Goal: Task Accomplishment & Management: Complete application form

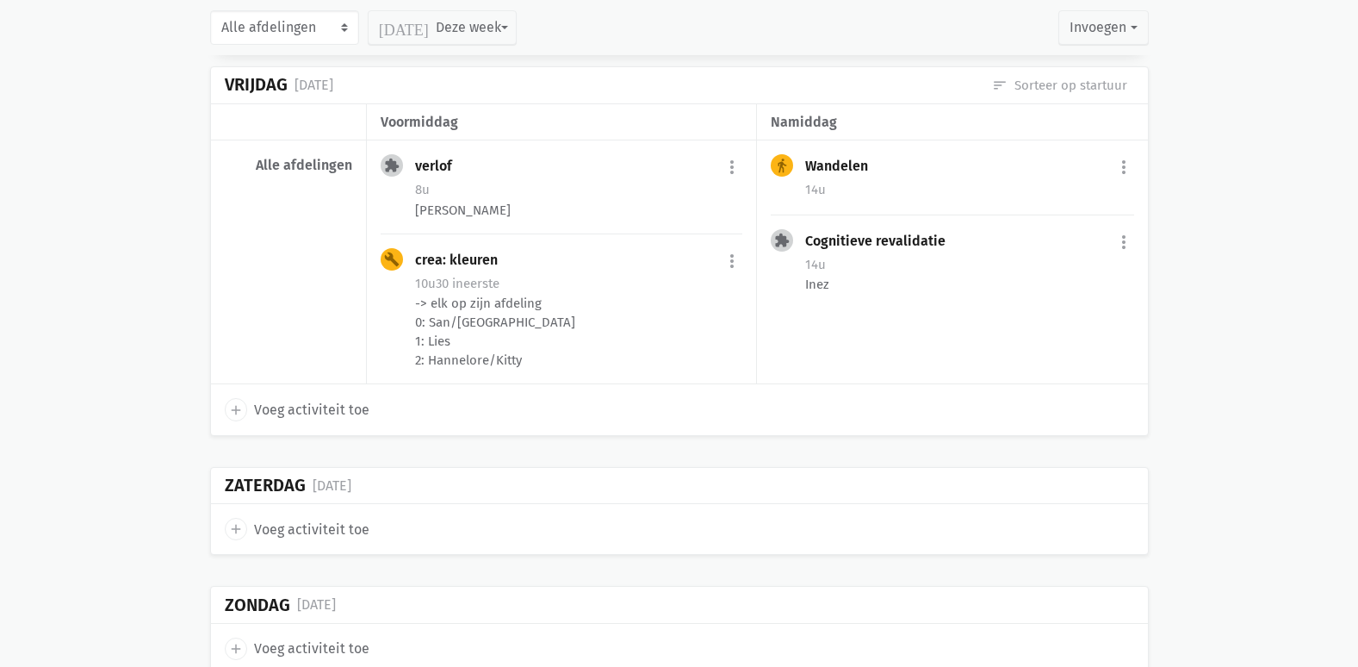
scroll to position [1378, 0]
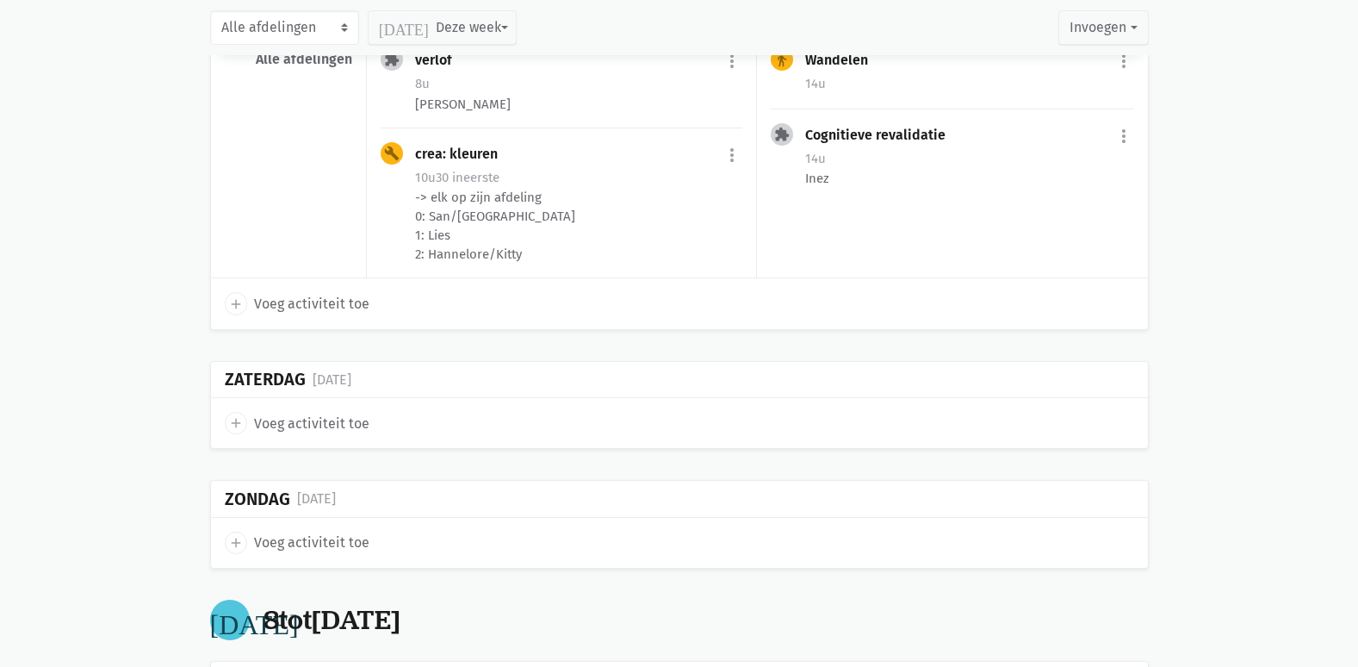
drag, startPoint x: 831, startPoint y: 277, endPoint x: 1204, endPoint y: 146, distance: 395.3
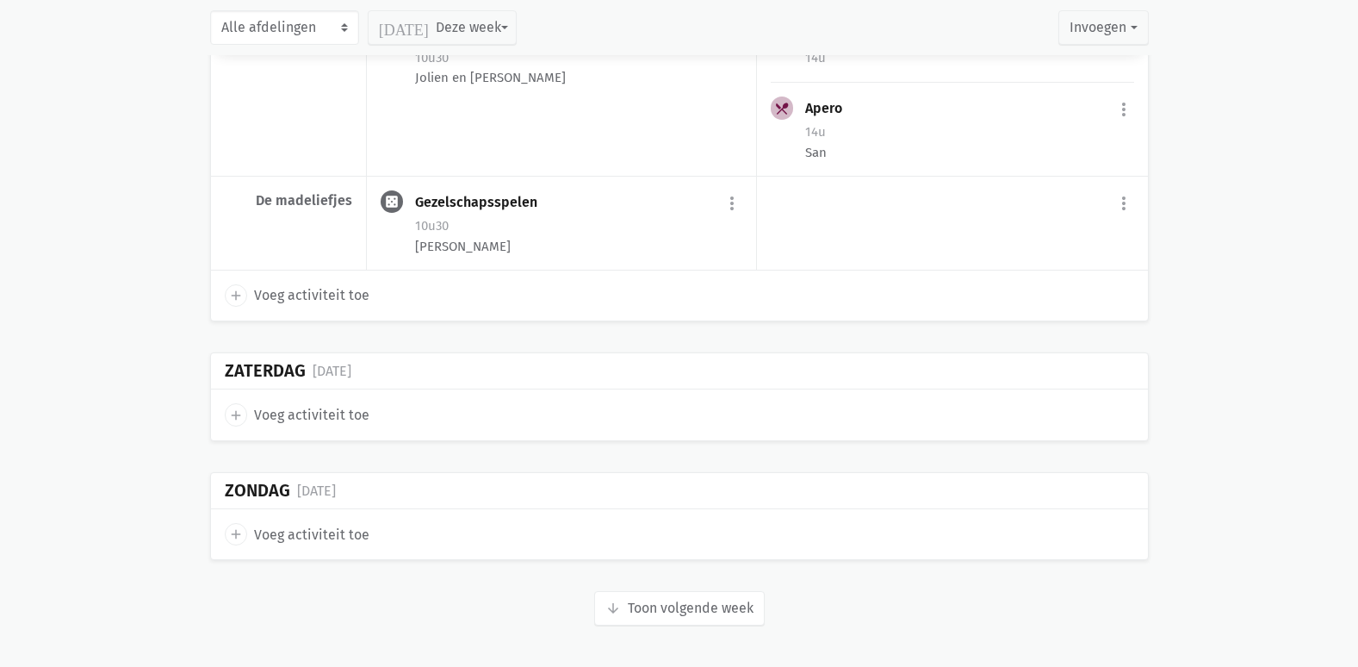
scroll to position [4396, 0]
click at [686, 606] on button "arrow_downward Week wordt geladen Toon volgende week" at bounding box center [679, 608] width 171 height 34
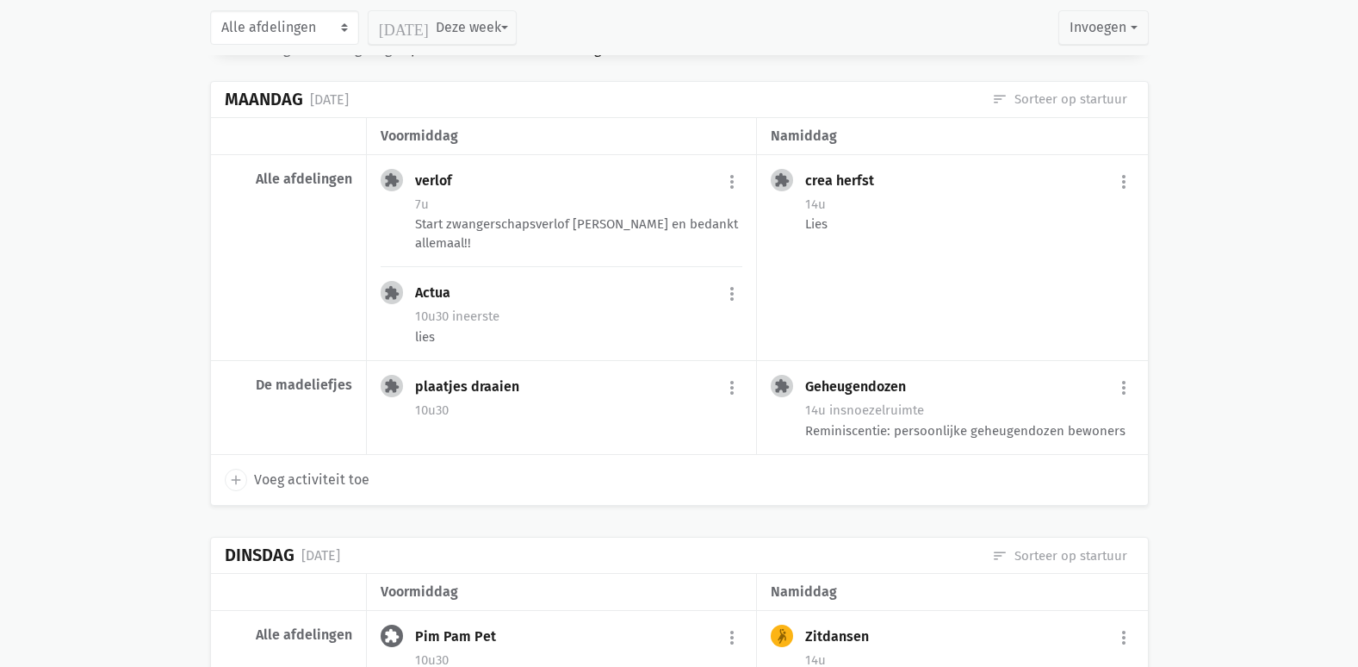
scroll to position [4999, 0]
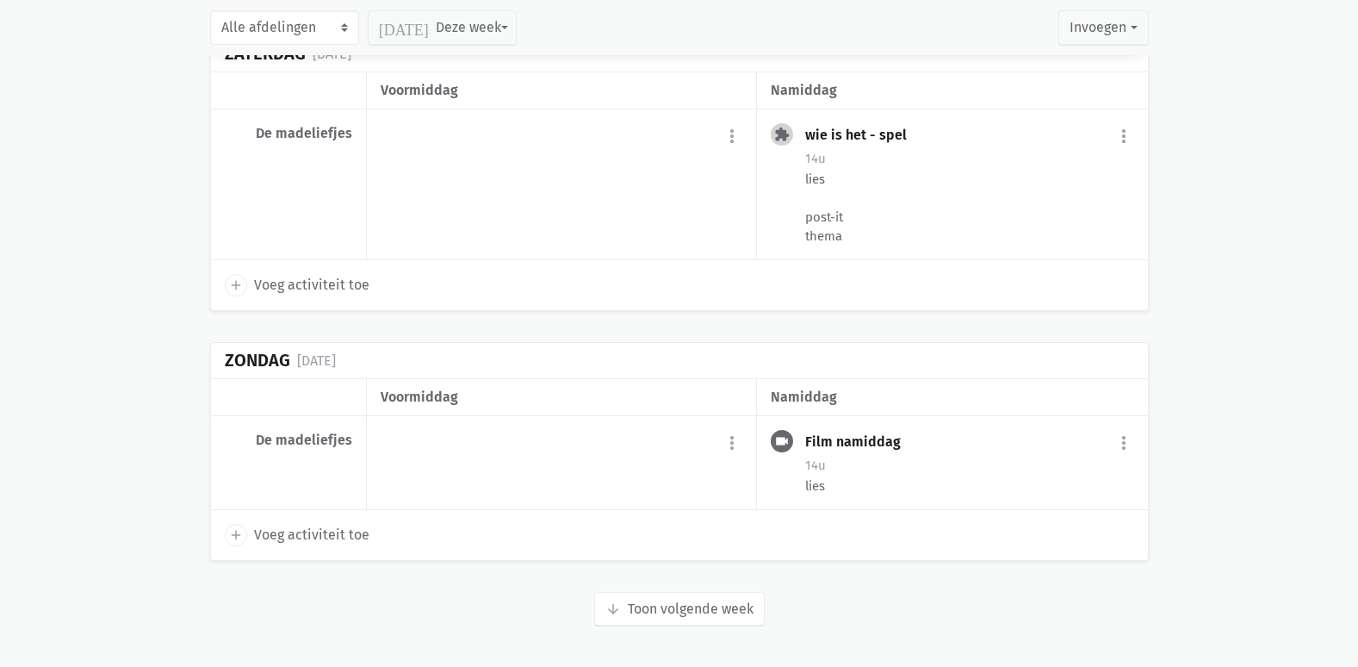
scroll to position [7423, 0]
click at [724, 608] on button "arrow_downward Week wordt geladen Toon volgende week" at bounding box center [679, 609] width 171 height 34
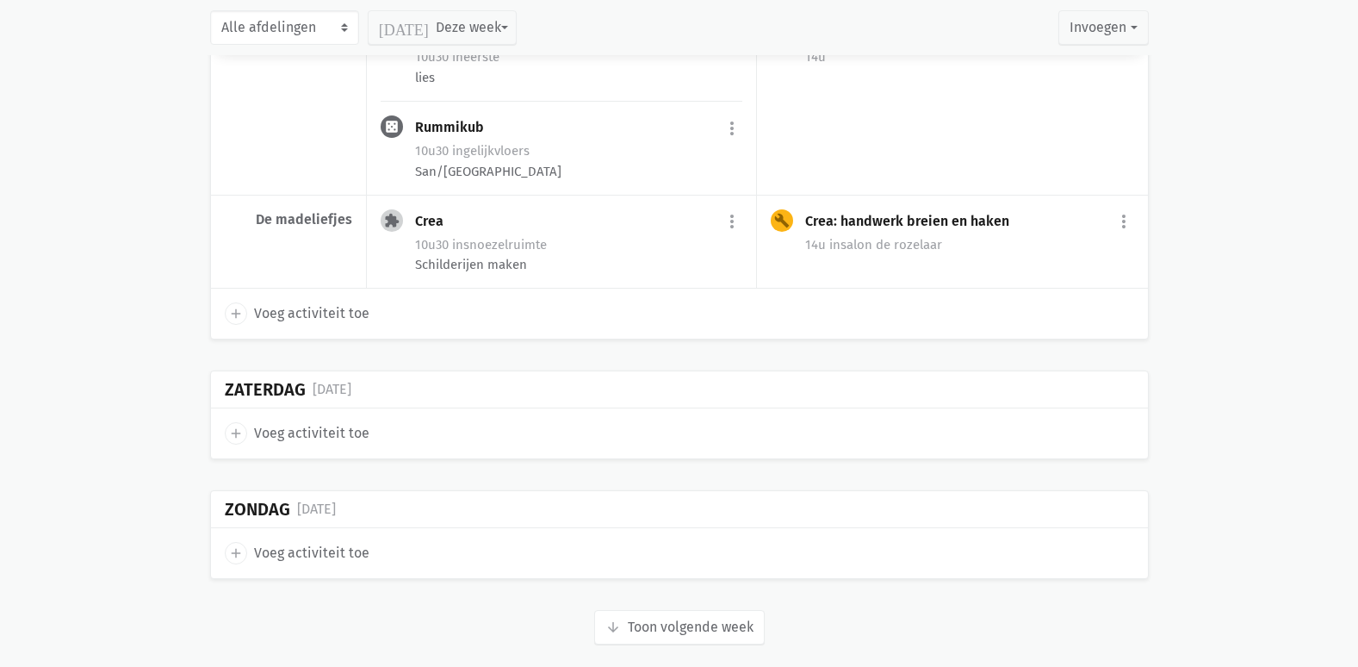
scroll to position [9854, 0]
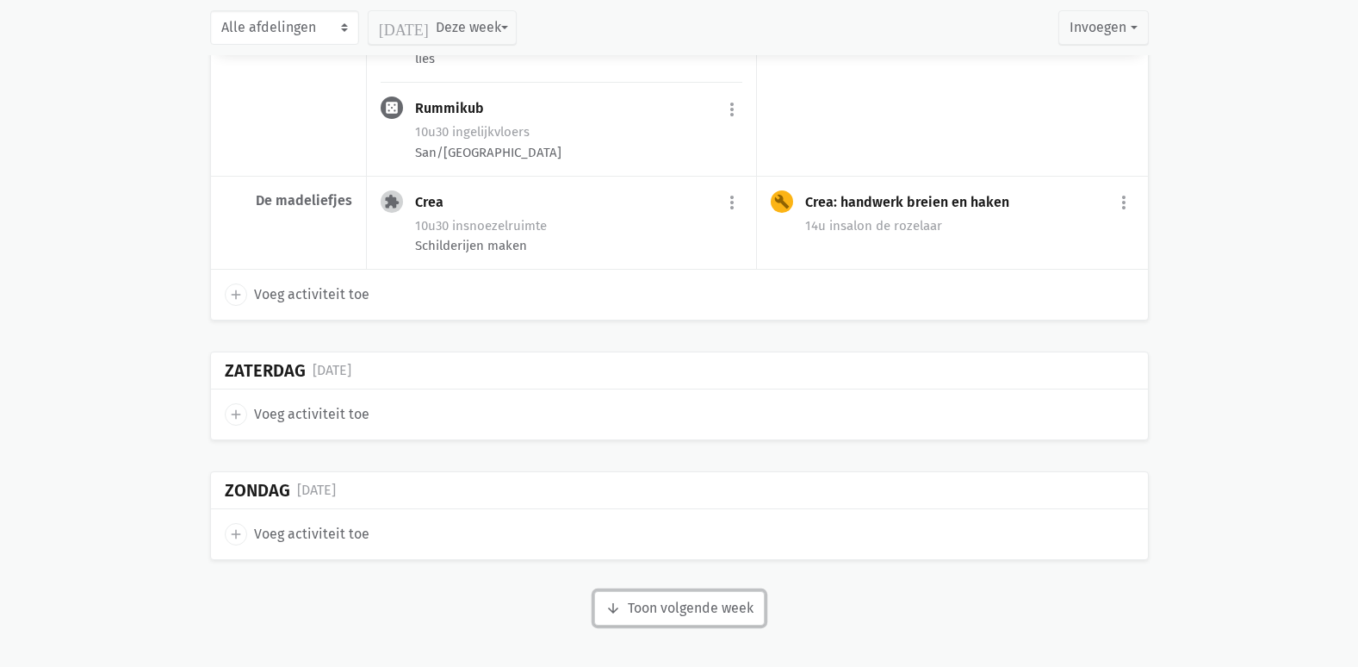
click at [665, 604] on button "arrow_downward Week wordt geladen Toon volgende week" at bounding box center [679, 608] width 171 height 34
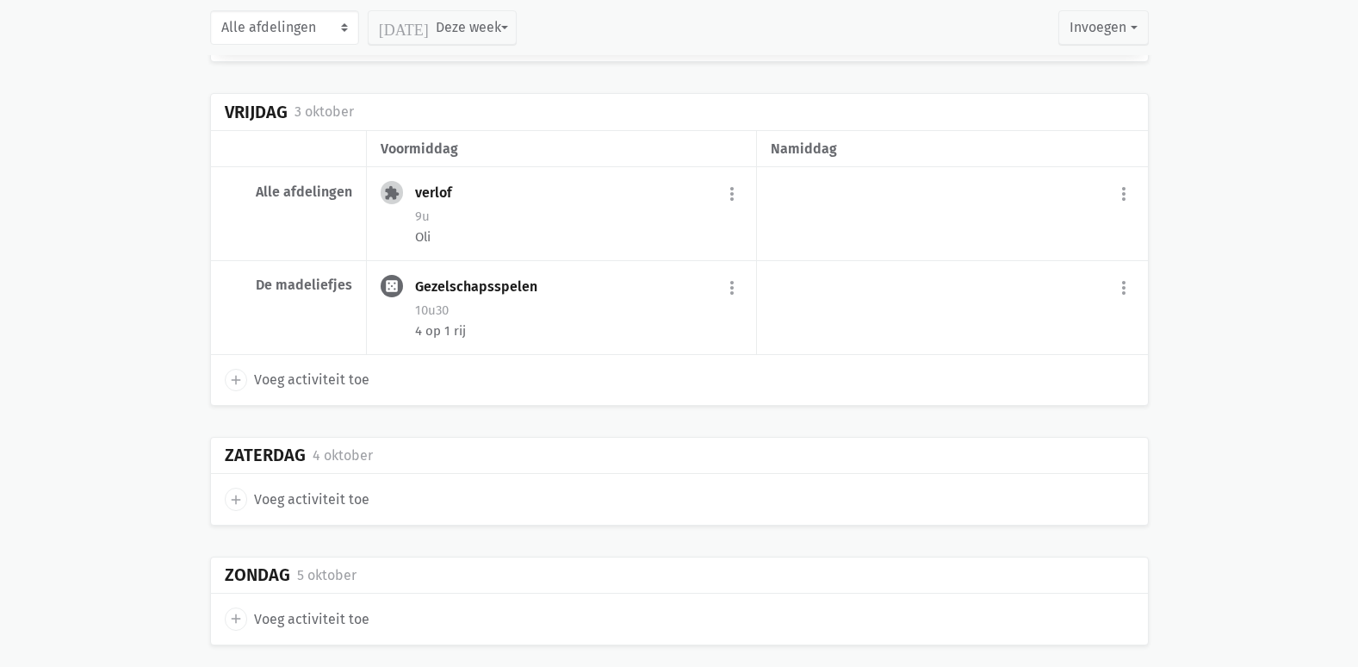
scroll to position [11984, 0]
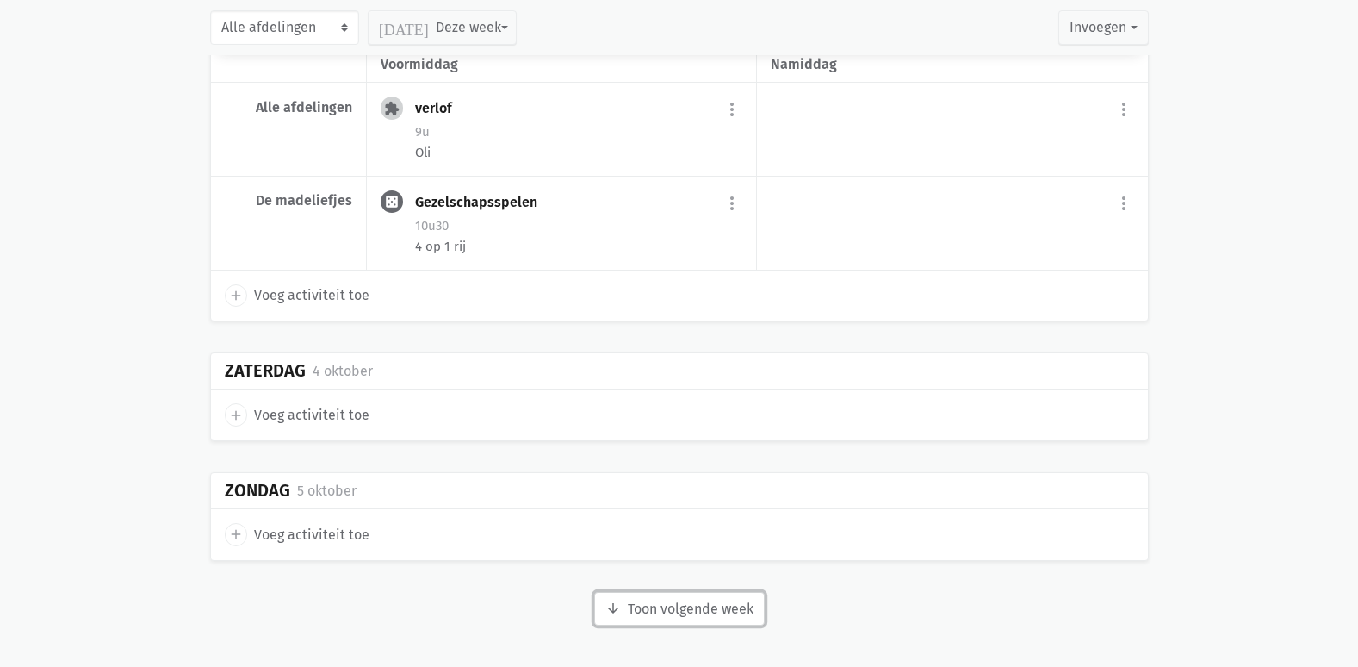
click at [700, 617] on button "arrow_downward Week wordt geladen Toon volgende week" at bounding box center [679, 609] width 171 height 34
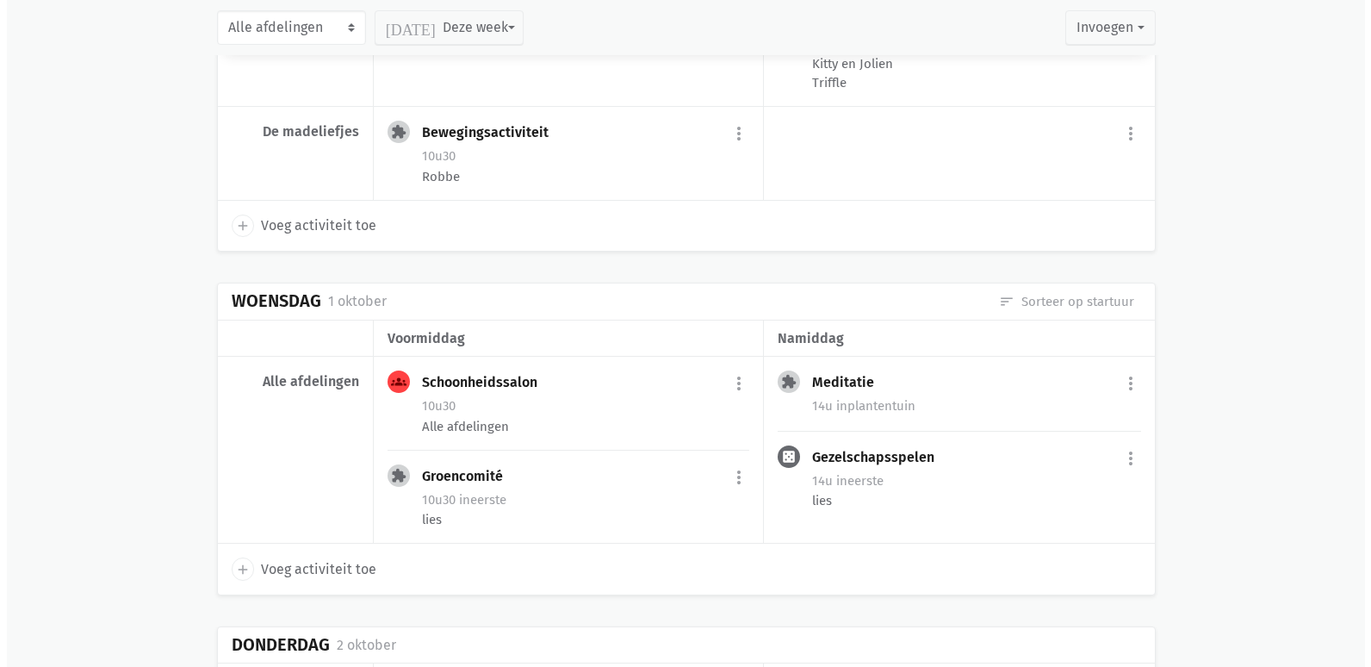
scroll to position [11037, 0]
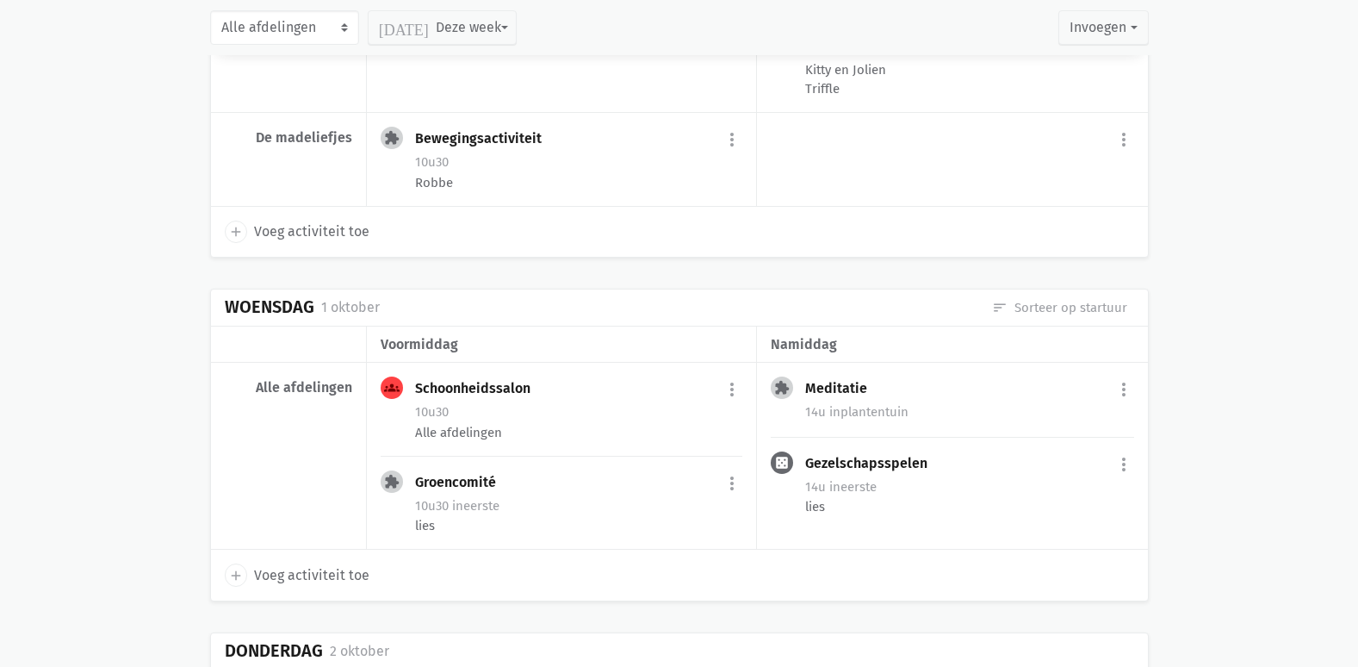
click at [339, 568] on span "Voeg activiteit toe" at bounding box center [311, 575] width 115 height 22
select select "14:00"
select select "15:00"
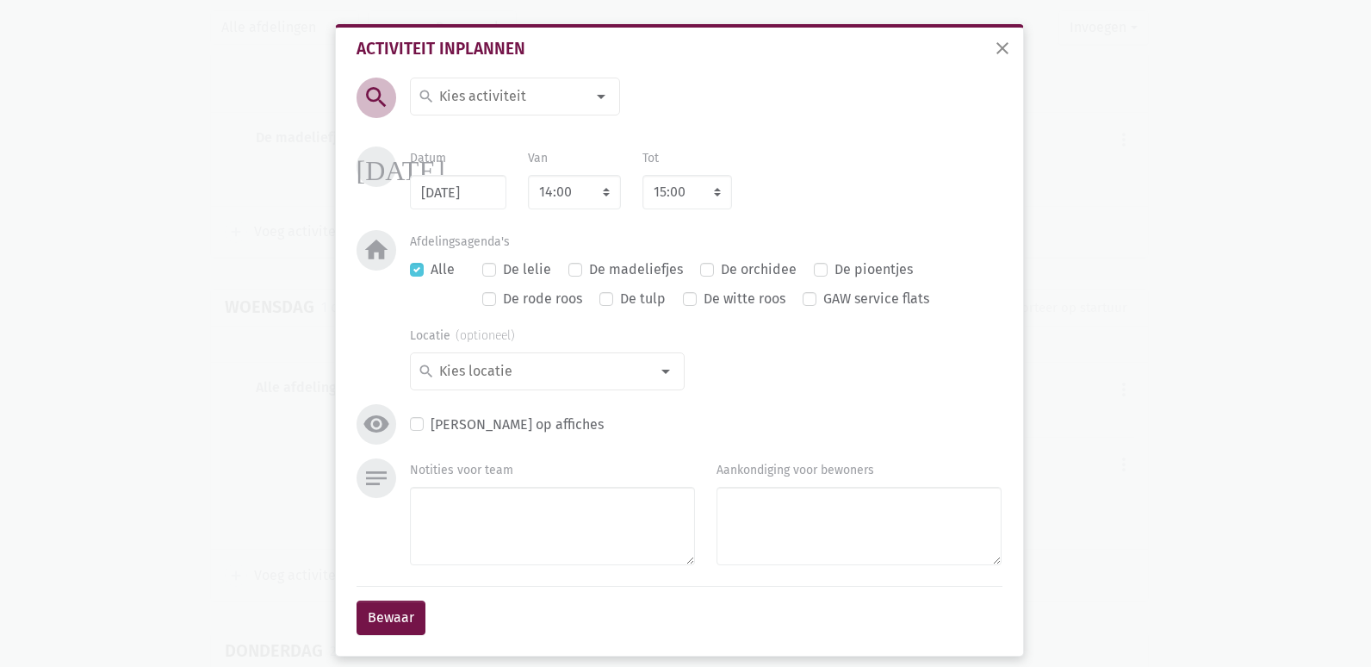
click at [469, 103] on input at bounding box center [511, 96] width 149 height 22
type input "voors"
click at [456, 129] on label "VOORSTEL" at bounding box center [470, 131] width 65 height 22
click at [490, 522] on textarea "Notities voor team" at bounding box center [552, 526] width 285 height 78
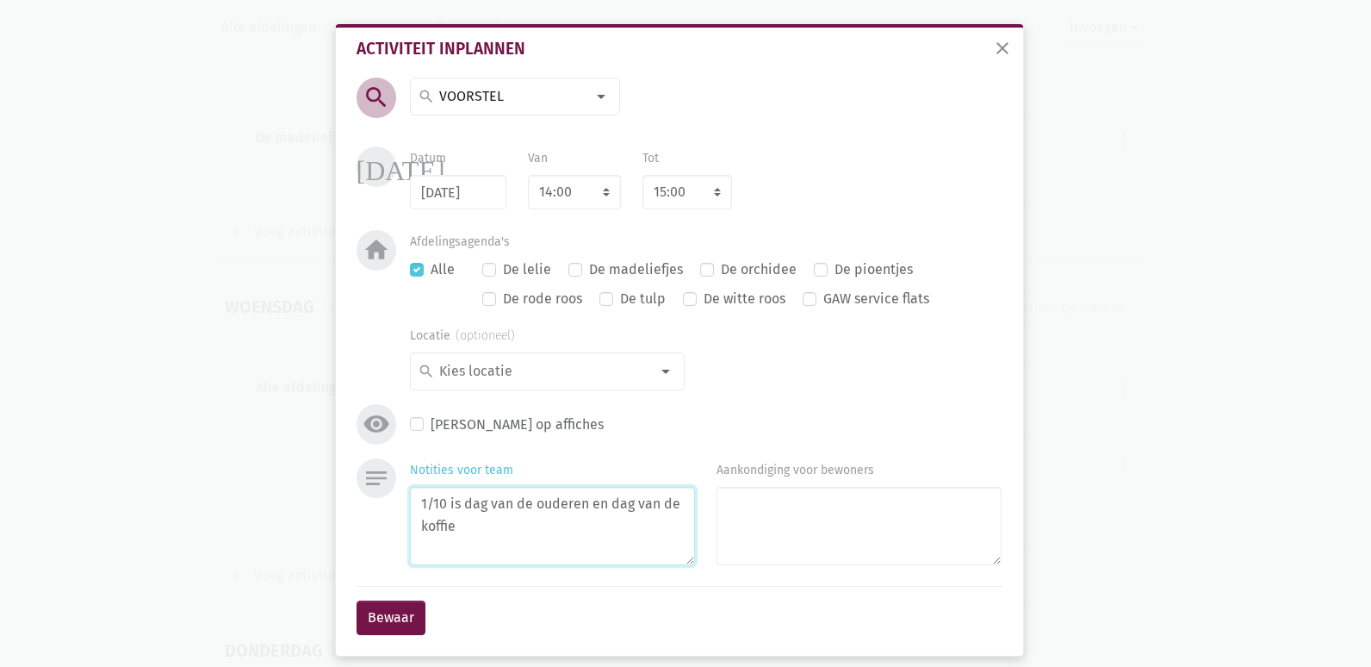
type textarea "1/10 is dag van de ouderen en dag van de koffie"
click at [570, 198] on select "7:00 7:15 7:30 7:45 8:00 8:15 8:30 8:45 9:00 9:15 9:30 9:45 10:00 10:15 10:30 1…" at bounding box center [574, 192] width 93 height 34
select select "9:00"
click at [528, 175] on select "7:00 7:15 7:30 7:45 8:00 8:15 8:30 8:45 9:00 9:15 9:30 9:45 10:00 10:15 10:30 1…" at bounding box center [574, 192] width 93 height 34
select select "10:00"
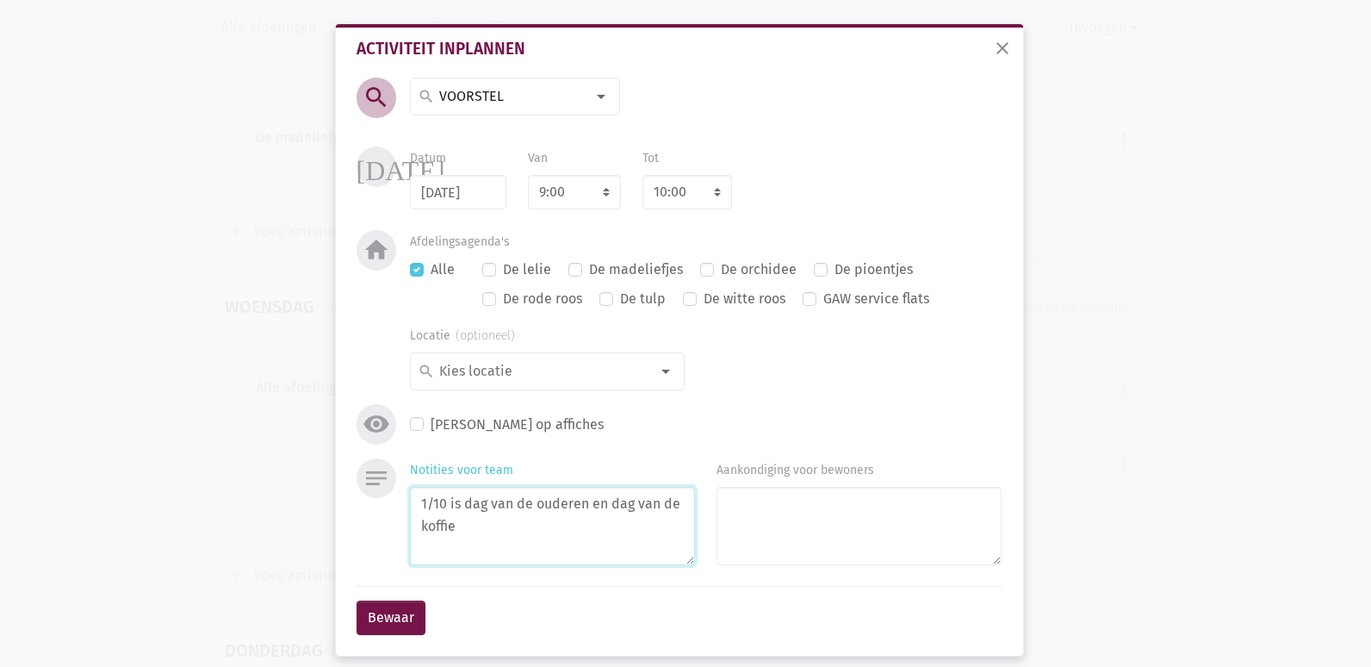
click at [519, 531] on textarea "1/10 is dag van de ouderen en dag van de koffie" at bounding box center [552, 526] width 285 height 78
click at [531, 513] on textarea "1/10 is dag van de ouderen en dag van de koffie (geschreven door [PERSON_NAME])" at bounding box center [552, 526] width 285 height 78
drag, startPoint x: 600, startPoint y: 504, endPoint x: 490, endPoint y: 502, distance: 109.4
click at [490, 502] on textarea "1/10 is dag van de ouderen en dag van de koffie (geschreven door [PERSON_NAME])" at bounding box center [552, 526] width 285 height 78
type textarea "1/10 is dag van de koffie (geschreven door [PERSON_NAME])"
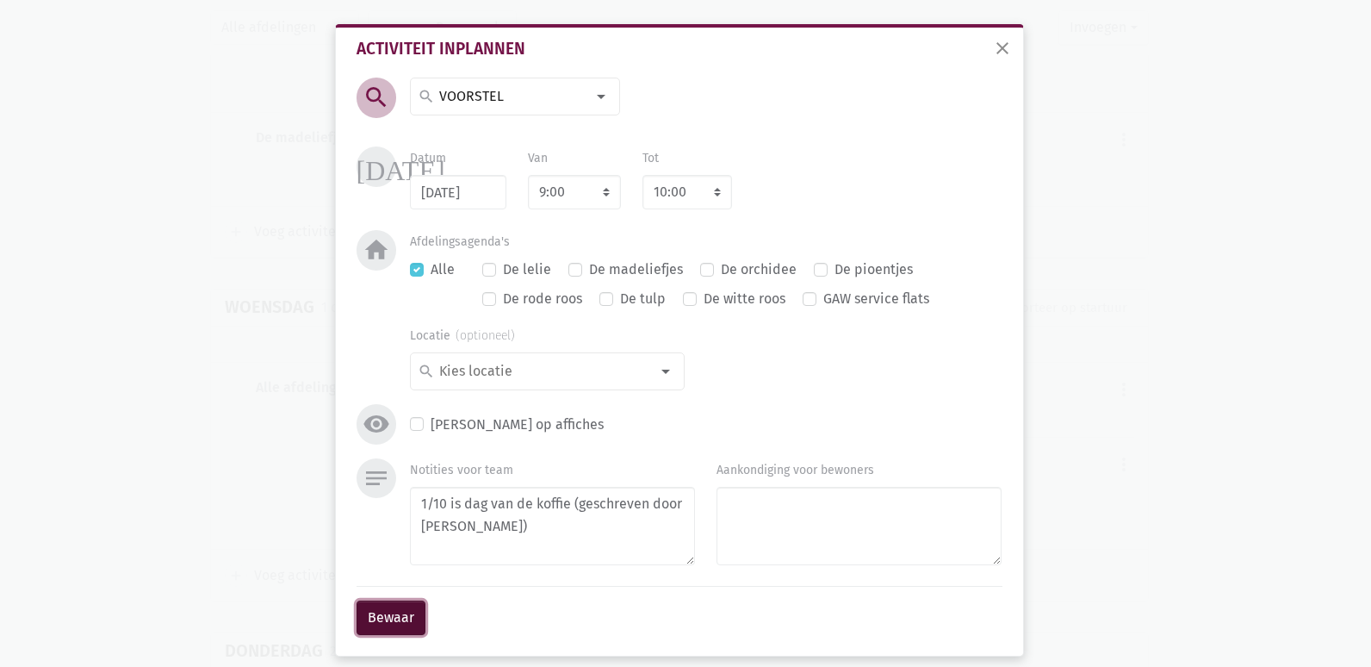
click at [395, 613] on button "Bewaar" at bounding box center [391, 617] width 69 height 34
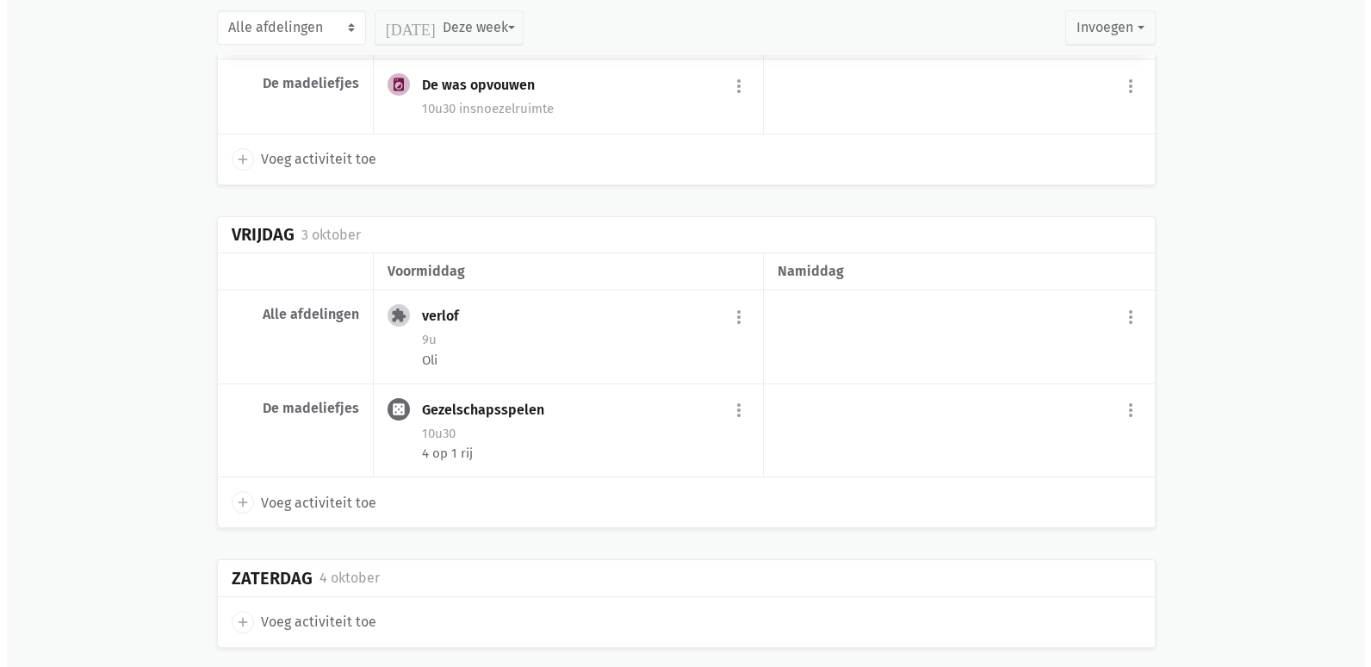
scroll to position [11929, 0]
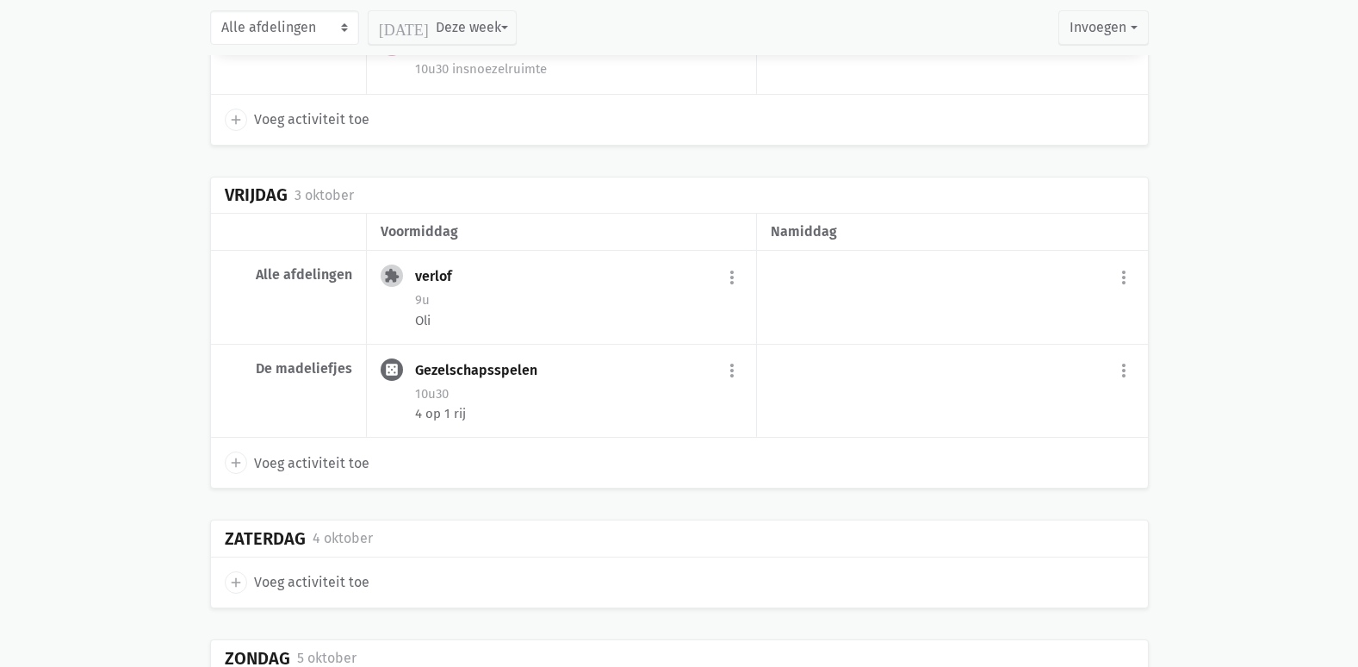
click at [326, 571] on span "Voeg activiteit toe" at bounding box center [311, 582] width 115 height 22
select select "14:00"
select select "15:00"
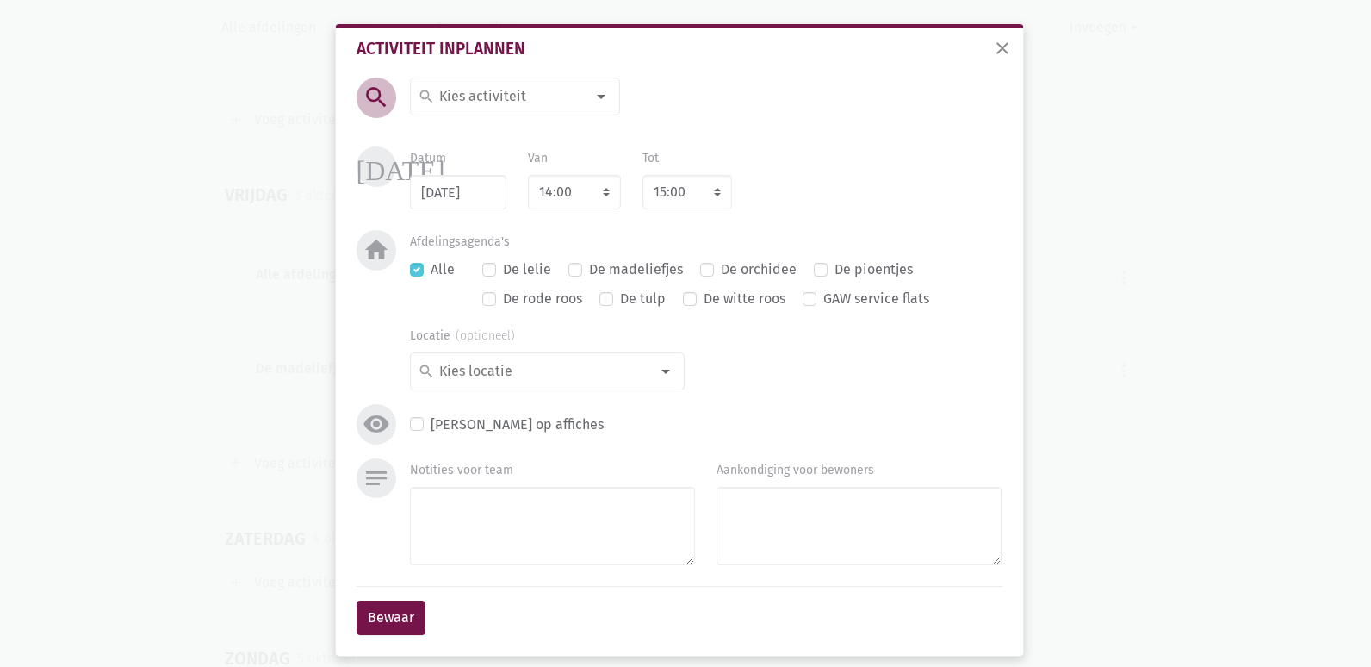
click at [501, 108] on input at bounding box center [511, 96] width 149 height 22
type input "voorste"
click at [494, 127] on label "VOORSTEL" at bounding box center [470, 131] width 65 height 22
click at [482, 522] on textarea "Notities voor team" at bounding box center [552, 526] width 285 height 78
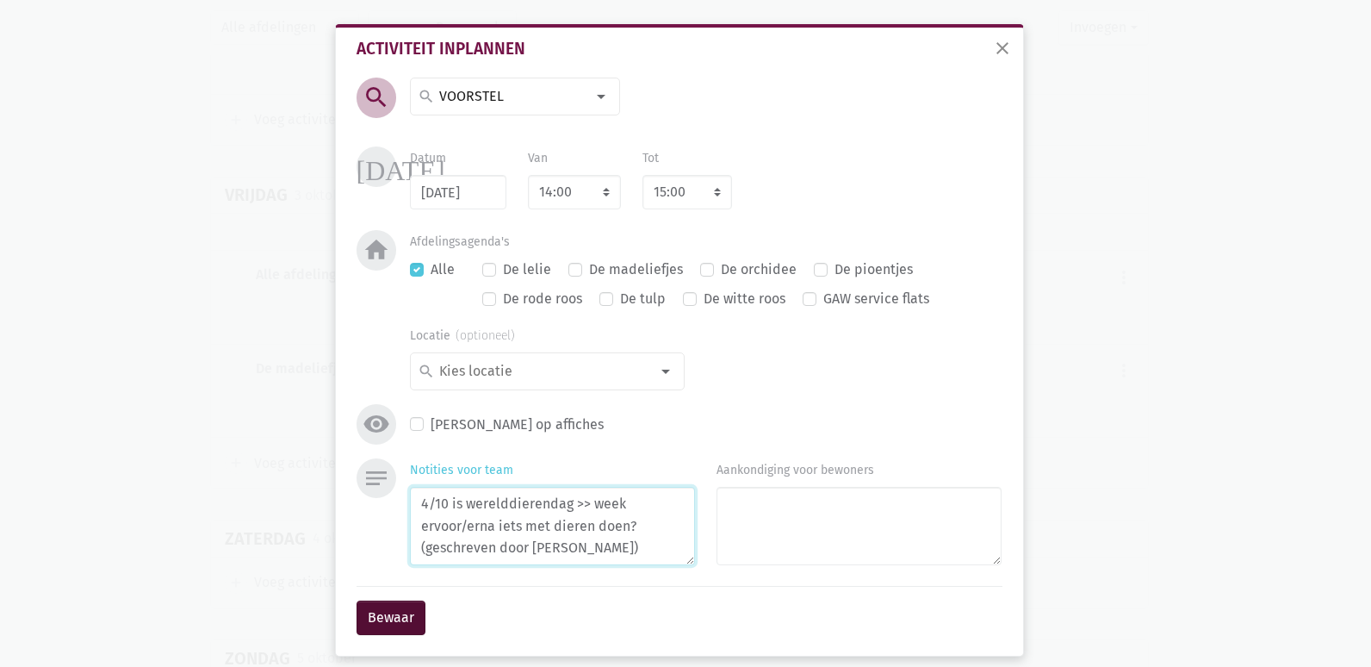
type textarea "4/10 is werelddierendag >> week ervoor/erna iets met dieren doen? (geschreven d…"
click at [404, 618] on button "Bewaar" at bounding box center [391, 617] width 69 height 34
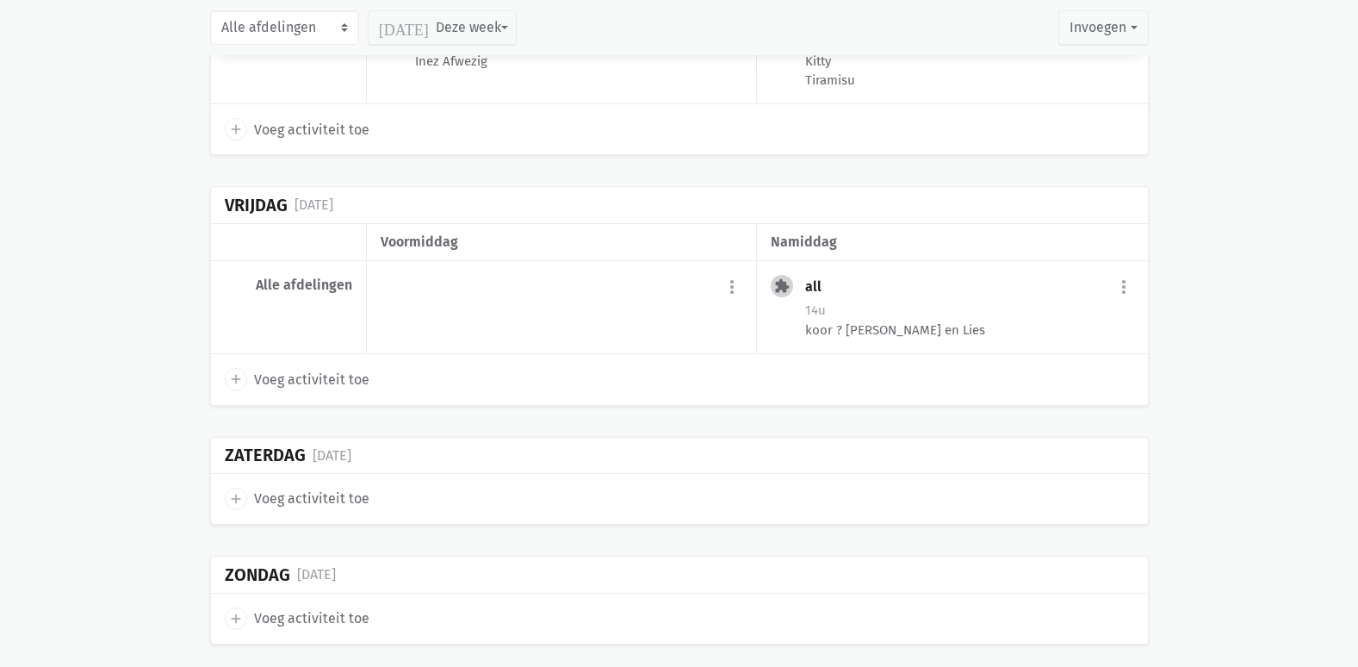
scroll to position [13835, 0]
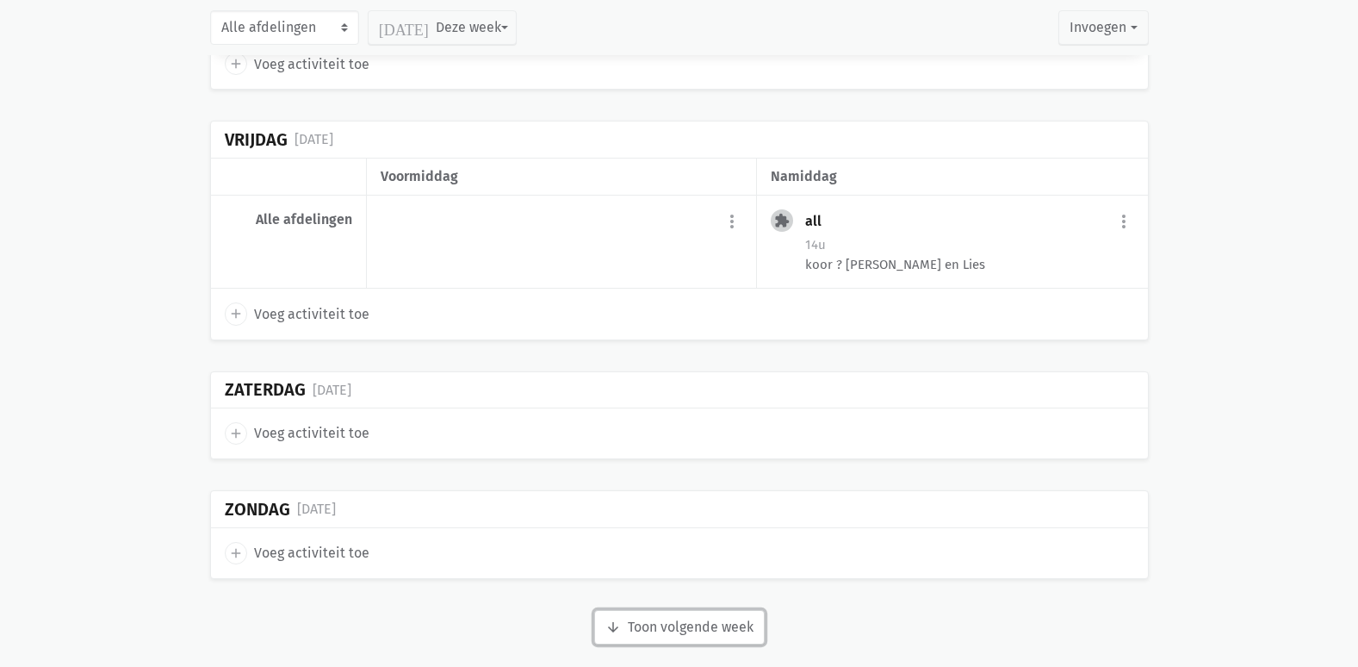
click at [731, 612] on button "arrow_downward Week wordt geladen Toon volgende week" at bounding box center [679, 627] width 171 height 34
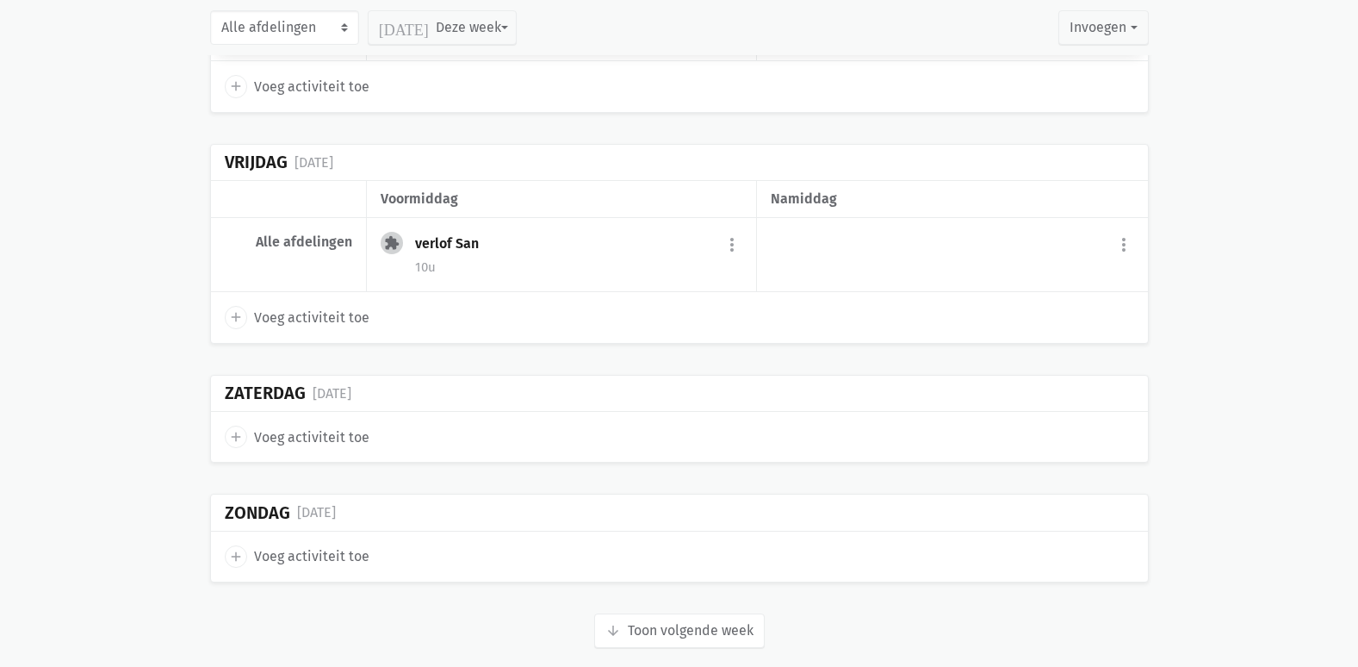
scroll to position [15218, 0]
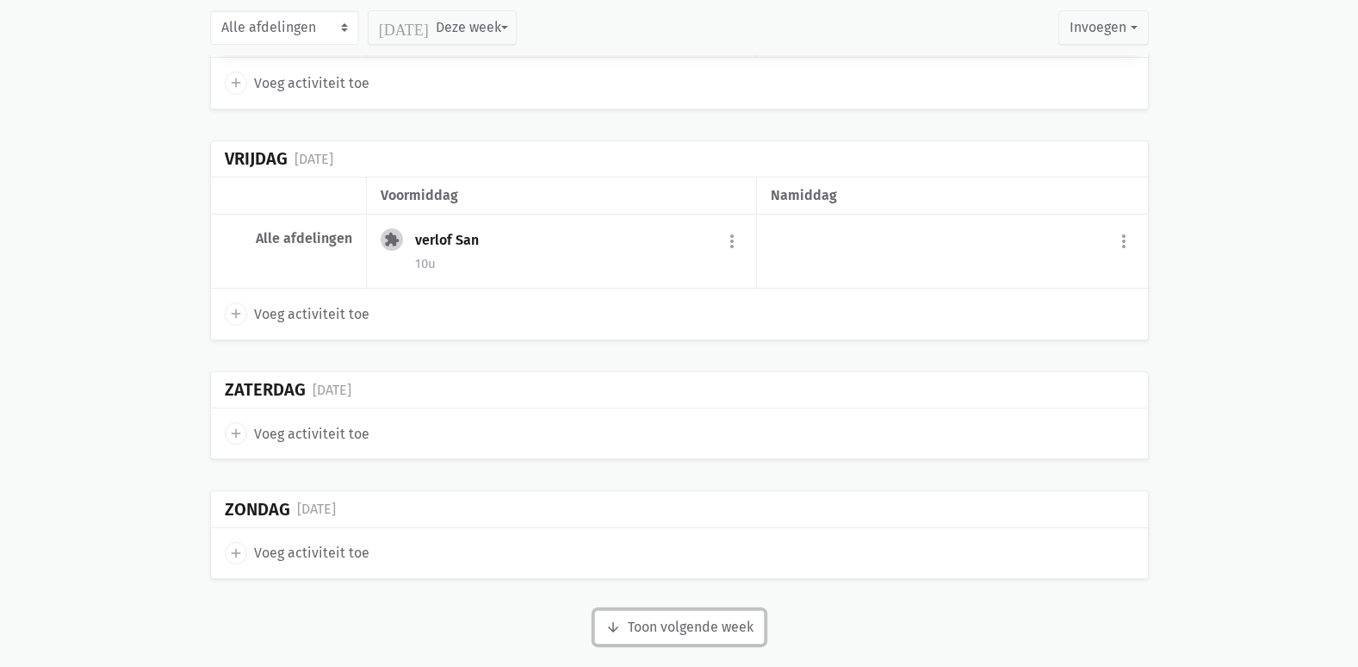
click at [672, 610] on button "arrow_downward Week wordt geladen Toon volgende week" at bounding box center [679, 627] width 171 height 34
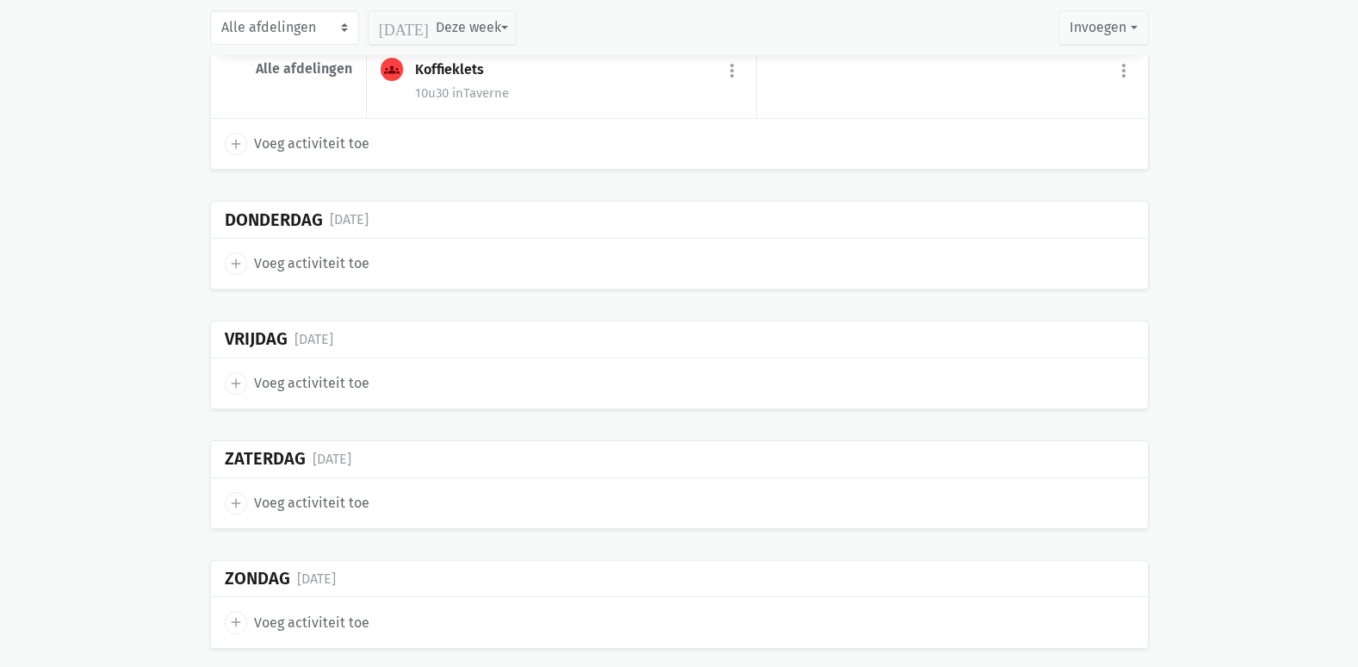
scroll to position [16396, 0]
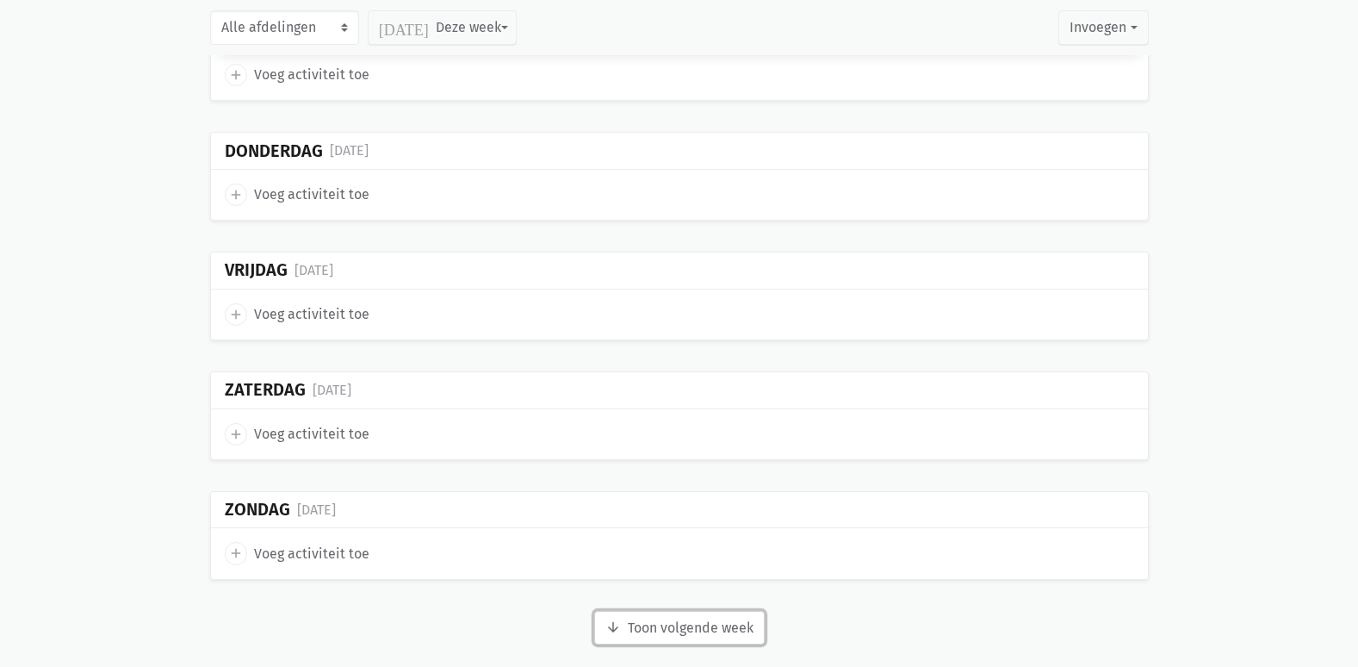
click at [651, 611] on button "arrow_downward Week wordt geladen Toon volgende week" at bounding box center [679, 628] width 171 height 34
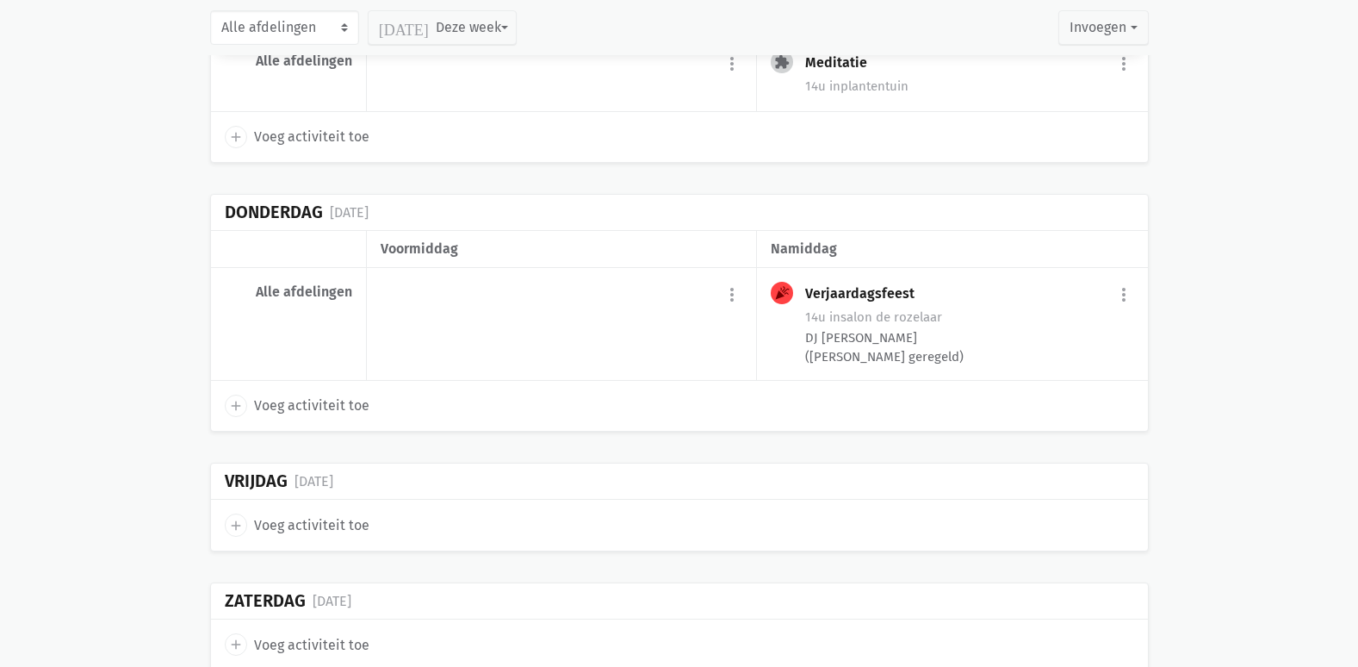
scroll to position [17555, 0]
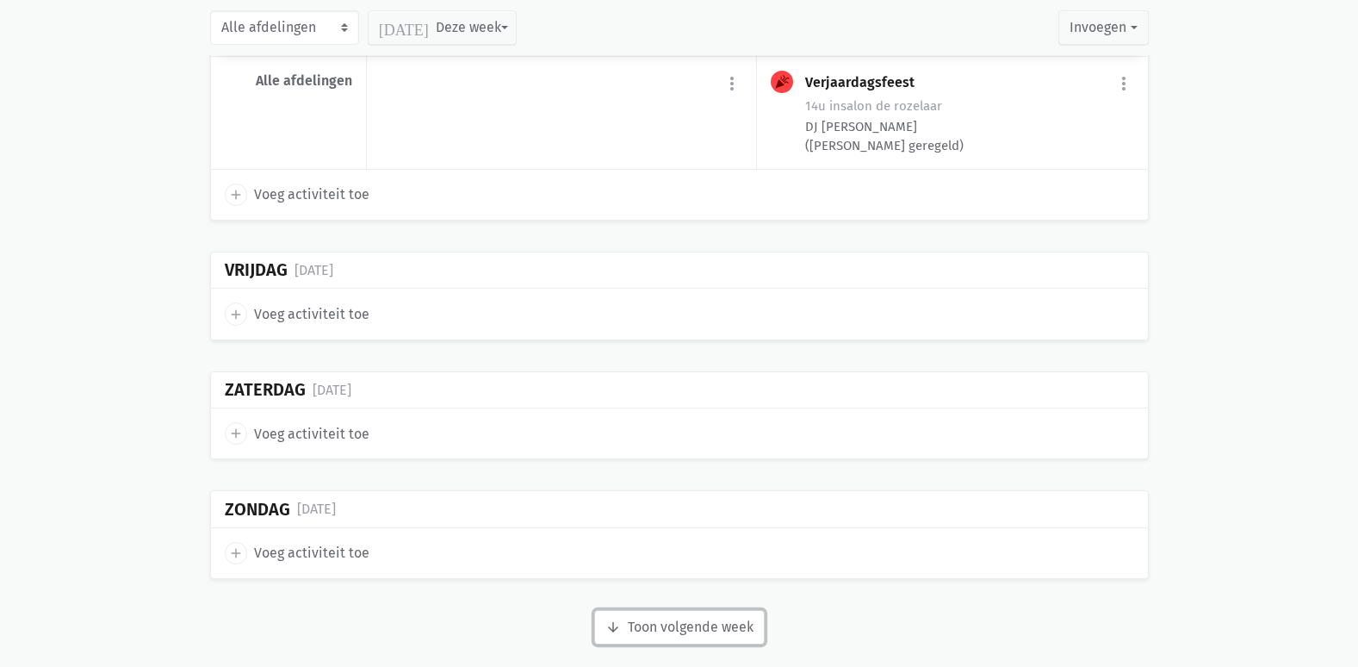
click at [680, 615] on button "arrow_downward Week wordt geladen Toon volgende week" at bounding box center [679, 627] width 171 height 34
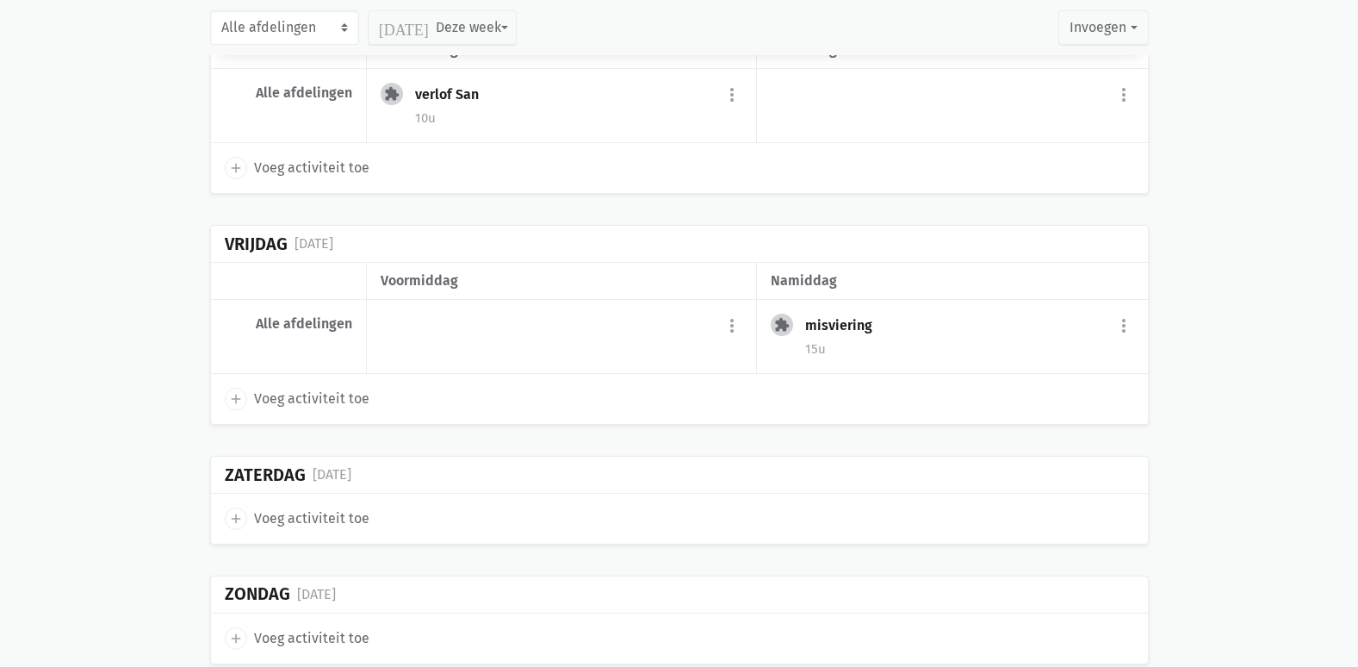
scroll to position [18675, 0]
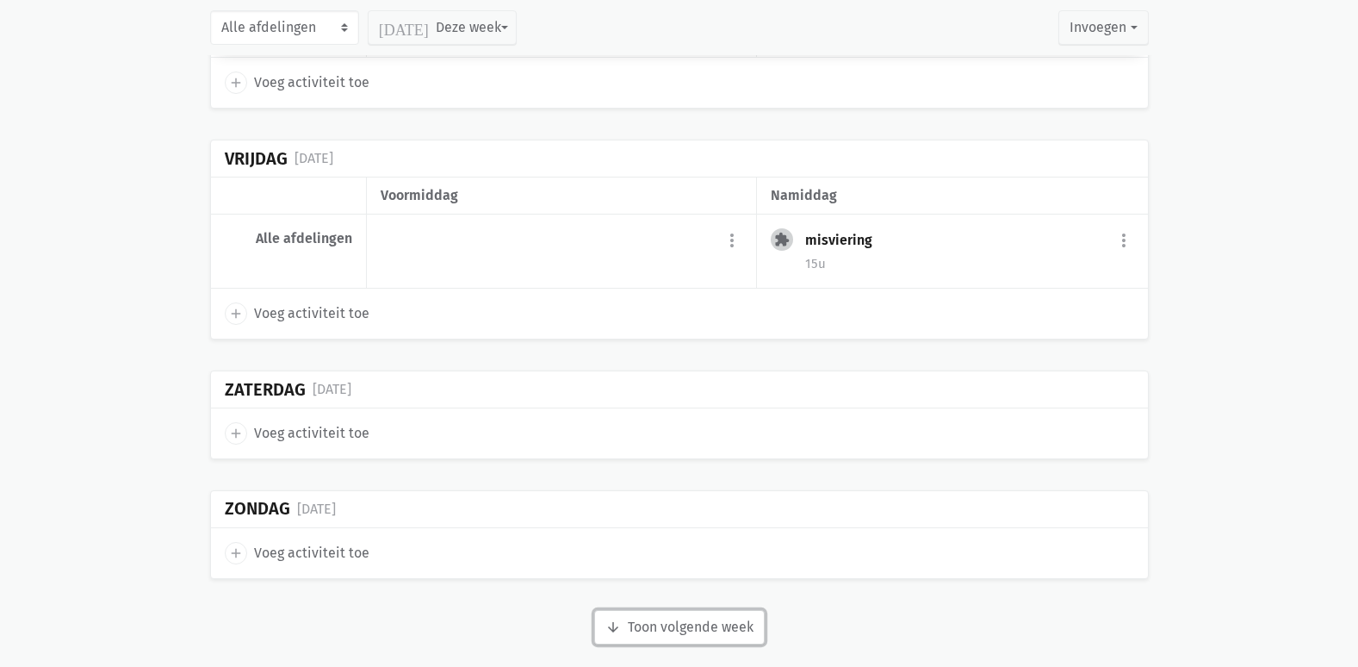
click at [666, 612] on button "arrow_downward Week wordt geladen Toon volgende week" at bounding box center [679, 627] width 171 height 34
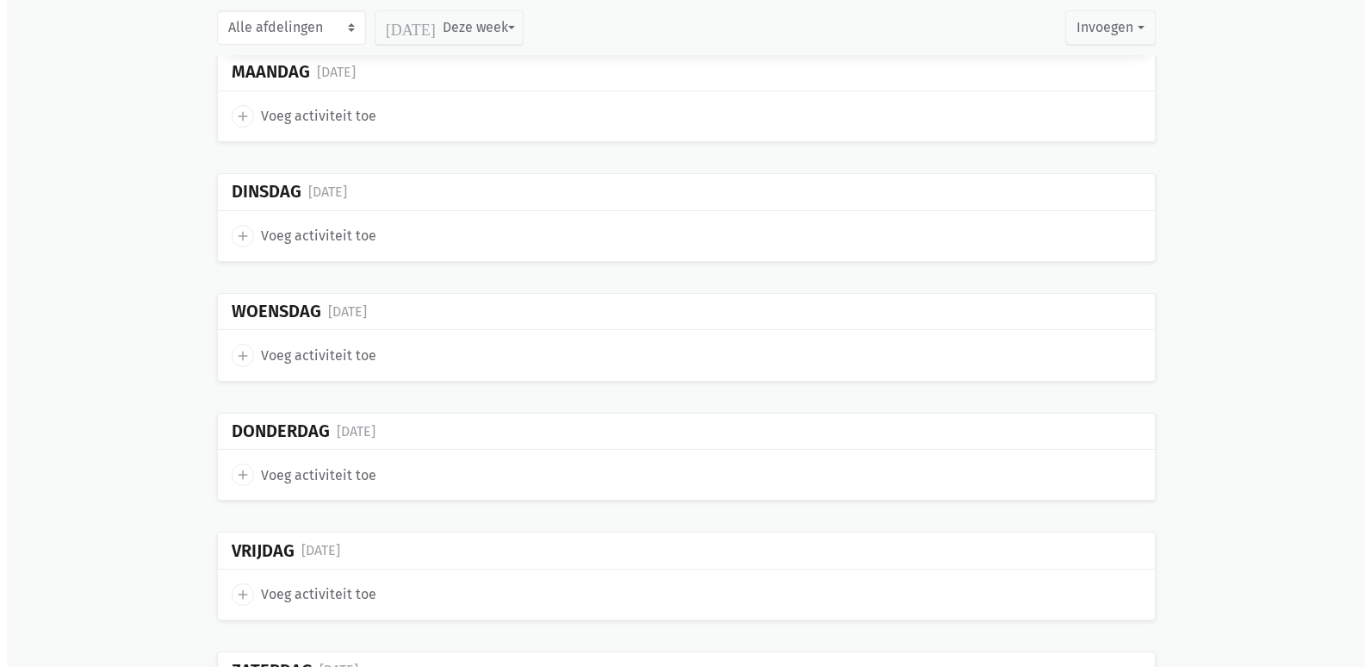
scroll to position [19365, 0]
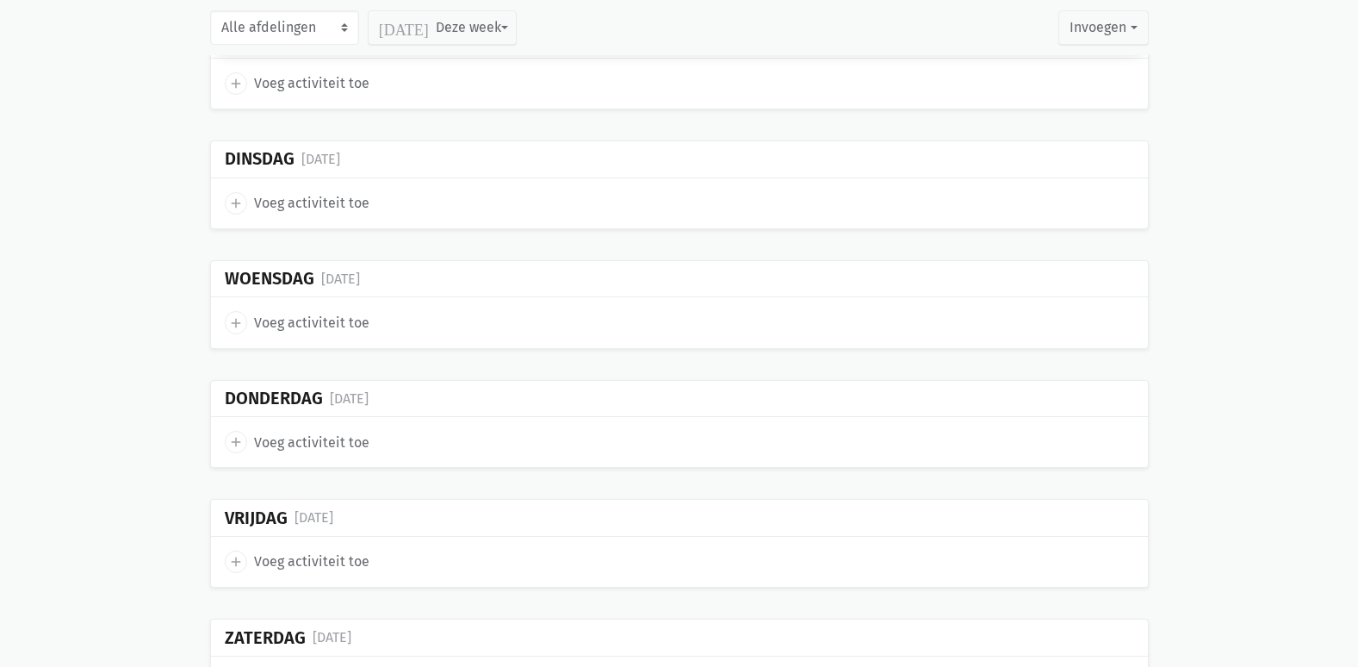
click at [351, 550] on span "Voeg activiteit toe" at bounding box center [311, 561] width 115 height 22
select select "14:00"
select select "15:00"
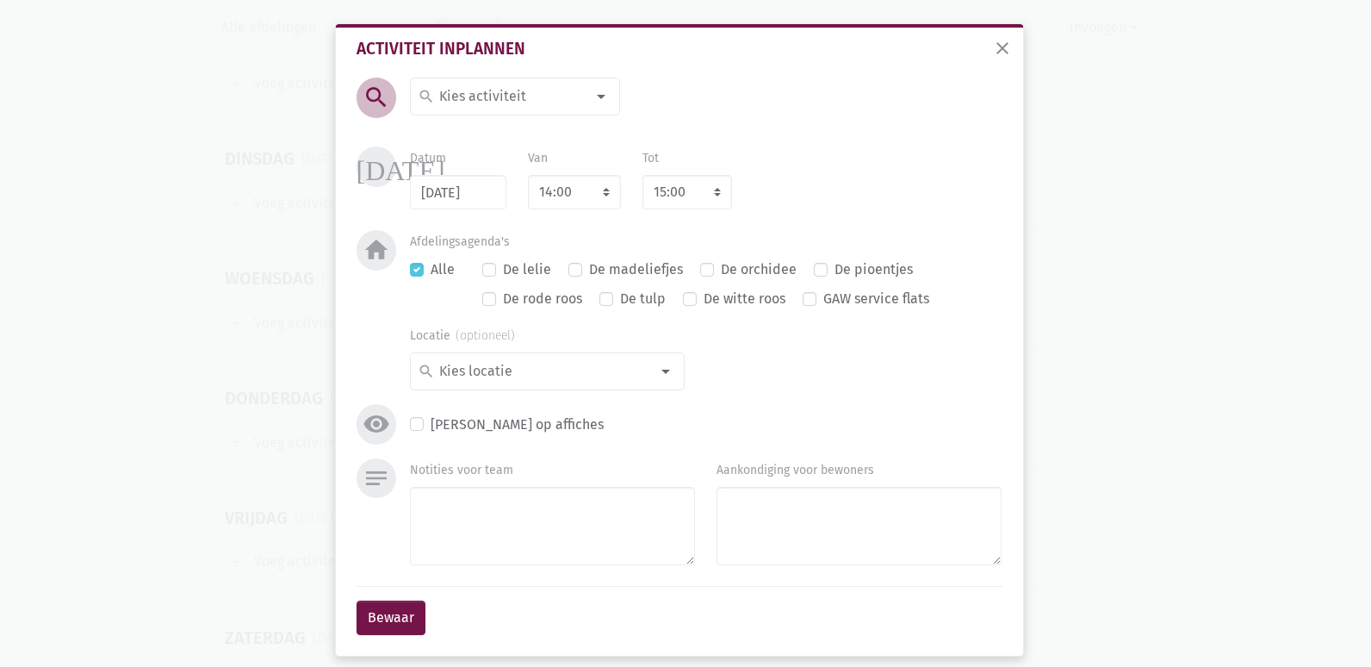
click at [477, 91] on input at bounding box center [511, 96] width 149 height 22
type input "voorste"
click at [472, 85] on input at bounding box center [511, 96] width 149 height 22
type input "voorste"
click at [453, 123] on label "VOORSTEL" at bounding box center [470, 131] width 65 height 22
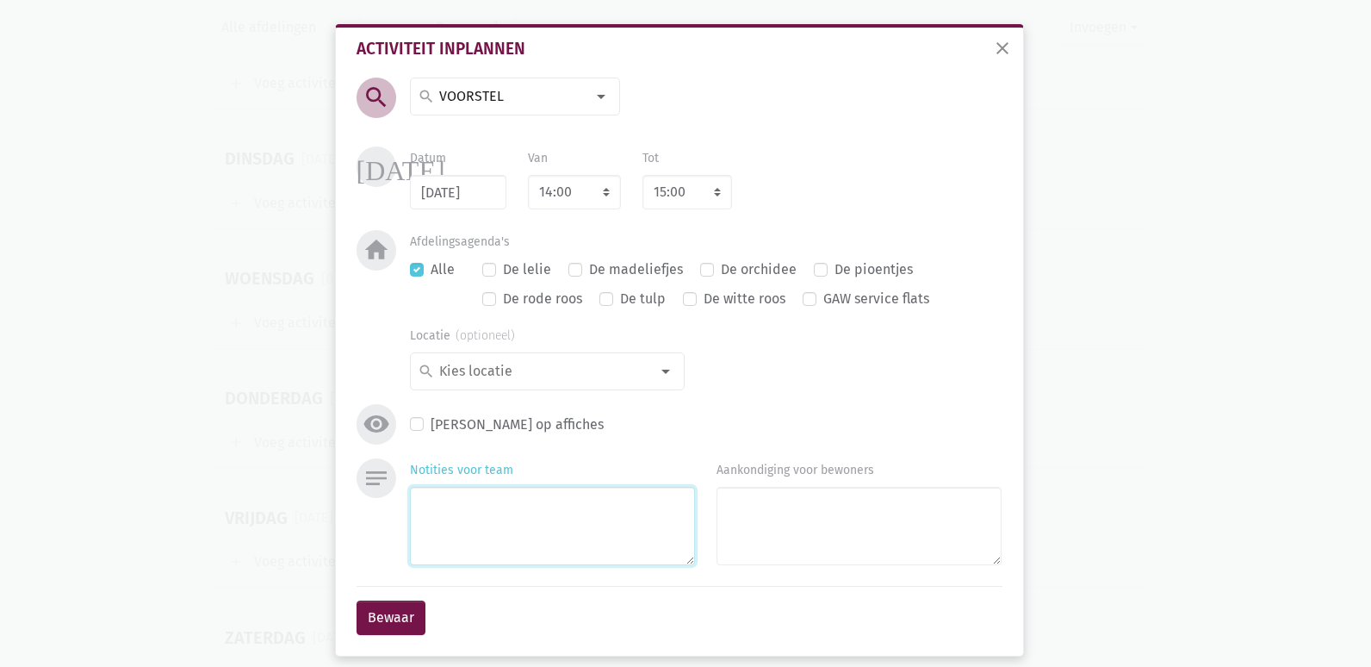
click at [503, 501] on textarea "Notities voor team" at bounding box center [552, 526] width 285 height 78
type textarea "14/11 is wereld diabetesdag (geschreven door [PERSON_NAME])"
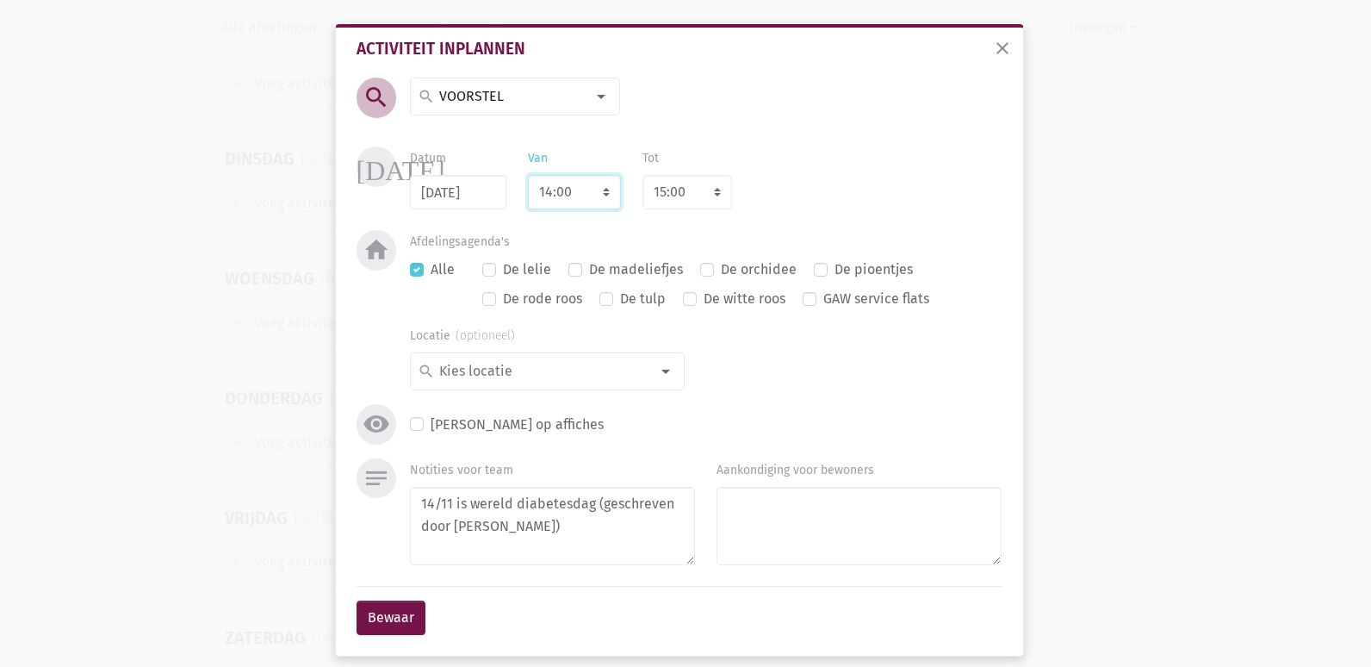
click at [589, 196] on select "7:00 7:15 7:30 7:45 8:00 8:15 8:30 8:45 9:00 9:15 9:30 9:45 10:00 10:15 10:30 1…" at bounding box center [574, 192] width 93 height 34
select select "9:00"
click at [528, 175] on select "7:00 7:15 7:30 7:45 8:00 8:15 8:30 8:45 9:00 9:15 9:30 9:45 10:00 10:15 10:30 1…" at bounding box center [574, 192] width 93 height 34
click at [384, 623] on button "Bewaar" at bounding box center [391, 617] width 69 height 34
select select "10:00"
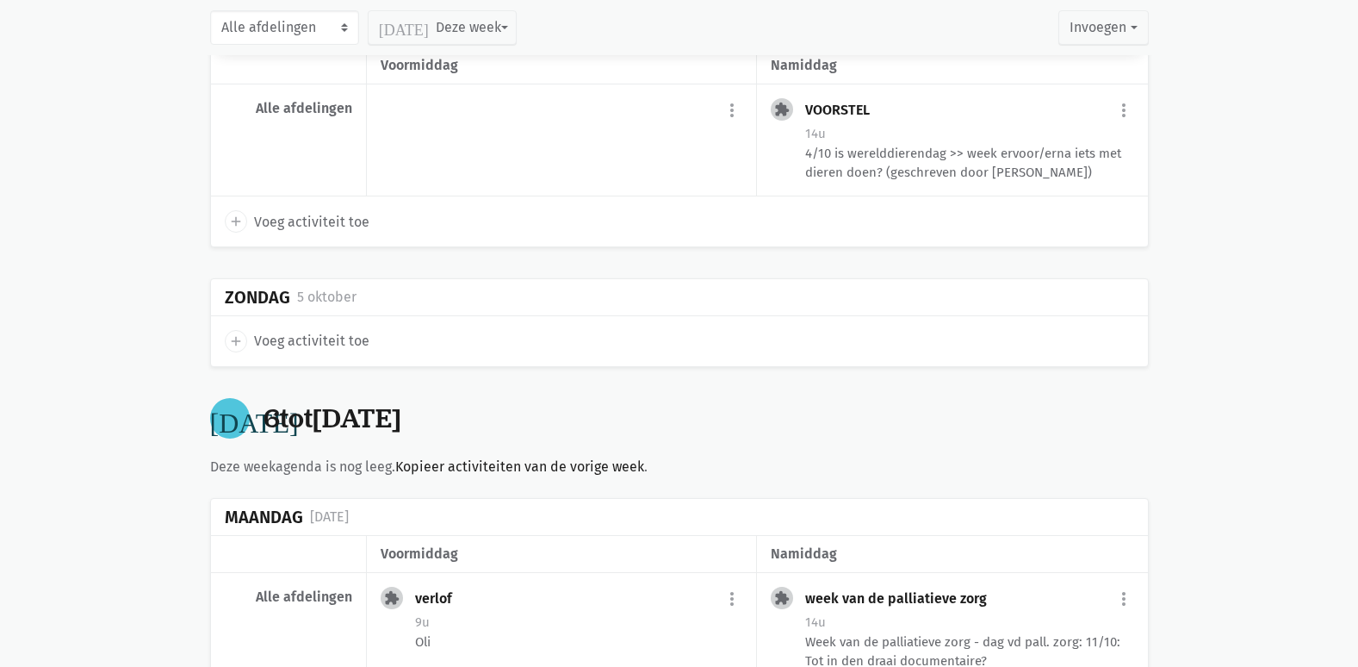
scroll to position [12343, 0]
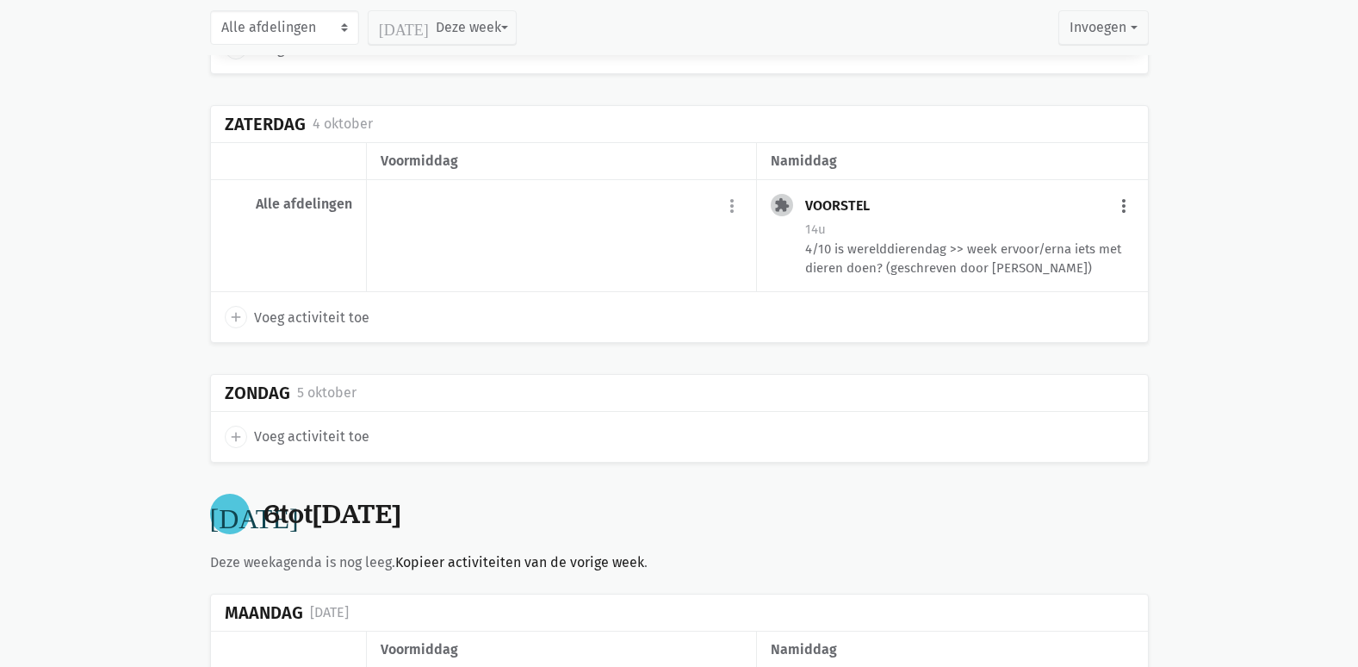
click at [1121, 190] on button "more_vert" at bounding box center [1124, 206] width 21 height 33
click at [1057, 231] on link "edit Bewerk" at bounding box center [1067, 243] width 177 height 29
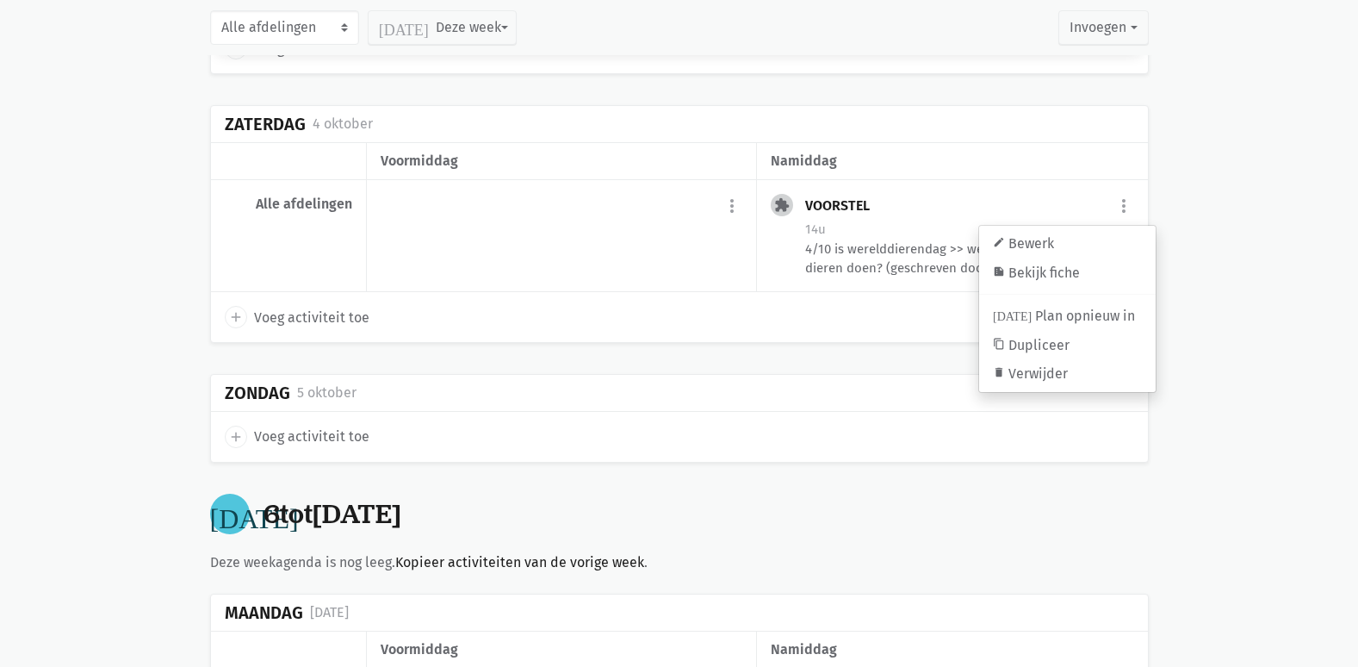
select select "14:00"
select select "15:00"
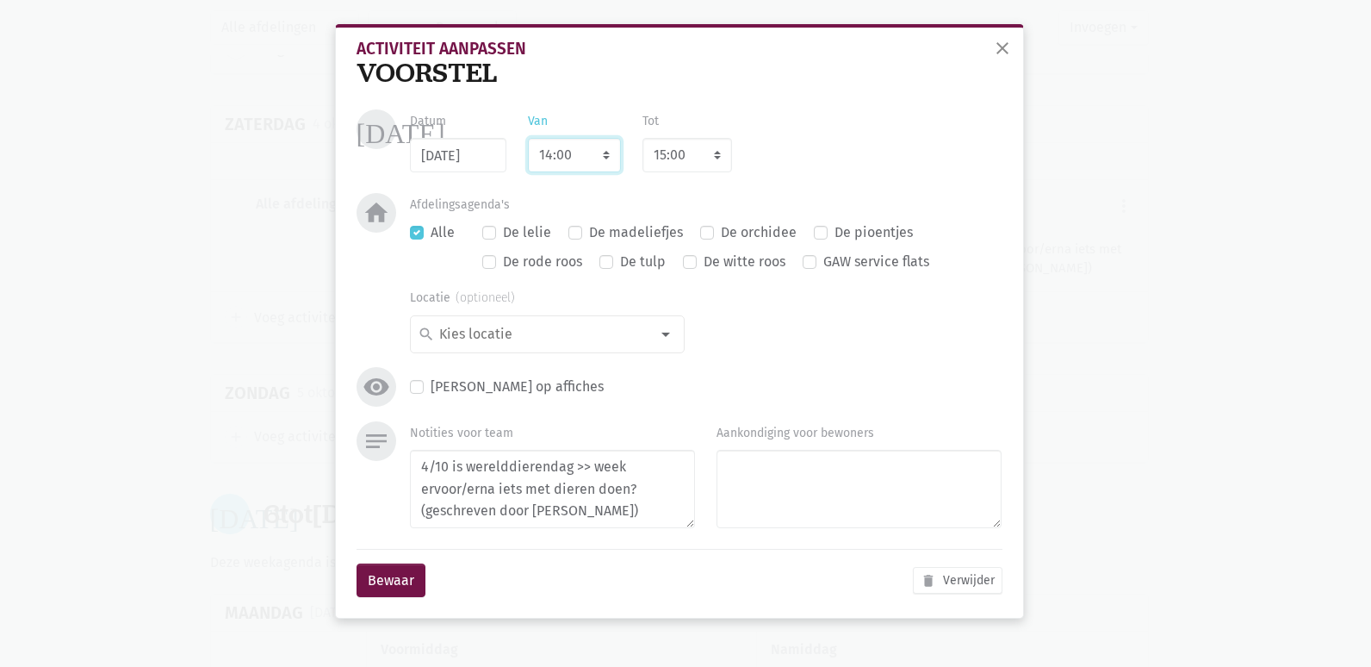
click at [561, 155] on select "7:00 7:15 7:30 7:45 8:00 8:15 8:30 8:45 9:00 9:15 9:30 9:45 10:00 10:15 10:30 1…" at bounding box center [574, 155] width 93 height 34
select select "9:00"
click at [528, 138] on select "7:00 7:15 7:30 7:45 8:00 8:15 8:30 8:45 9:00 9:15 9:30 9:45 10:00 10:15 10:30 1…" at bounding box center [574, 155] width 93 height 34
select select "10:00"
click at [396, 577] on button "Bewaar" at bounding box center [391, 580] width 69 height 34
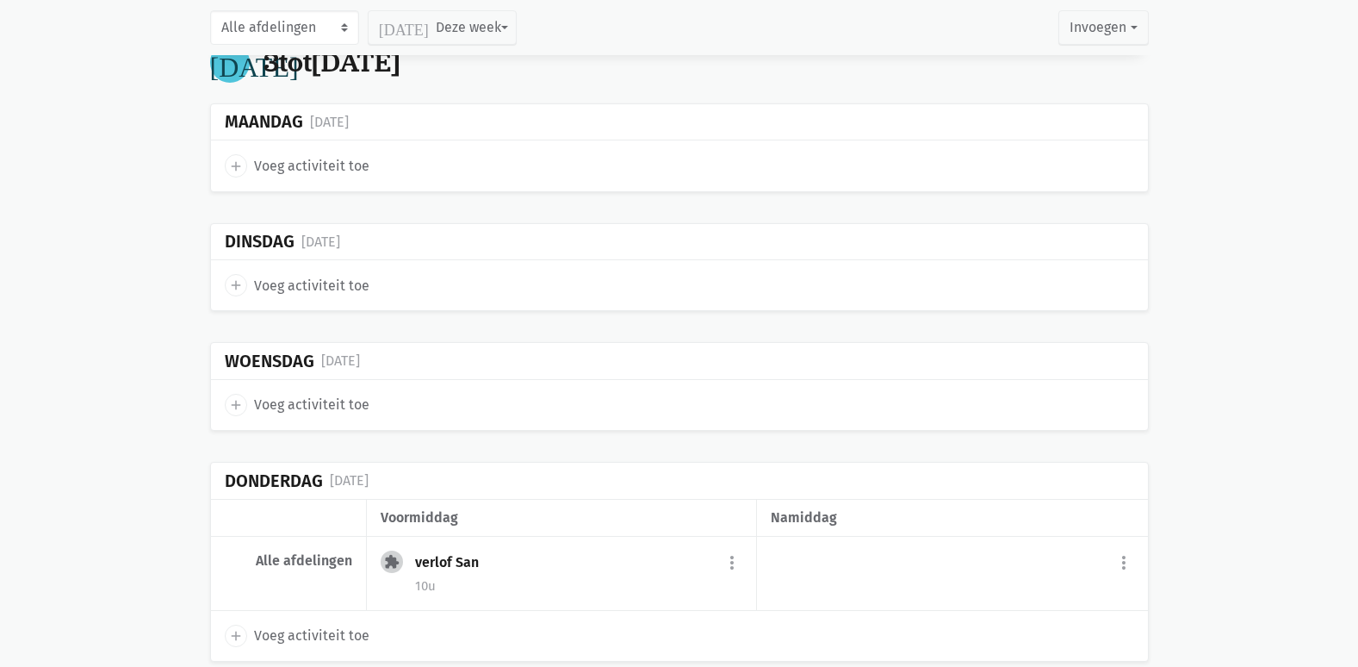
scroll to position [19743, 0]
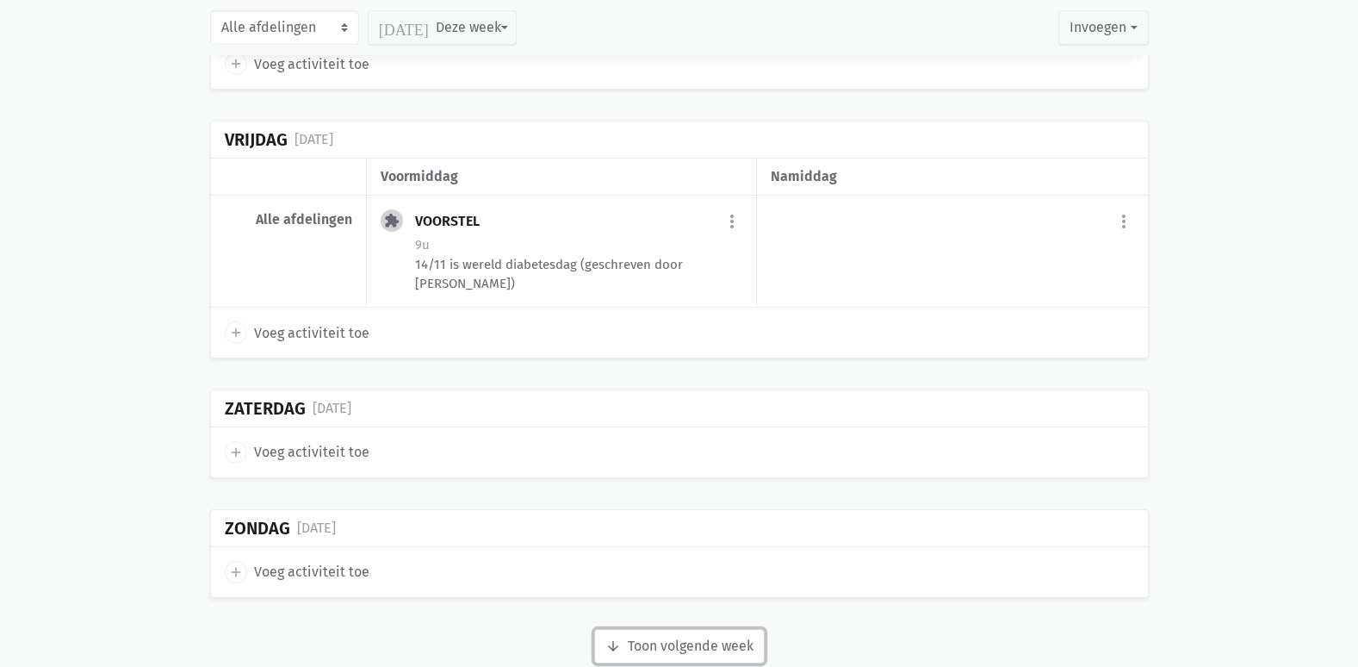
click at [679, 629] on button "arrow_downward Week wordt geladen Toon volgende week" at bounding box center [679, 646] width 171 height 34
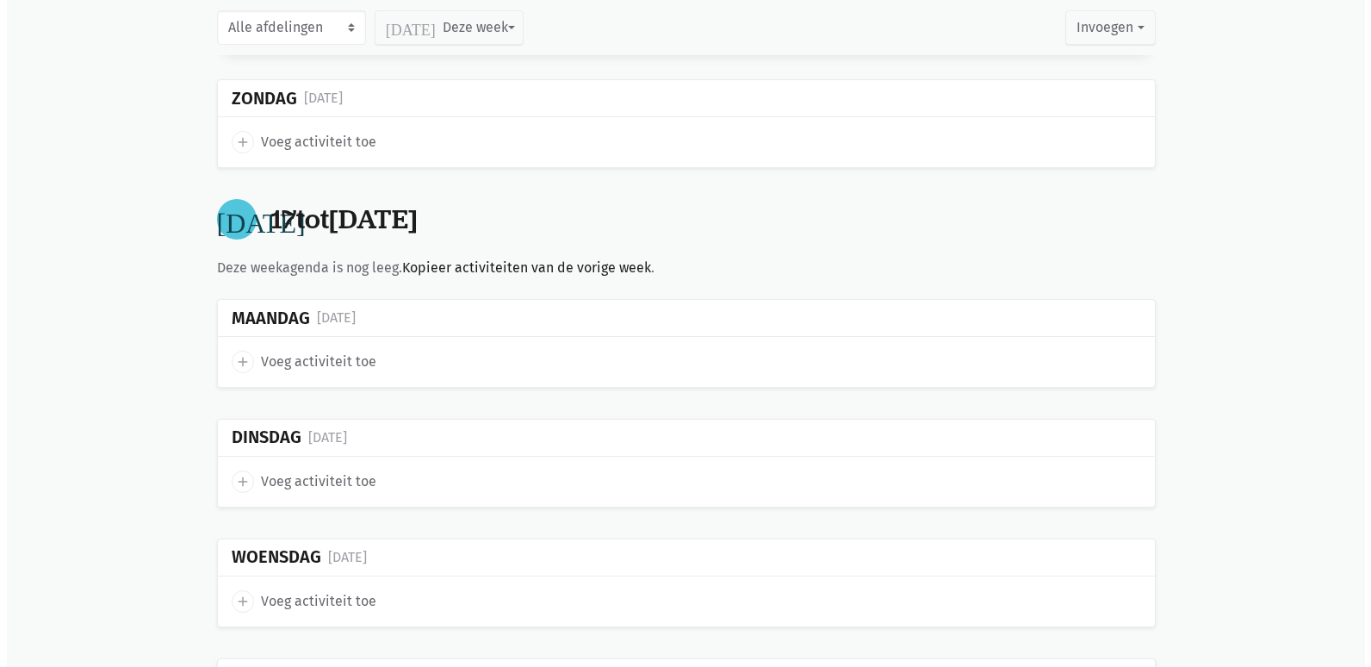
scroll to position [20173, 0]
click at [315, 350] on span "Voeg activiteit toe" at bounding box center [311, 361] width 115 height 22
select select "14:00"
select select "15:00"
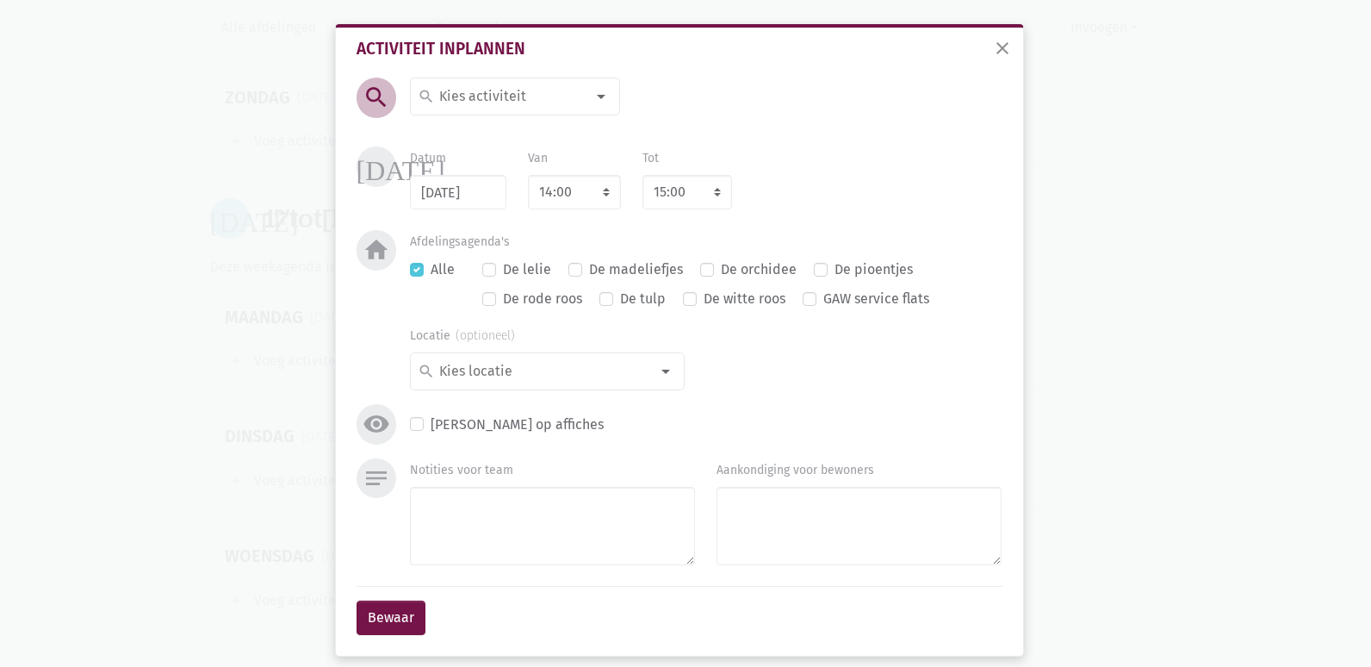
click at [490, 96] on input at bounding box center [511, 96] width 149 height 22
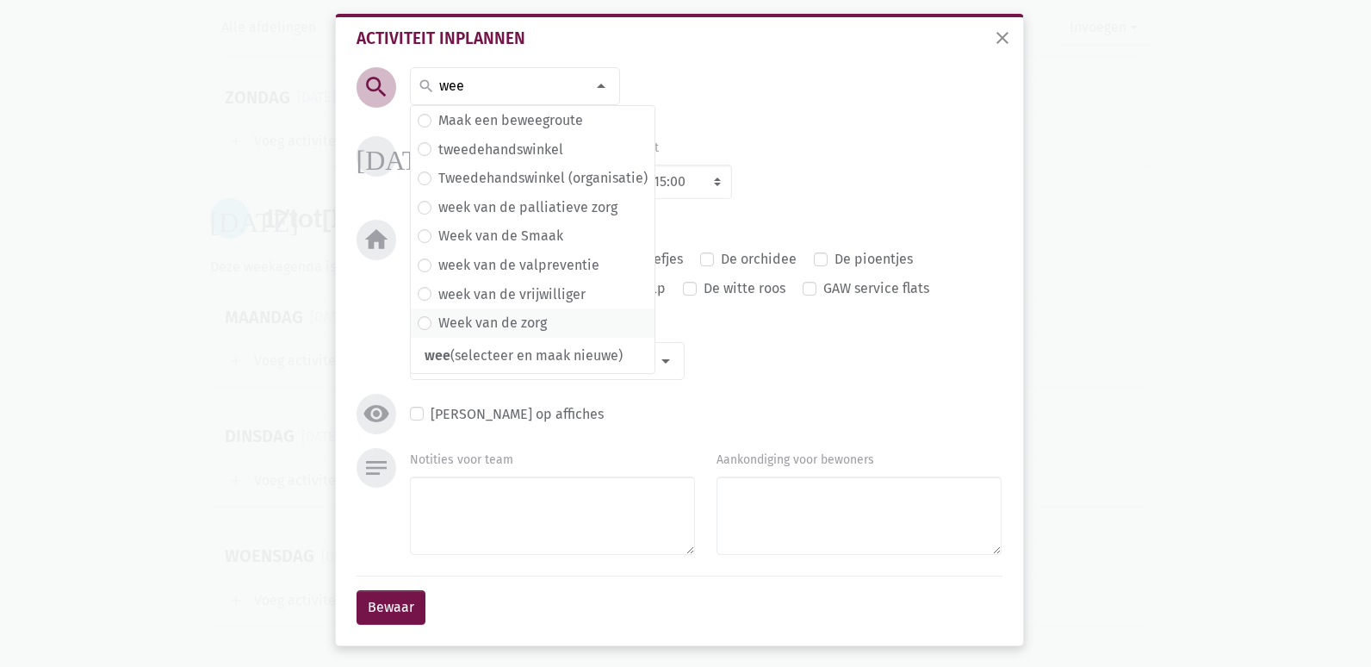
scroll to position [14, 0]
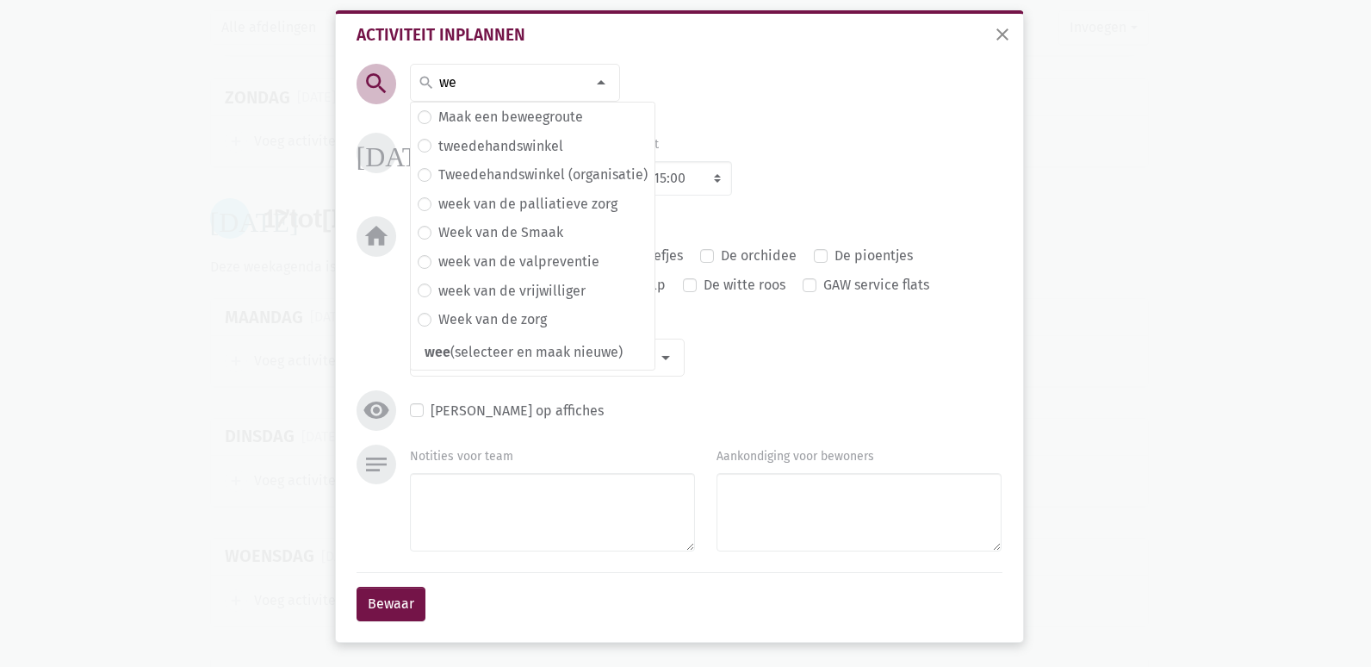
type input "w"
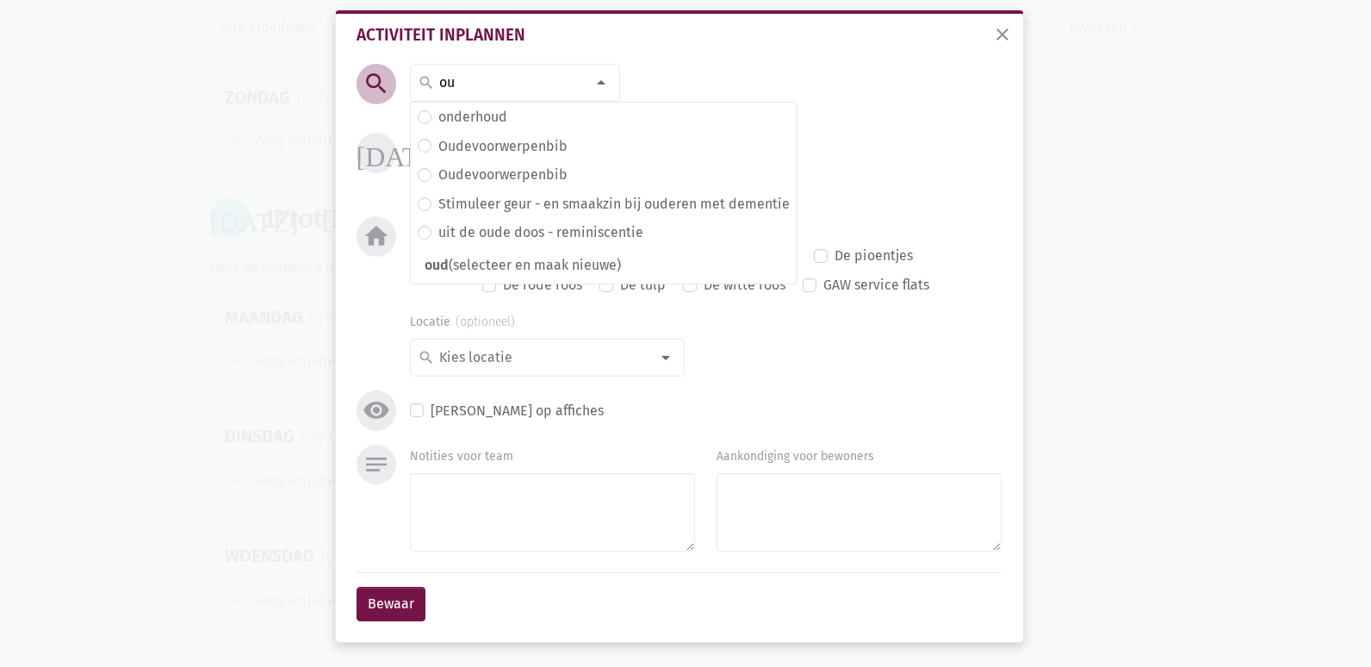
type input "o"
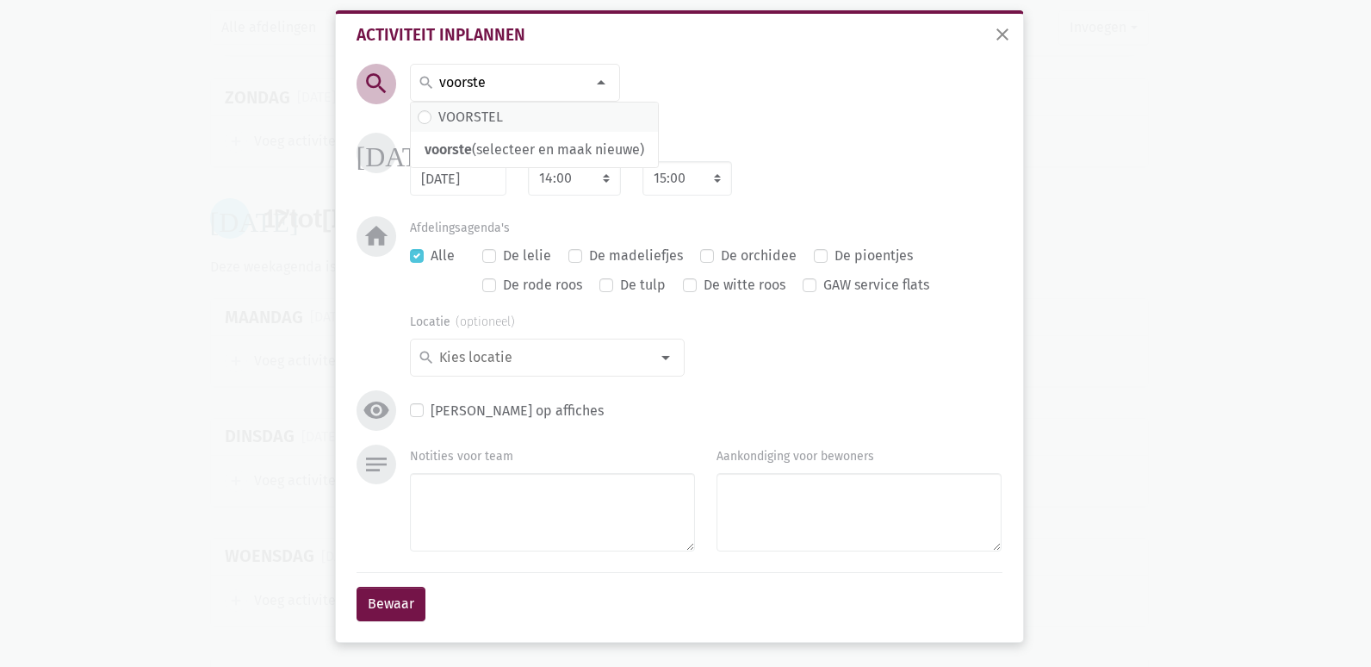
type input "voorste"
click at [470, 115] on label "VOORSTEL" at bounding box center [470, 117] width 65 height 22
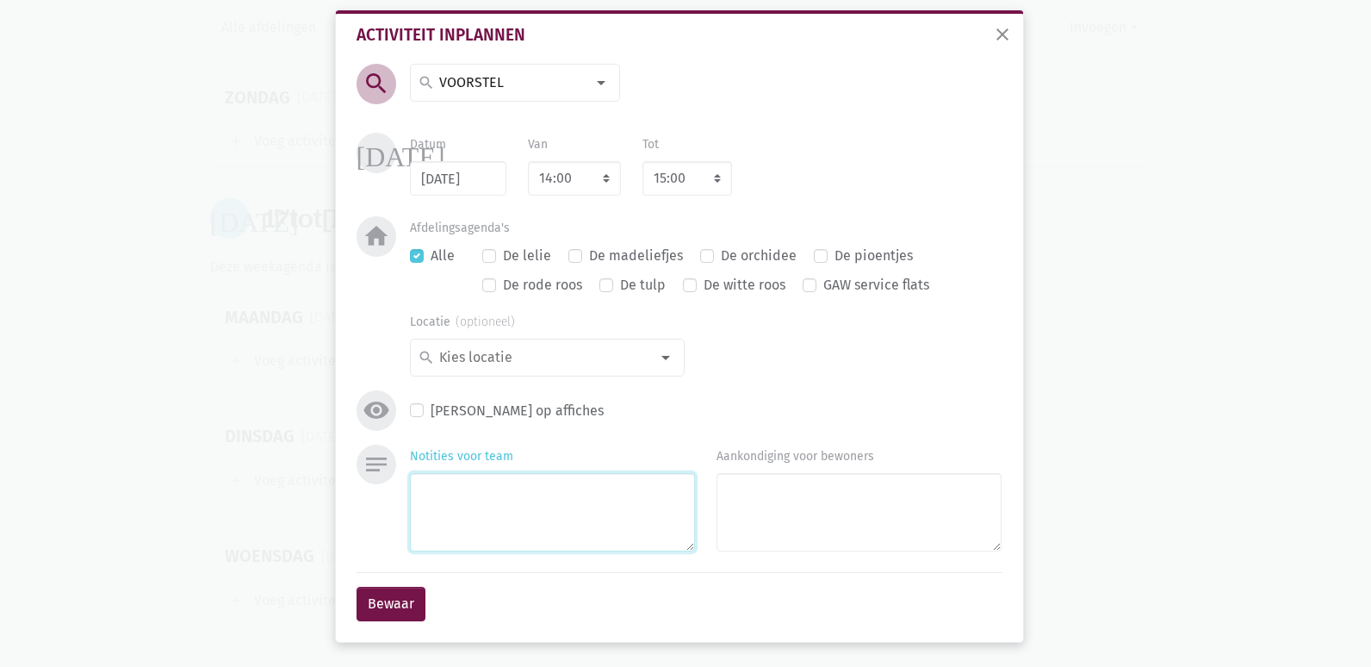
click at [458, 527] on textarea "Notities voor team" at bounding box center [552, 512] width 285 height 78
type textarea "OUDERENWEEK !!!! (geschreven door [PERSON_NAME])"
click at [558, 165] on select "7:00 7:15 7:30 7:45 8:00 8:15 8:30 8:45 9:00 9:15 9:30 9:45 10:00 10:15 10:30 1…" at bounding box center [574, 178] width 93 height 34
select select "9:00"
click at [528, 161] on select "7:00 7:15 7:30 7:45 8:00 8:15 8:30 8:45 9:00 9:15 9:30 9:45 10:00 10:15 10:30 1…" at bounding box center [574, 178] width 93 height 34
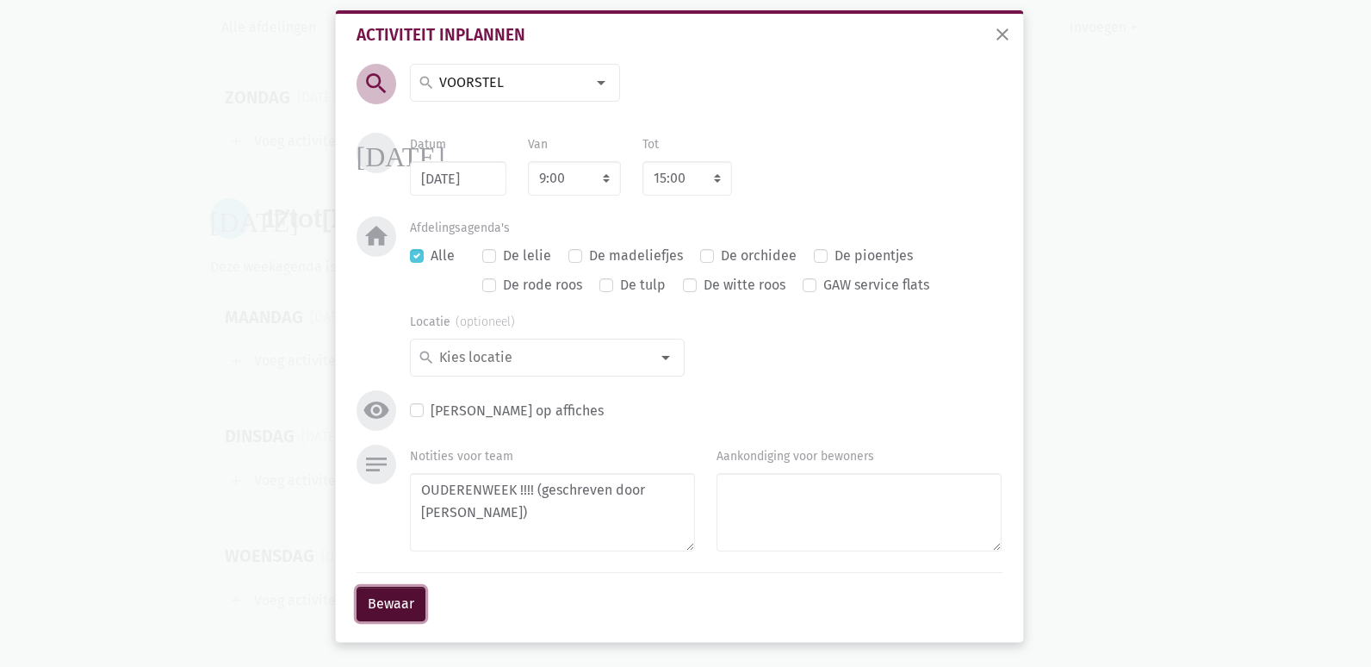
click at [401, 607] on button "Bewaar" at bounding box center [391, 604] width 69 height 34
select select "10:00"
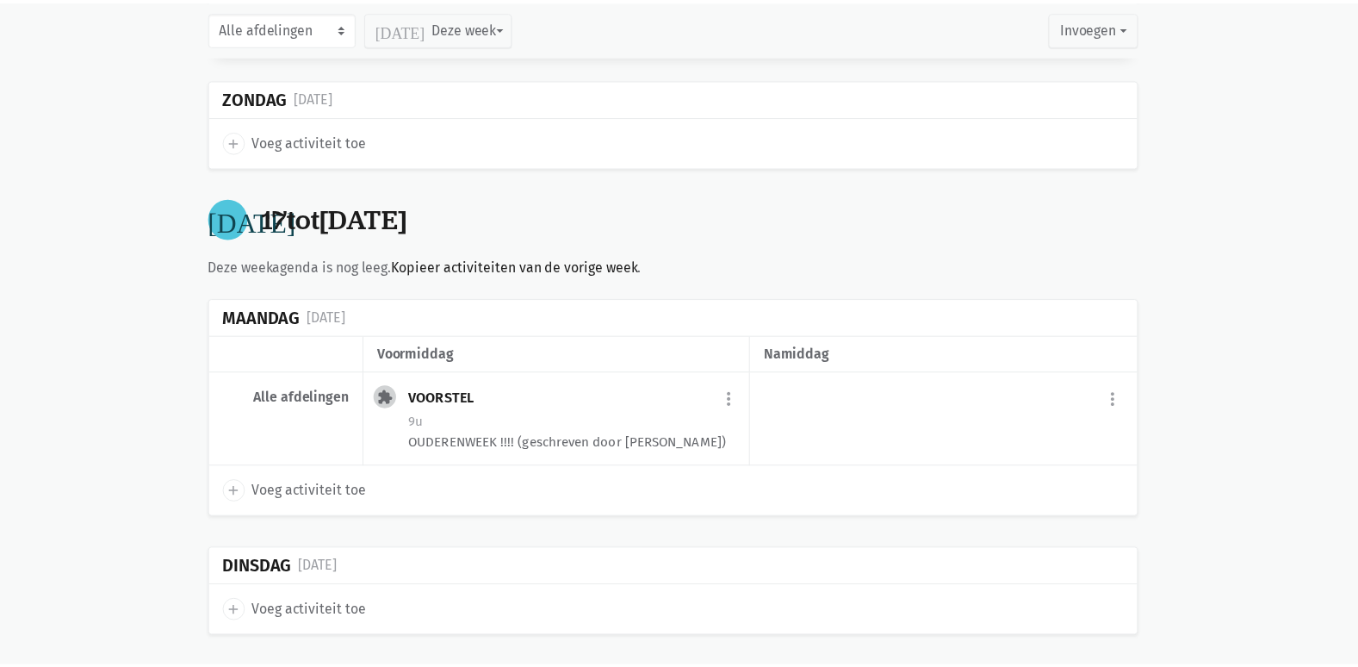
scroll to position [20168, 0]
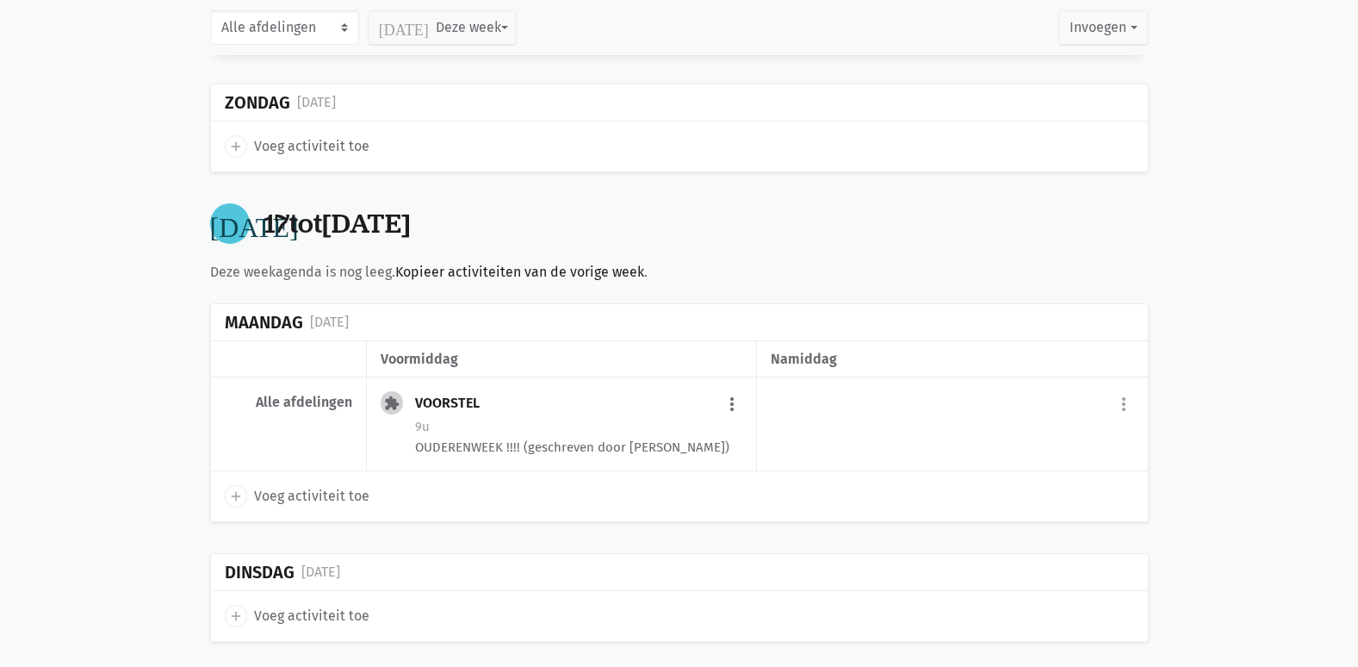
click at [736, 388] on button "more_vert" at bounding box center [732, 404] width 21 height 33
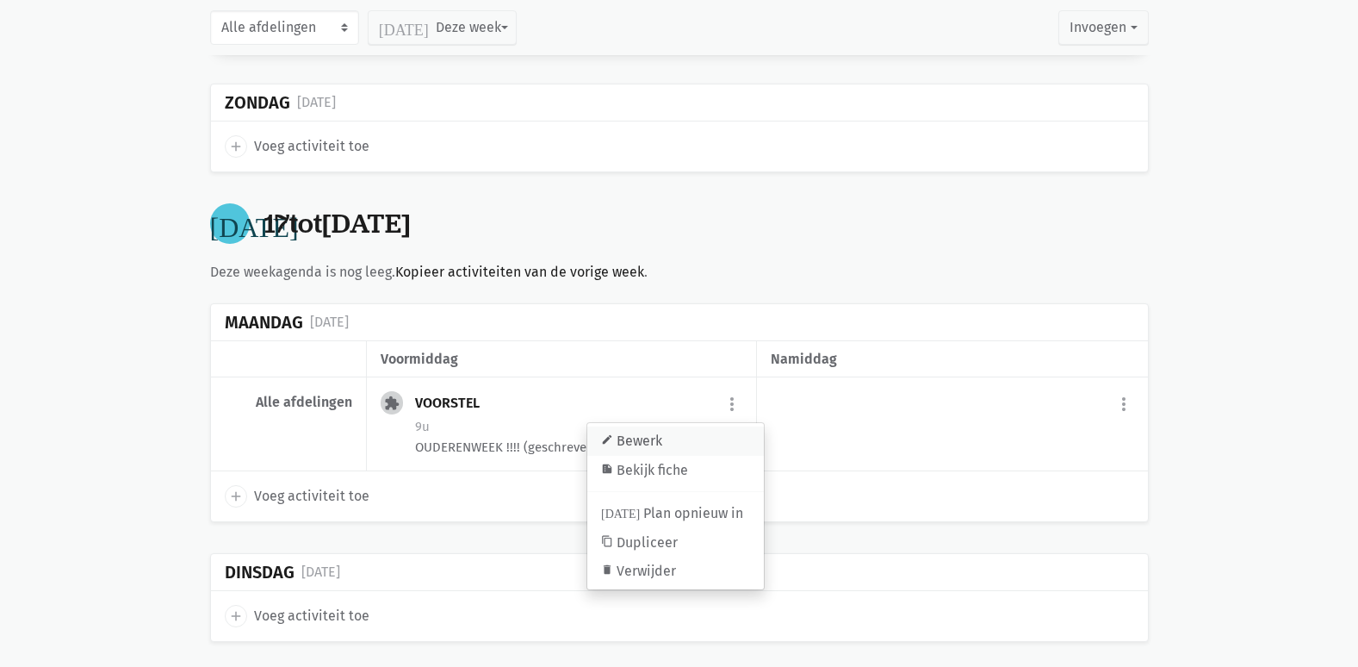
click at [649, 426] on link "edit Bewerk" at bounding box center [675, 440] width 177 height 29
select select "9:00"
select select "10:00"
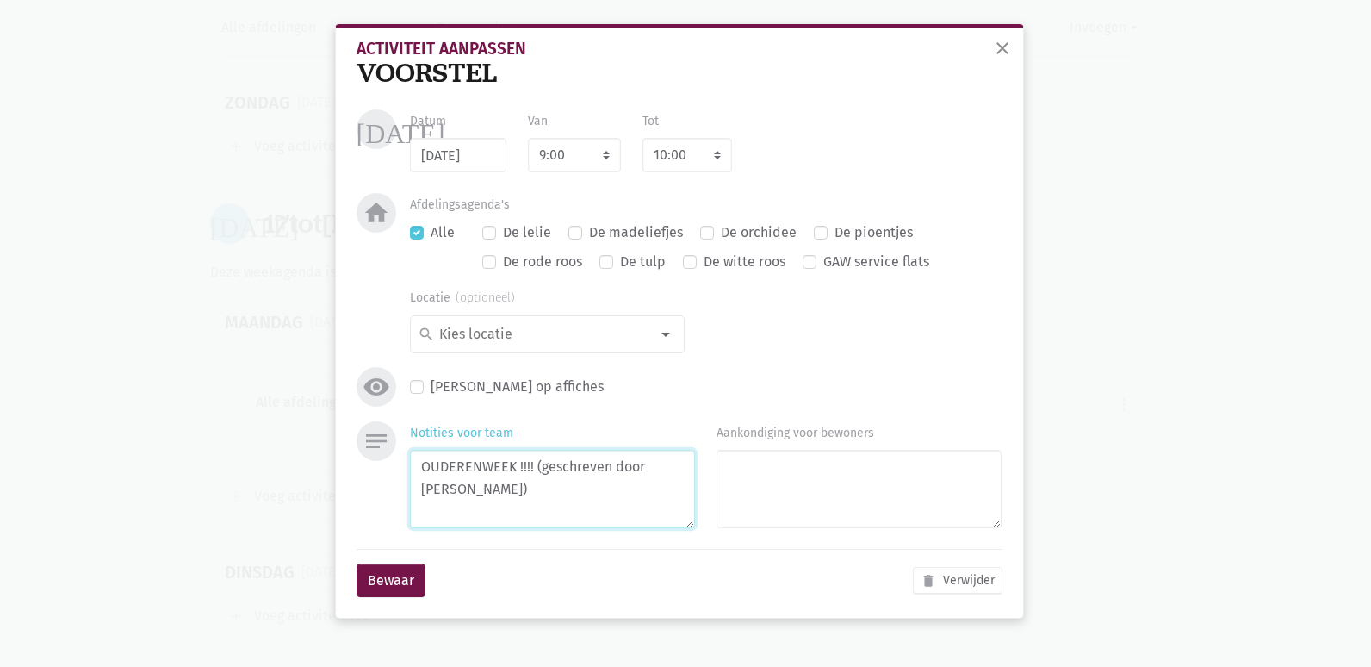
click at [687, 463] on textarea "OUDERENWEEK !!!! (geschreven door [PERSON_NAME])" at bounding box center [552, 489] width 285 height 78
type textarea "OUDERENWEEK !!!! (geschreven door [PERSON_NAME]) 17/11 is ook dag van het thera…"
click at [401, 580] on button "Bewaar" at bounding box center [391, 580] width 69 height 34
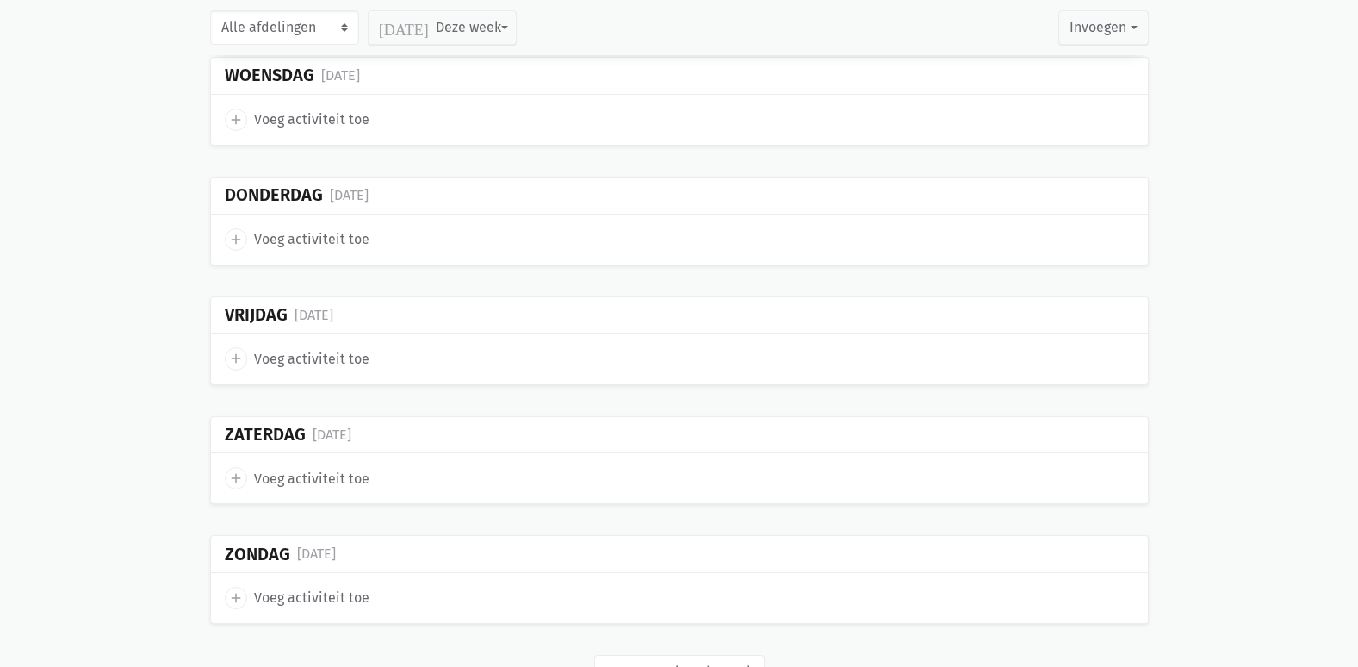
scroll to position [20848, 0]
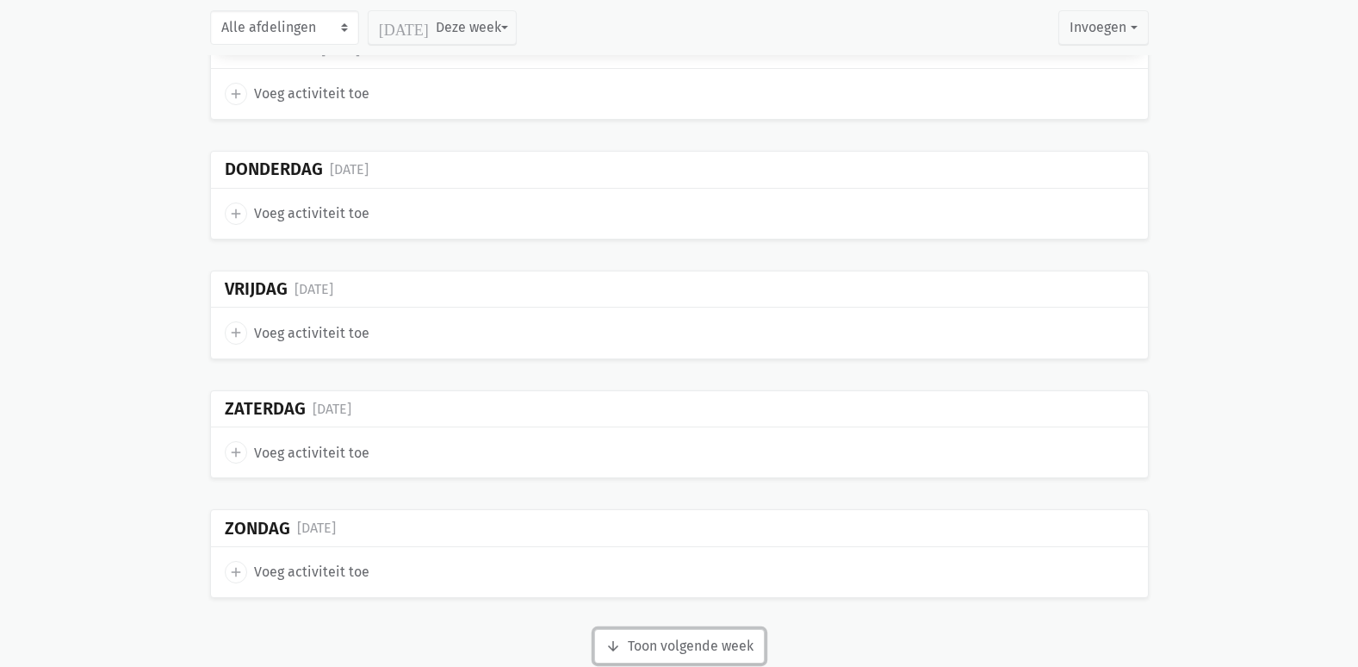
click at [675, 629] on button "arrow_downward Week wordt geladen Toon volgende week" at bounding box center [679, 646] width 171 height 34
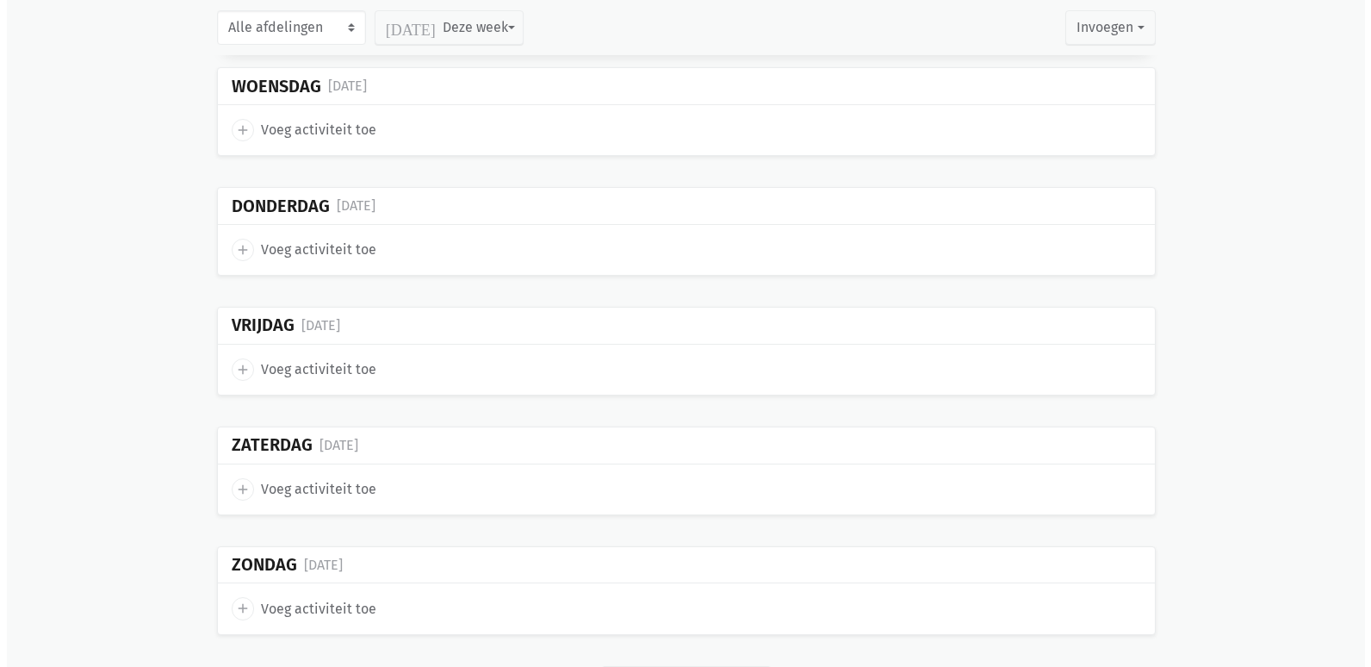
scroll to position [21745, 0]
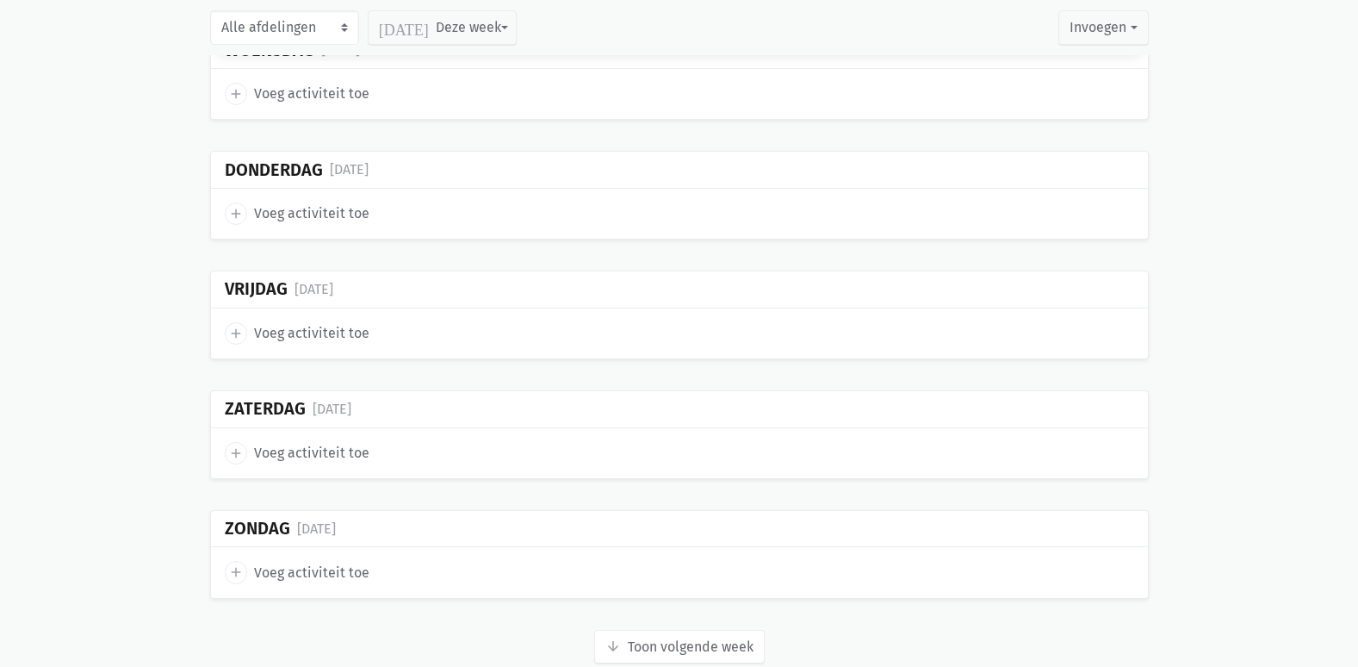
click at [276, 562] on span "Voeg activiteit toe" at bounding box center [311, 573] width 115 height 22
select select "14:00"
select select "15:00"
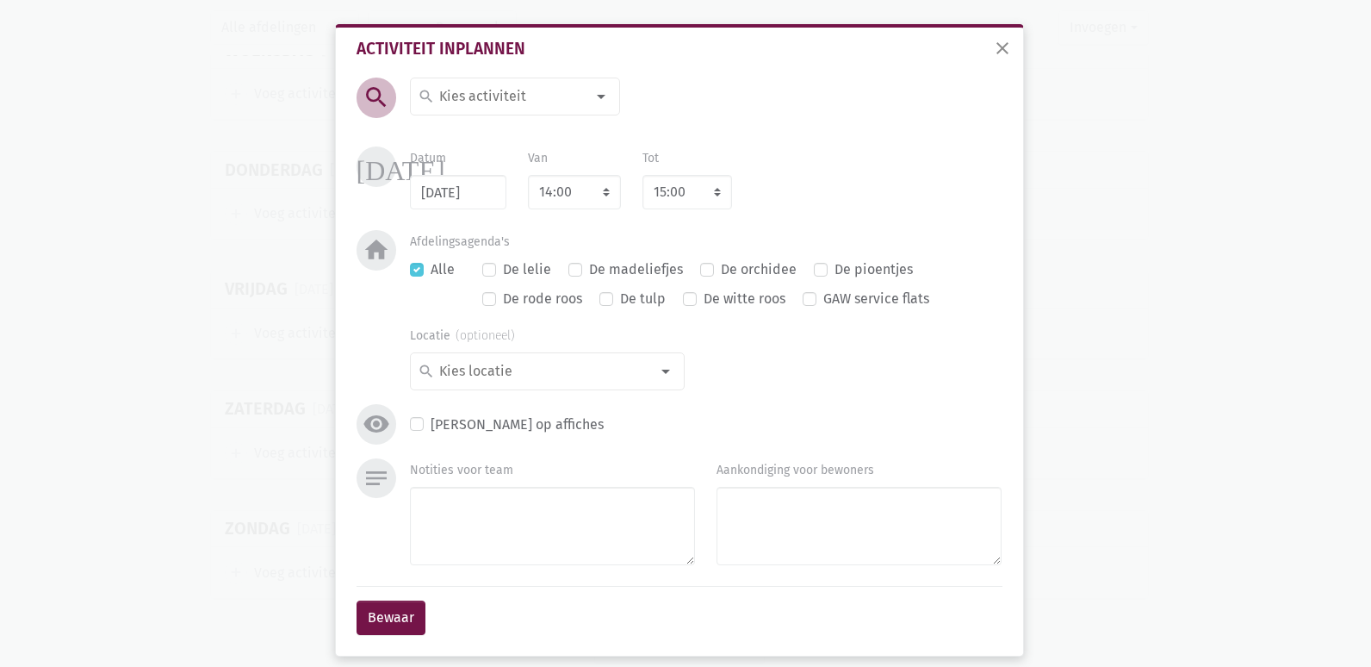
click at [521, 92] on input at bounding box center [511, 96] width 149 height 22
type input "voorste"
click at [463, 84] on div "voorste search" at bounding box center [515, 97] width 210 height 38
click at [494, 81] on div "voorste search" at bounding box center [515, 97] width 210 height 38
click at [492, 89] on input "voorste" at bounding box center [511, 96] width 149 height 22
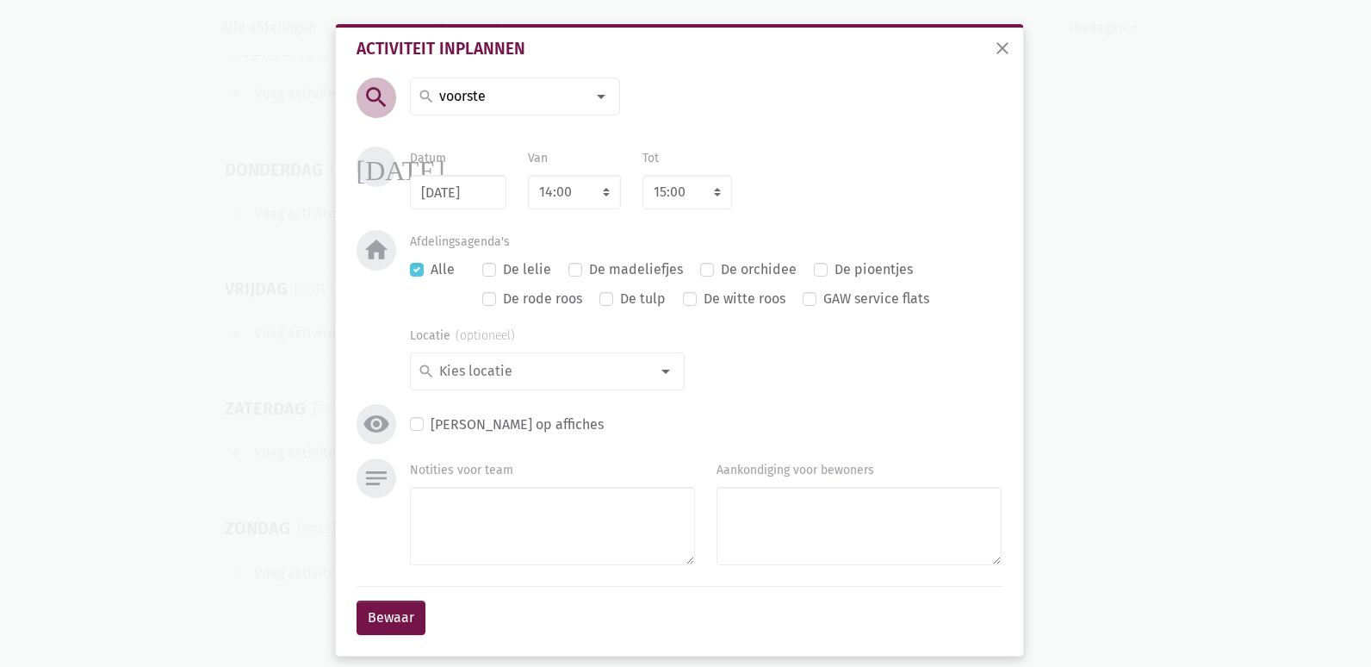
click at [489, 96] on input "voorste" at bounding box center [511, 96] width 149 height 22
click at [484, 134] on label "VOORSTEL" at bounding box center [470, 131] width 65 height 22
click at [413, 522] on textarea "Notities voor team" at bounding box center [552, 526] width 285 height 78
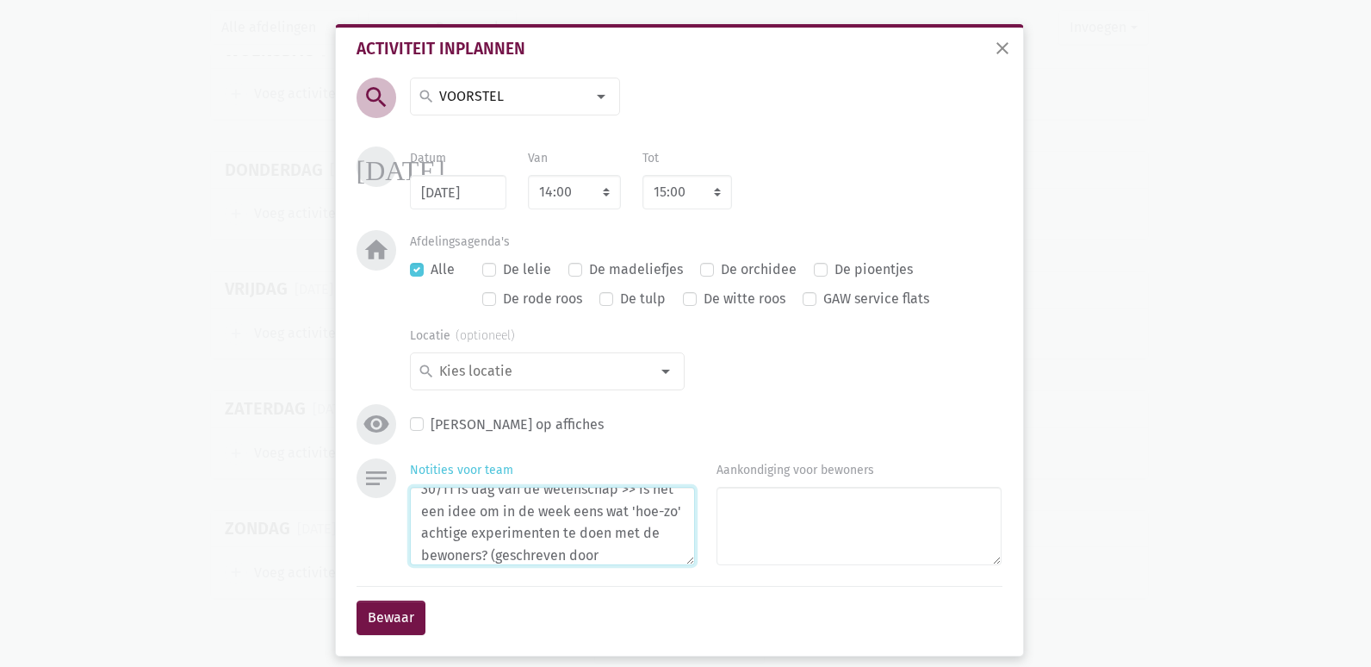
scroll to position [36, 0]
type textarea "30/11 is dag van de wetenschap >> is het een idee om in de week eens wat 'hoe-z…"
click at [403, 612] on button "Bewaar" at bounding box center [391, 617] width 69 height 34
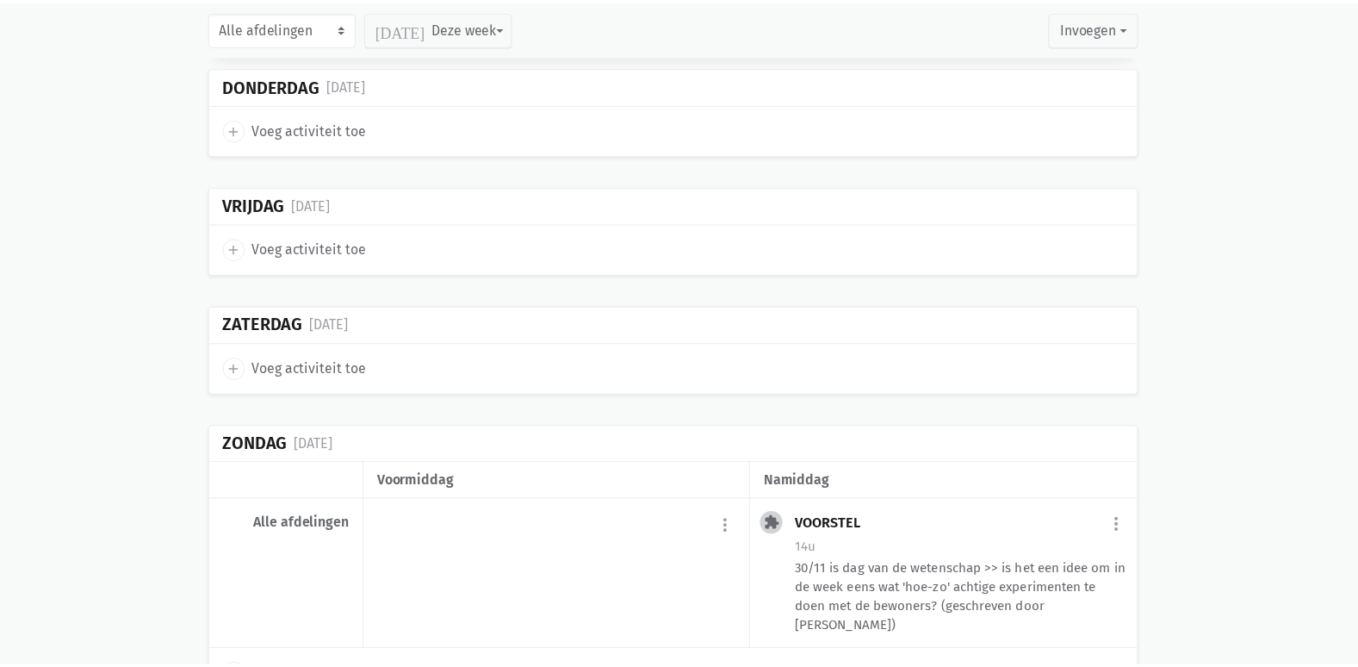
scroll to position [21913, 0]
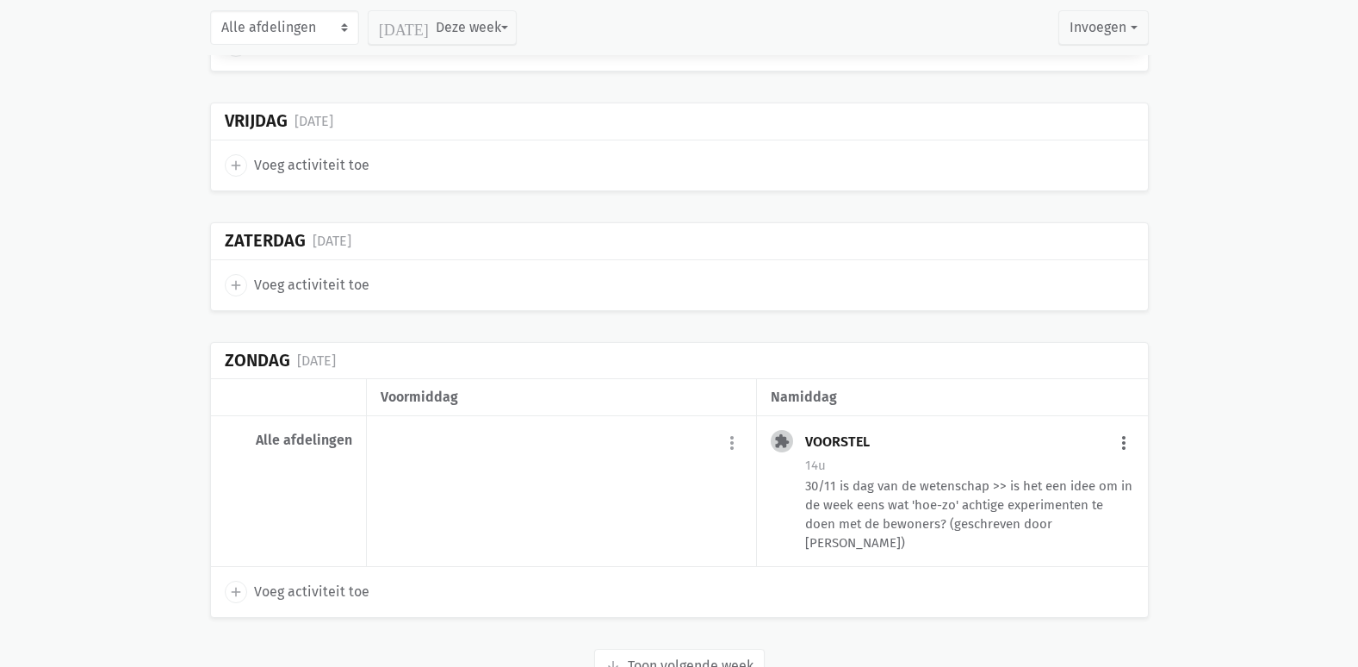
click at [1126, 426] on button "more_vert" at bounding box center [1124, 442] width 21 height 33
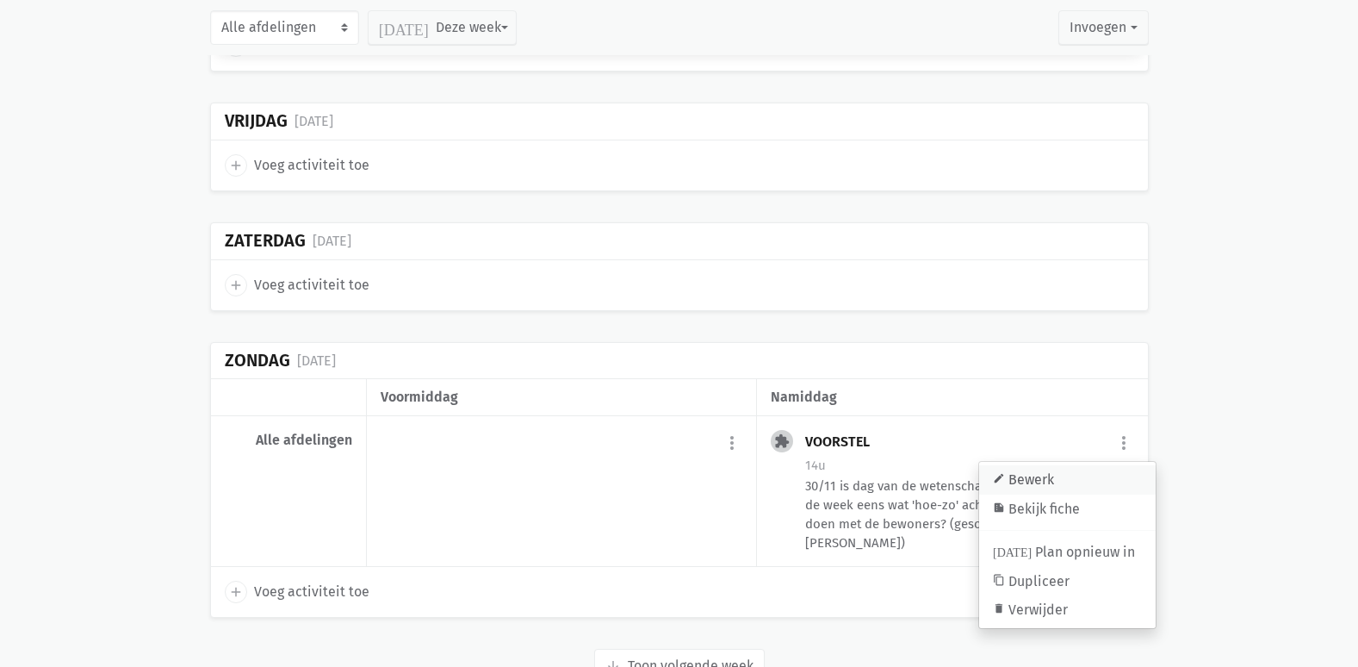
click at [1088, 465] on link "edit Bewerk" at bounding box center [1067, 479] width 177 height 29
select select "14:00"
select select "15:00"
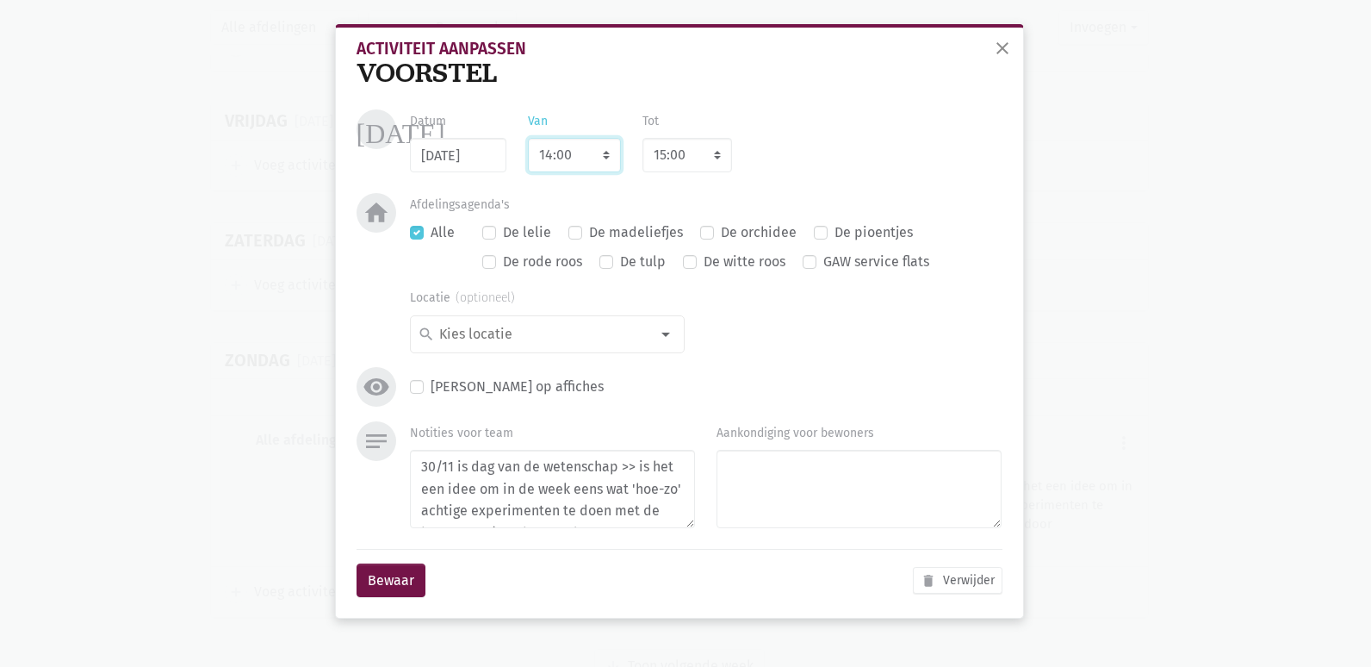
click at [572, 160] on select "7:00 7:15 7:30 7:45 8:00 8:15 8:30 8:45 9:00 9:15 9:30 9:45 10:00 10:15 10:30 1…" at bounding box center [574, 155] width 93 height 34
select select "9:00"
click at [528, 138] on select "7:00 7:15 7:30 7:45 8:00 8:15 8:30 8:45 9:00 9:15 9:30 9:45 10:00 10:15 10:30 1…" at bounding box center [574, 155] width 93 height 34
select select "10:00"
click at [392, 576] on button "Bewaar" at bounding box center [391, 580] width 69 height 34
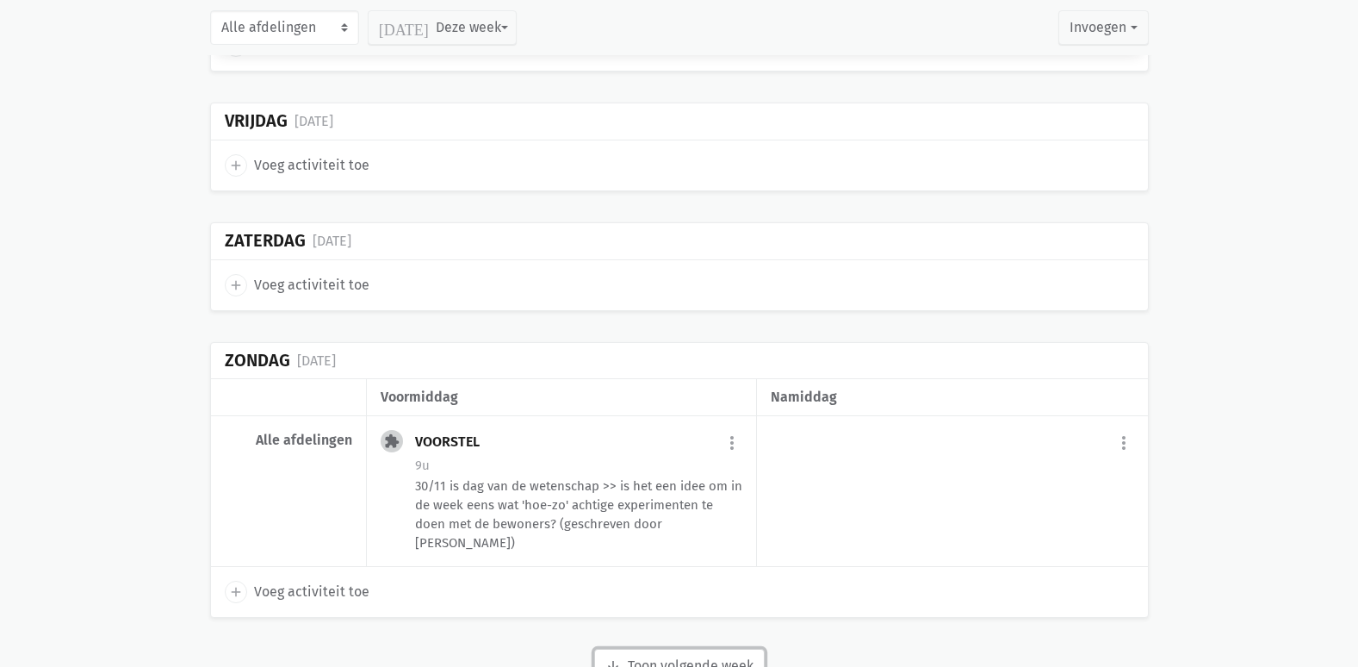
click at [731, 649] on button "arrow_downward Week wordt geladen Toon volgende week" at bounding box center [679, 666] width 171 height 34
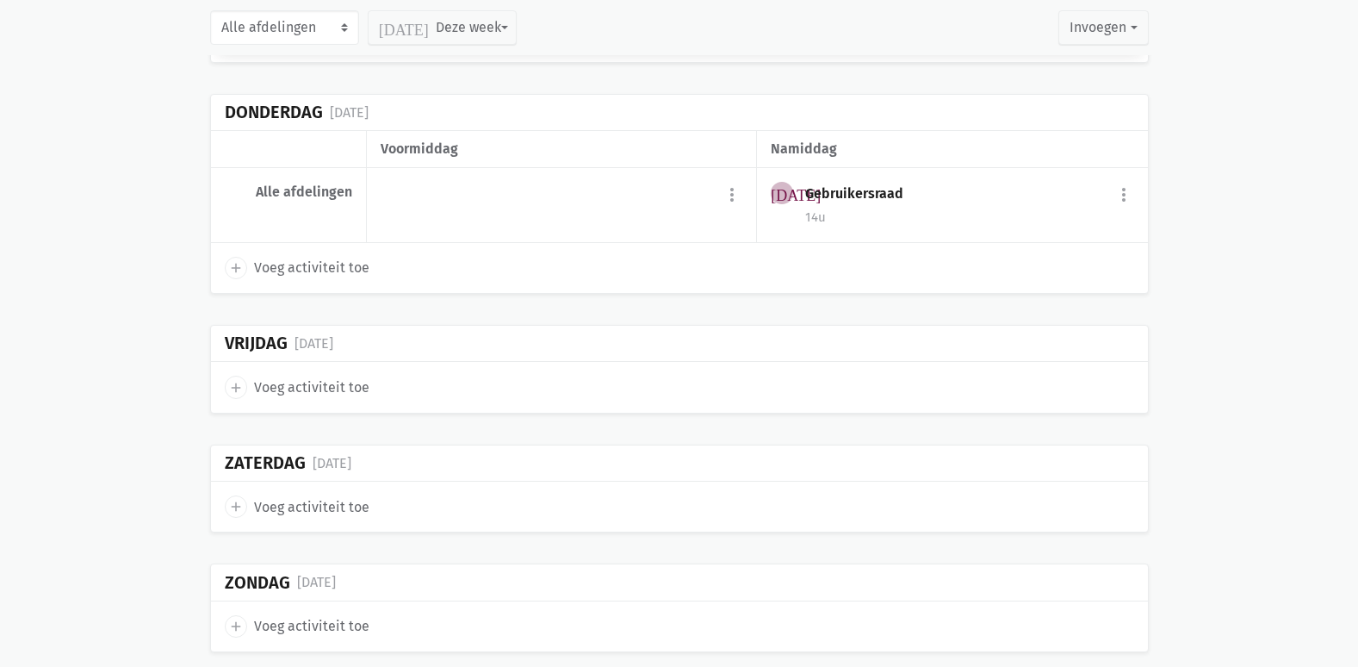
scroll to position [22923, 0]
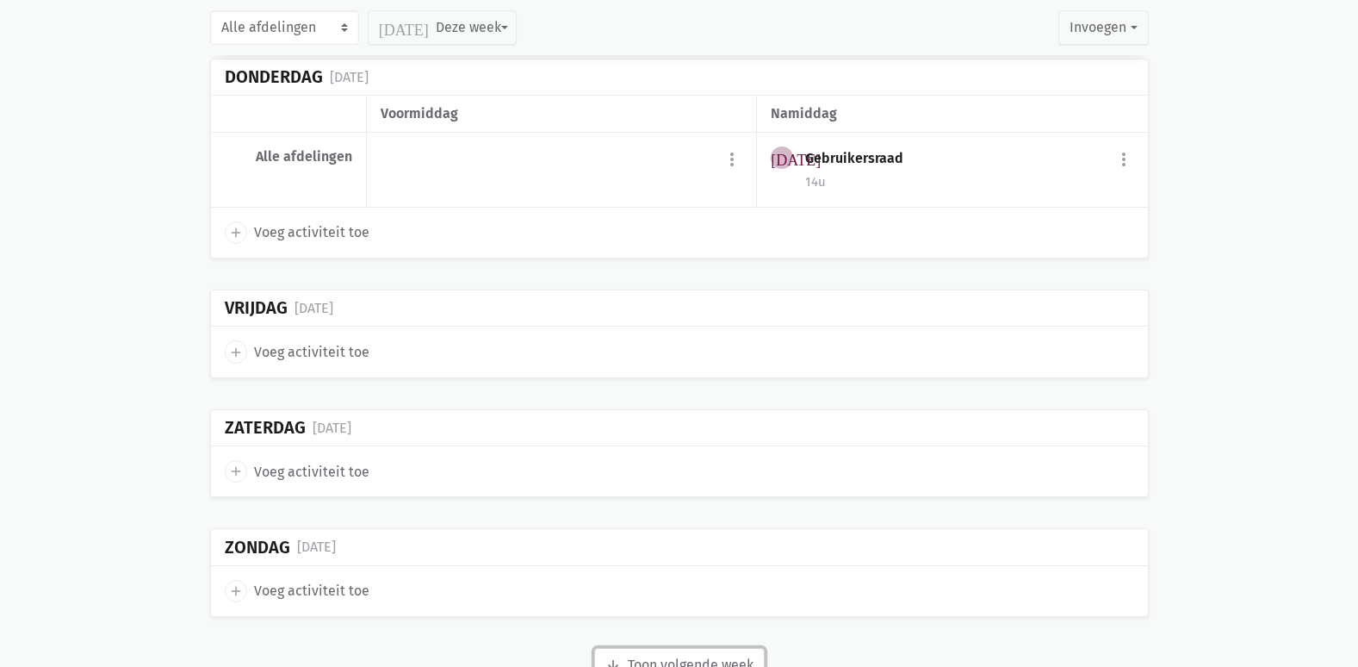
drag, startPoint x: 716, startPoint y: 612, endPoint x: 736, endPoint y: 605, distance: 21.8
click at [717, 648] on button "arrow_downward Week wordt geladen Toon volgende week" at bounding box center [679, 665] width 171 height 34
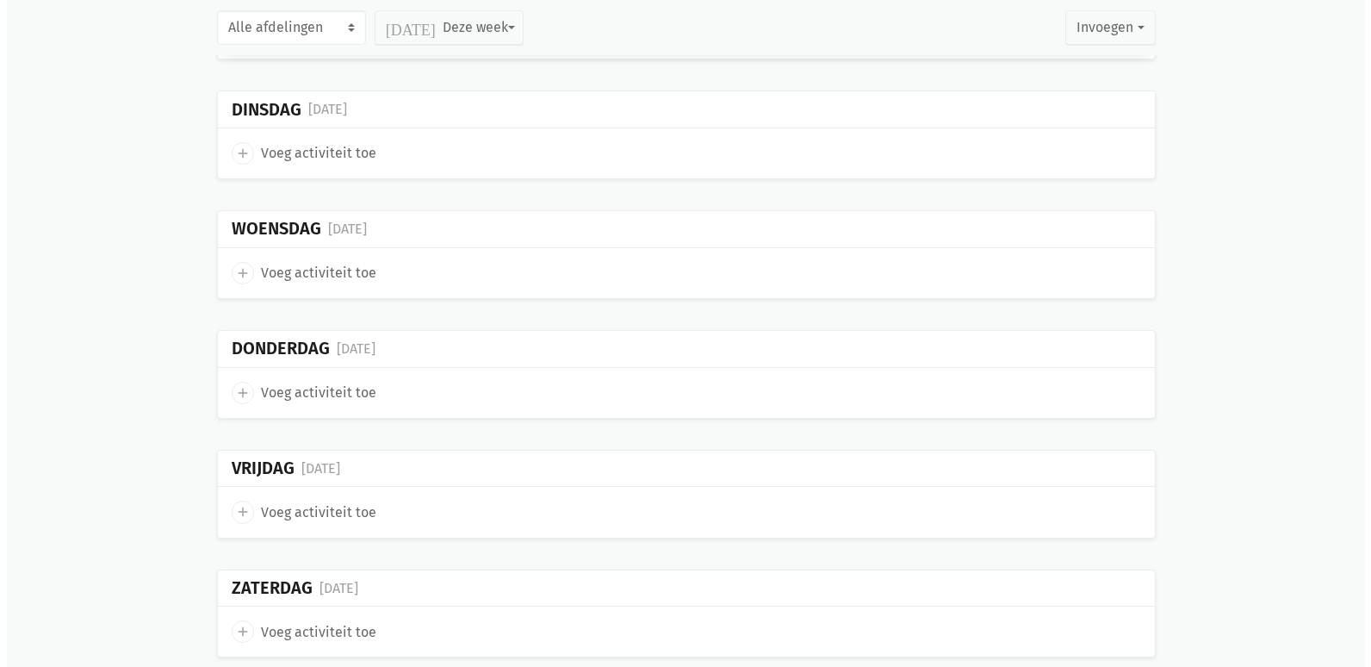
scroll to position [23860, 0]
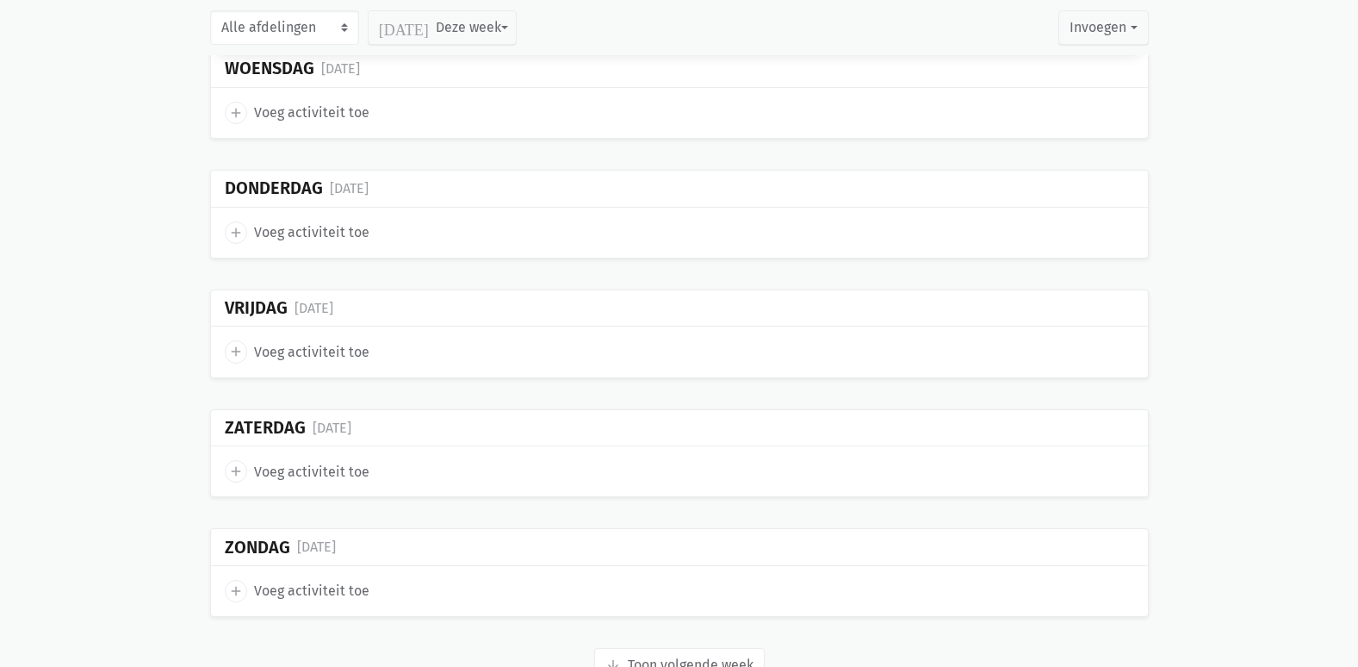
click at [335, 580] on span "Voeg activiteit toe" at bounding box center [311, 591] width 115 height 22
select select "14:00"
select select "15:00"
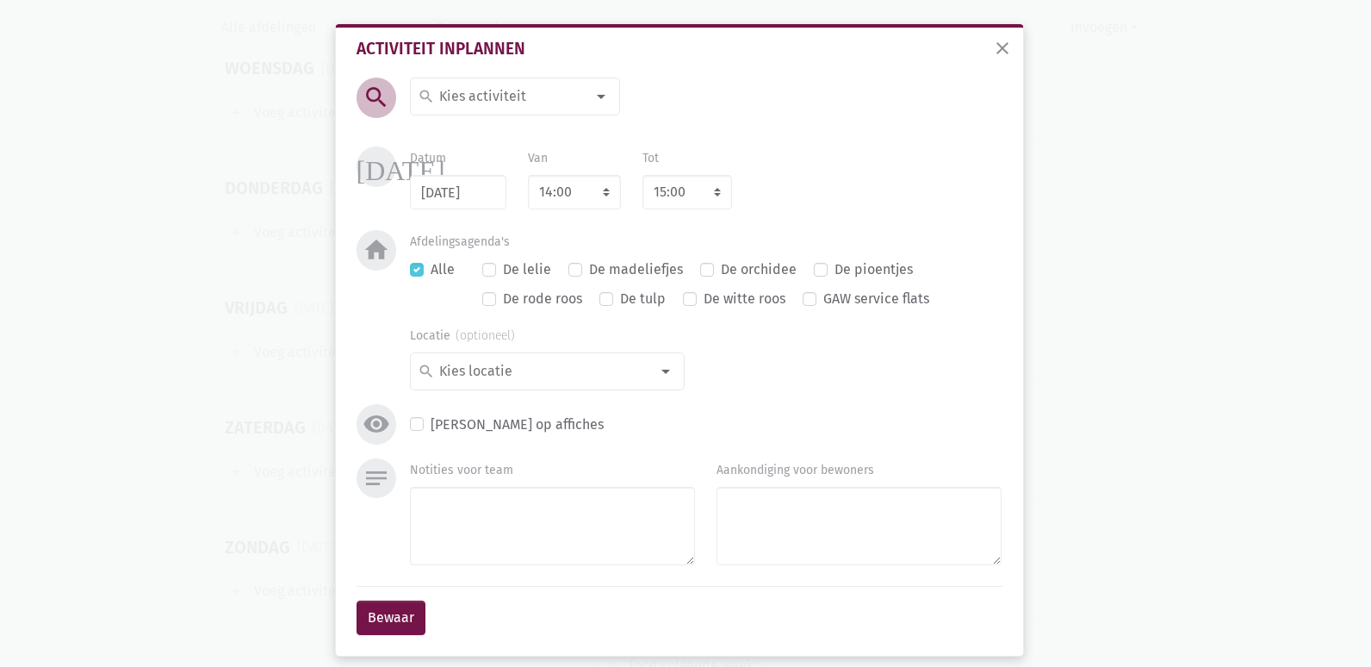
click at [451, 96] on input at bounding box center [511, 96] width 149 height 22
type input "voorste"
click at [506, 130] on span "VOORSTEL" at bounding box center [534, 131] width 233 height 22
click at [410, 508] on textarea "Notities voor team" at bounding box center [552, 526] width 285 height 78
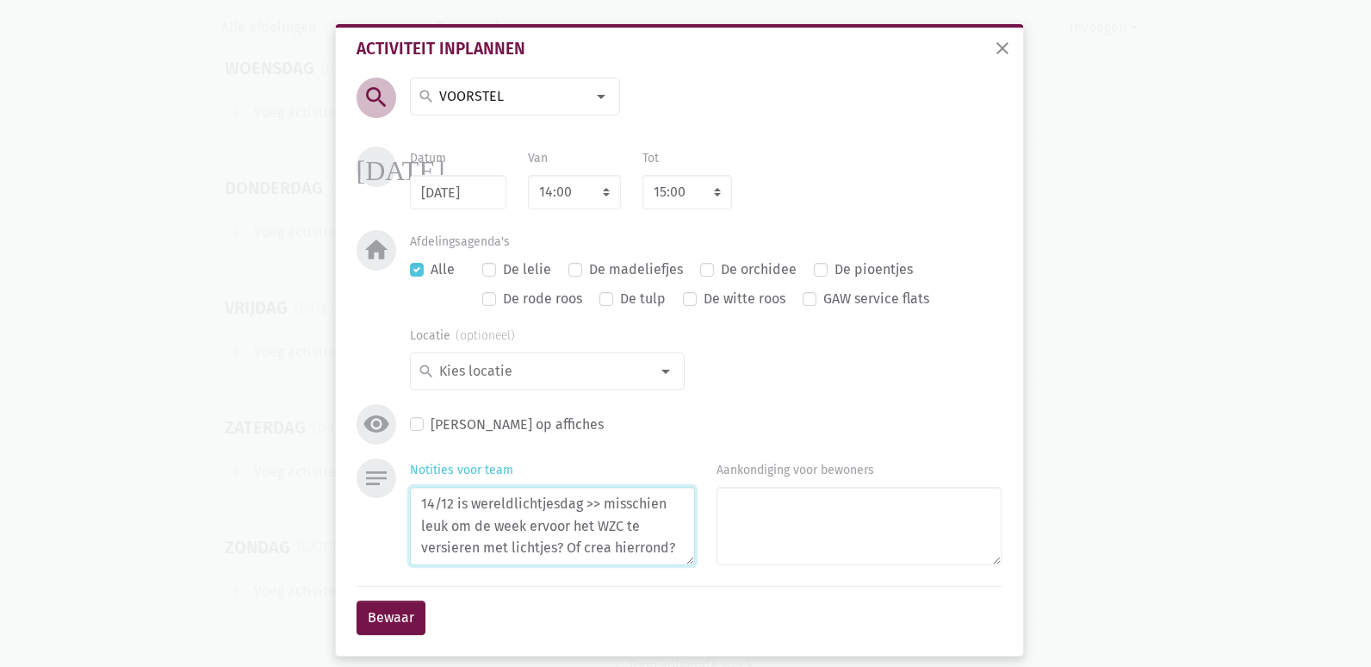
scroll to position [15, 0]
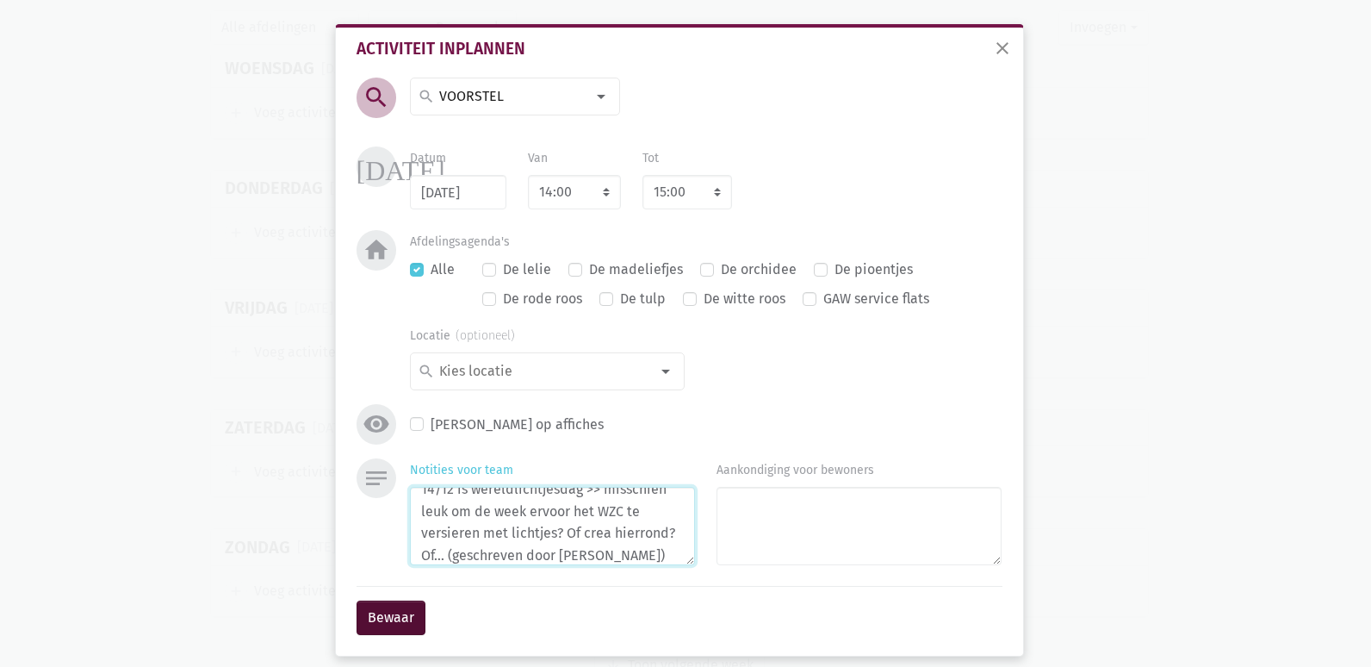
type textarea "14/12 is wereldlichtjesdag >> misschien leuk om de week ervoor het WZC te versi…"
click at [369, 619] on button "Bewaar" at bounding box center [391, 617] width 69 height 34
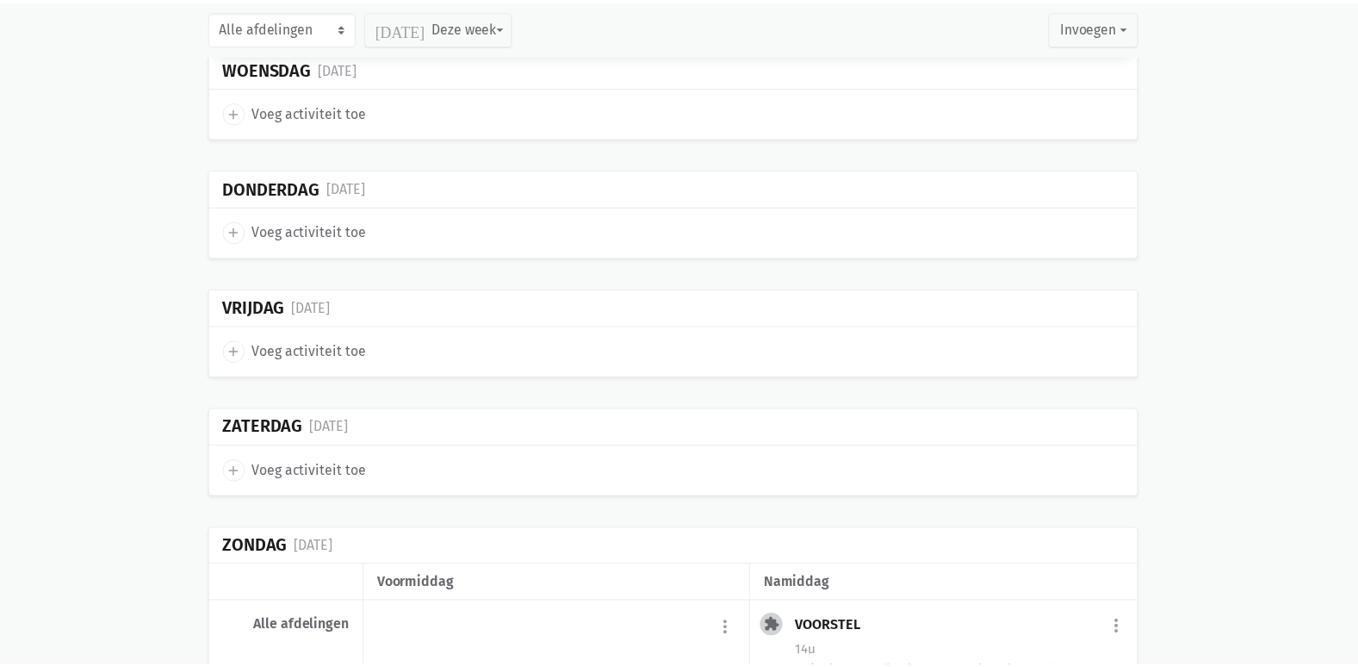
scroll to position [23988, 0]
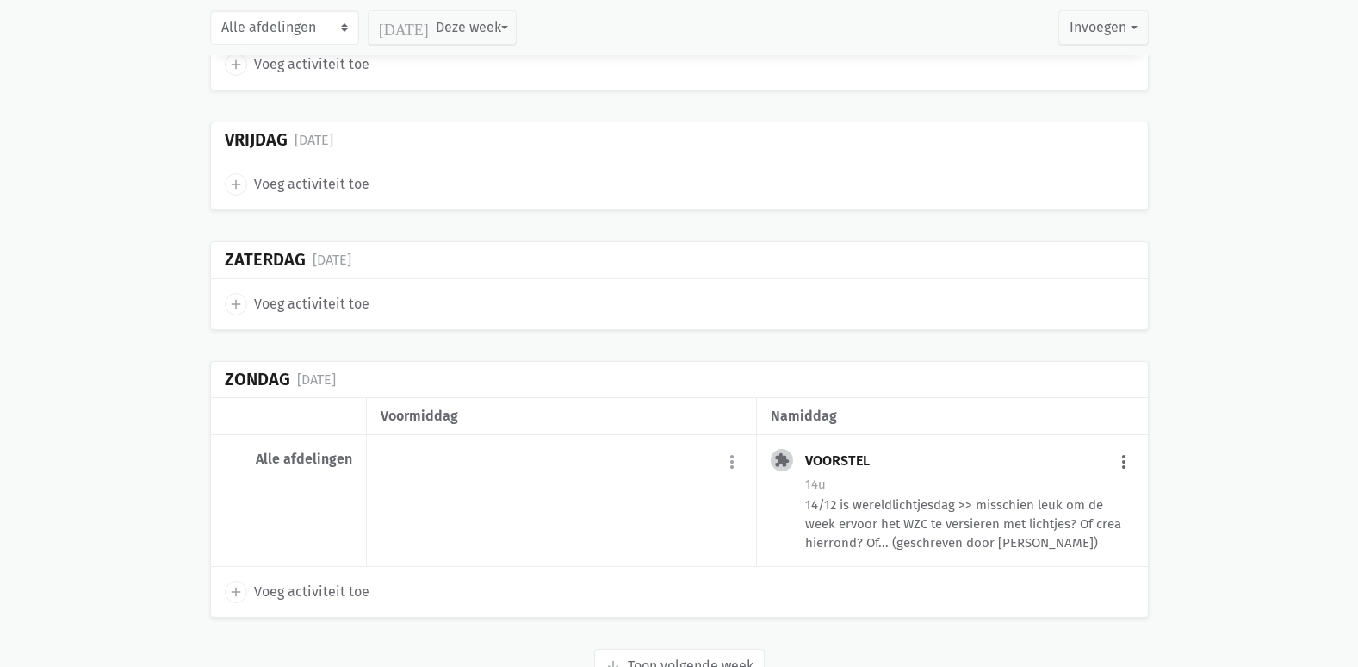
click at [1122, 445] on button "more_vert" at bounding box center [1124, 461] width 21 height 33
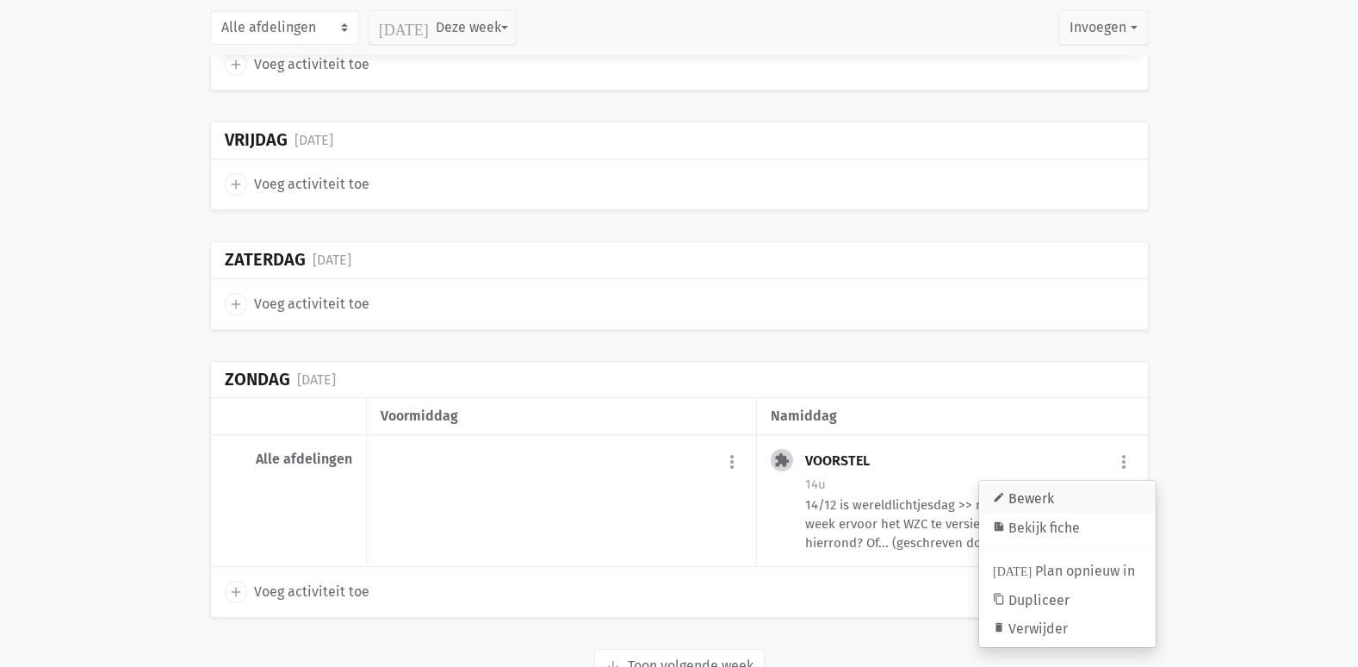
click at [1058, 484] on link "edit Bewerk" at bounding box center [1067, 498] width 177 height 29
select select "14:00"
select select "15:00"
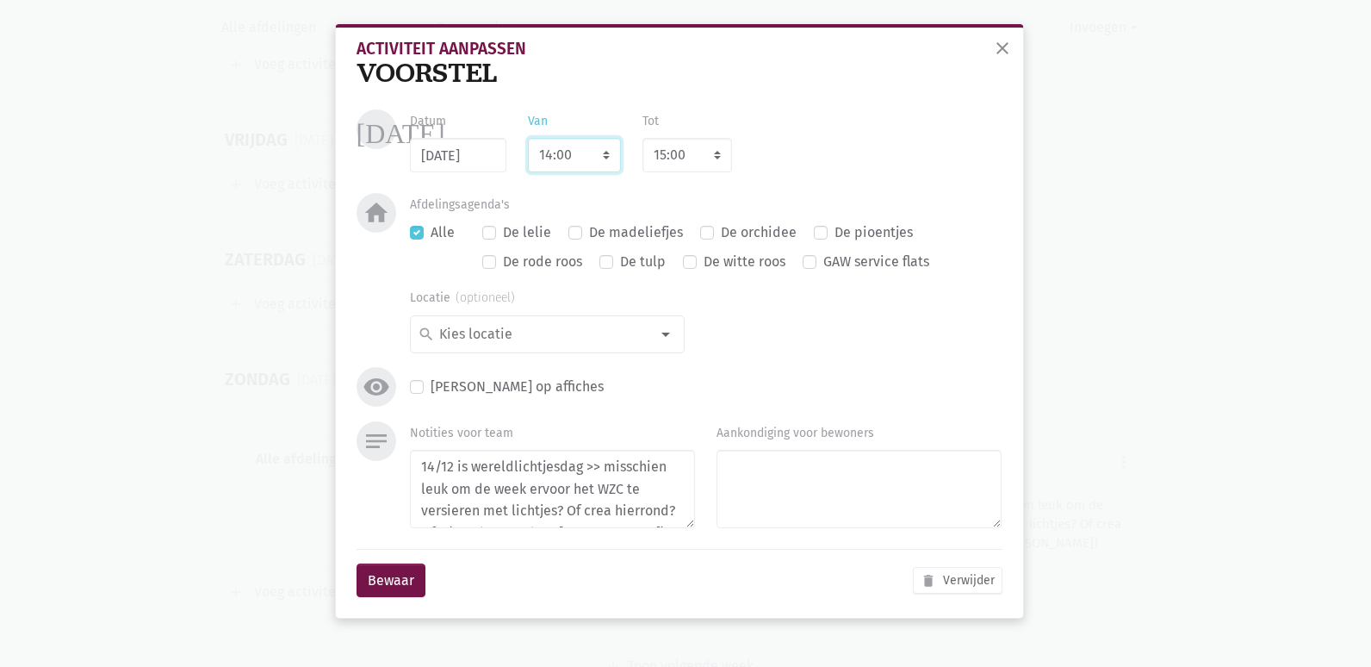
click at [567, 152] on select "7:00 7:15 7:30 7:45 8:00 8:15 8:30 8:45 9:00 9:15 9:30 9:45 10:00 10:15 10:30 1…" at bounding box center [574, 155] width 93 height 34
select select "9:00"
click at [528, 138] on select "7:00 7:15 7:30 7:45 8:00 8:15 8:30 8:45 9:00 9:15 9:30 9:45 10:00 10:15 10:30 1…" at bounding box center [574, 155] width 93 height 34
click at [403, 582] on button "Bewaar" at bounding box center [391, 580] width 69 height 34
select select "10:00"
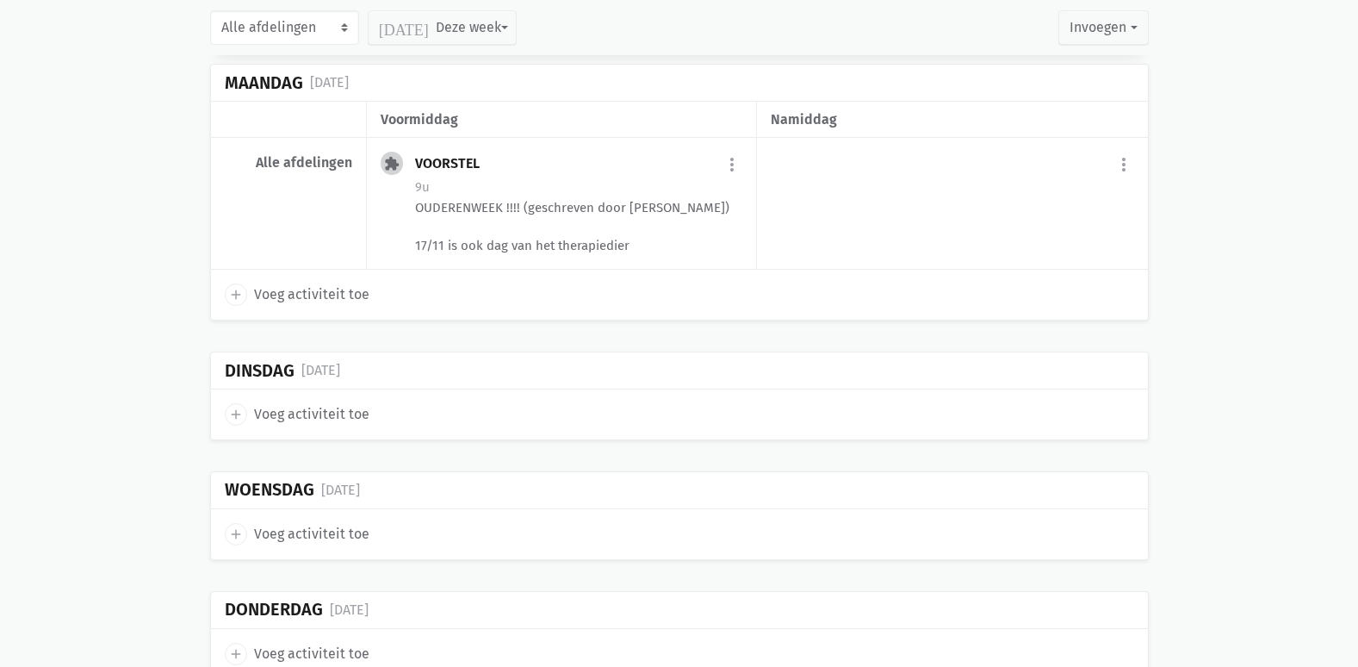
scroll to position [20378, 0]
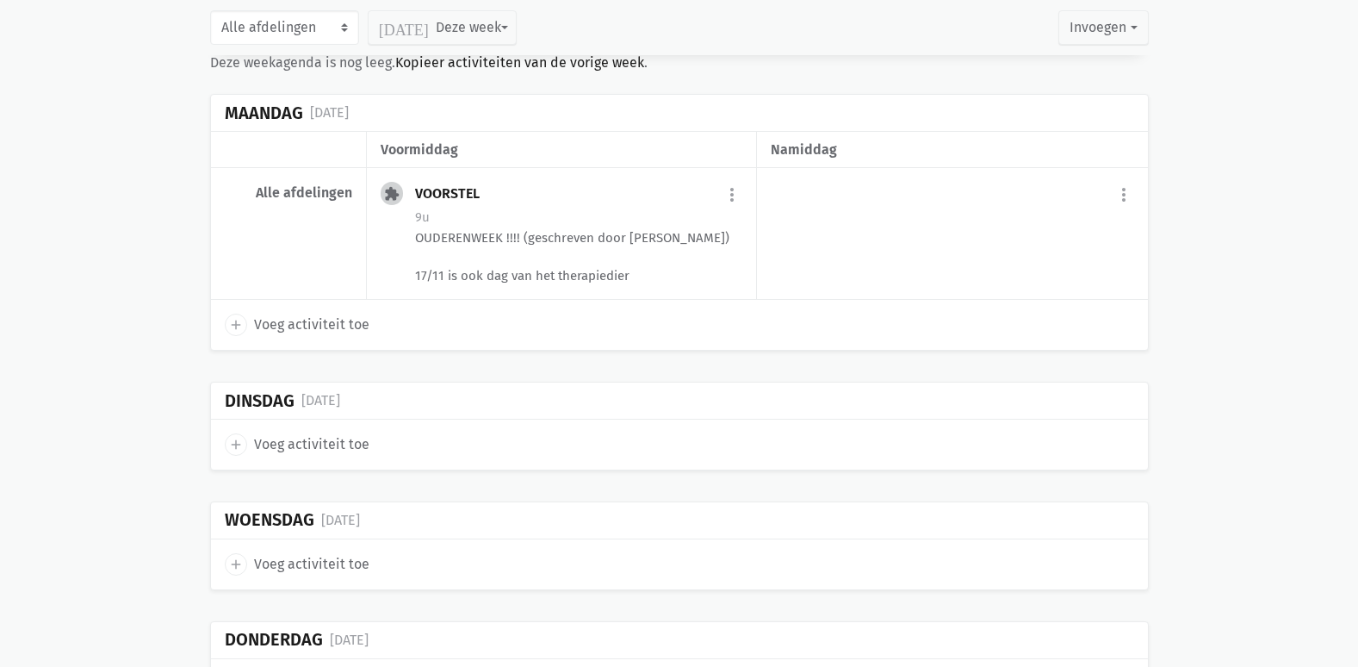
click at [270, 433] on span "Voeg activiteit toe" at bounding box center [311, 444] width 115 height 22
select select "14:00"
select select "15:00"
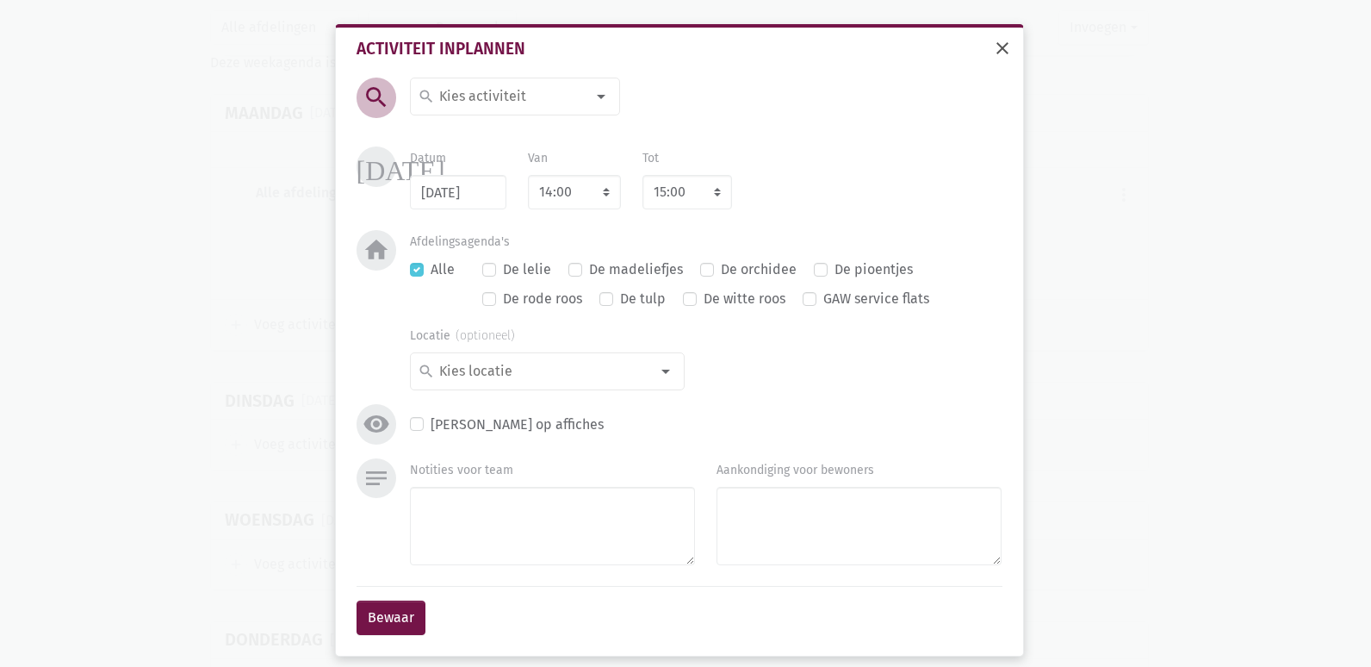
click at [998, 49] on span "close" at bounding box center [1002, 48] width 21 height 21
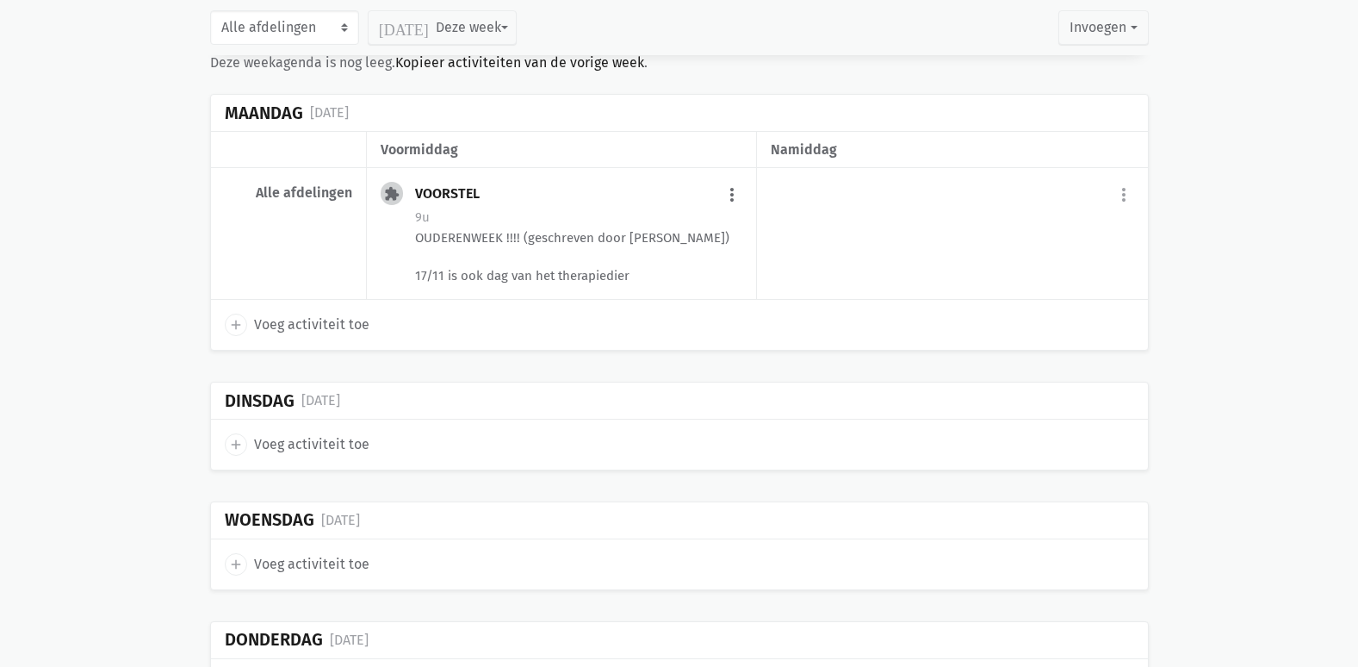
click at [733, 178] on button "more_vert" at bounding box center [732, 194] width 21 height 33
click at [655, 319] on link "content_copy Dupliceer" at bounding box center [675, 333] width 177 height 29
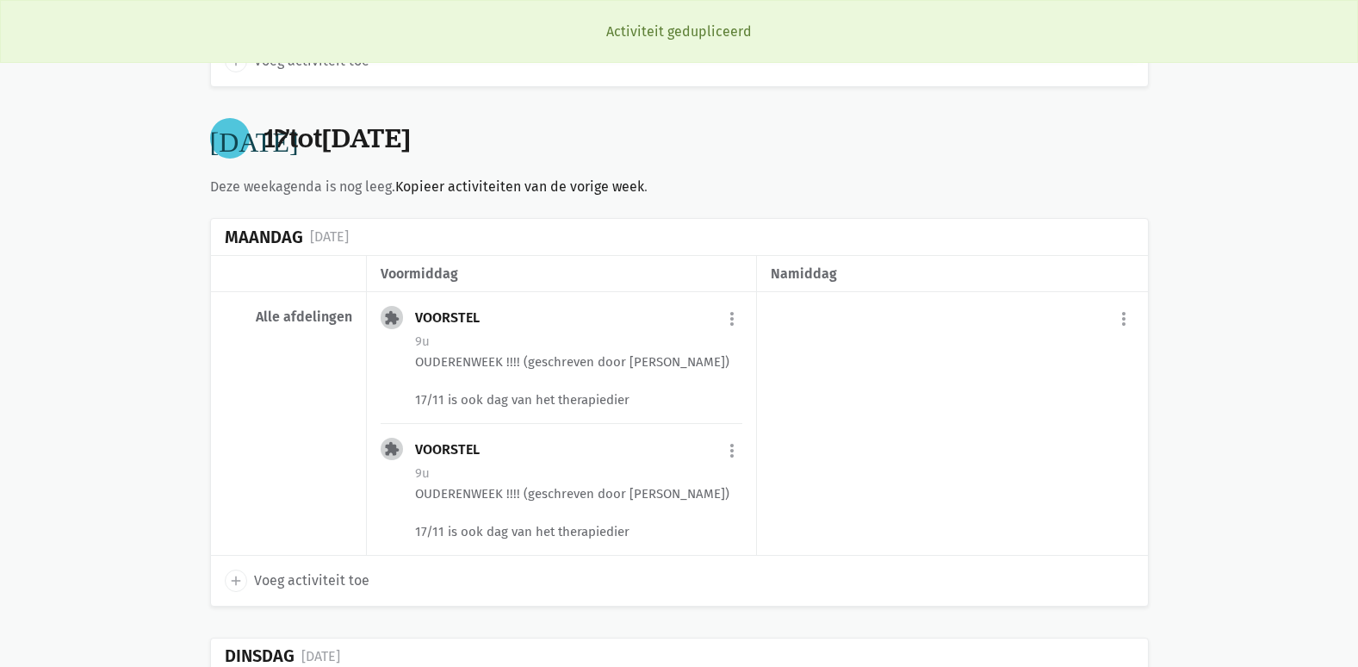
scroll to position [20340, 0]
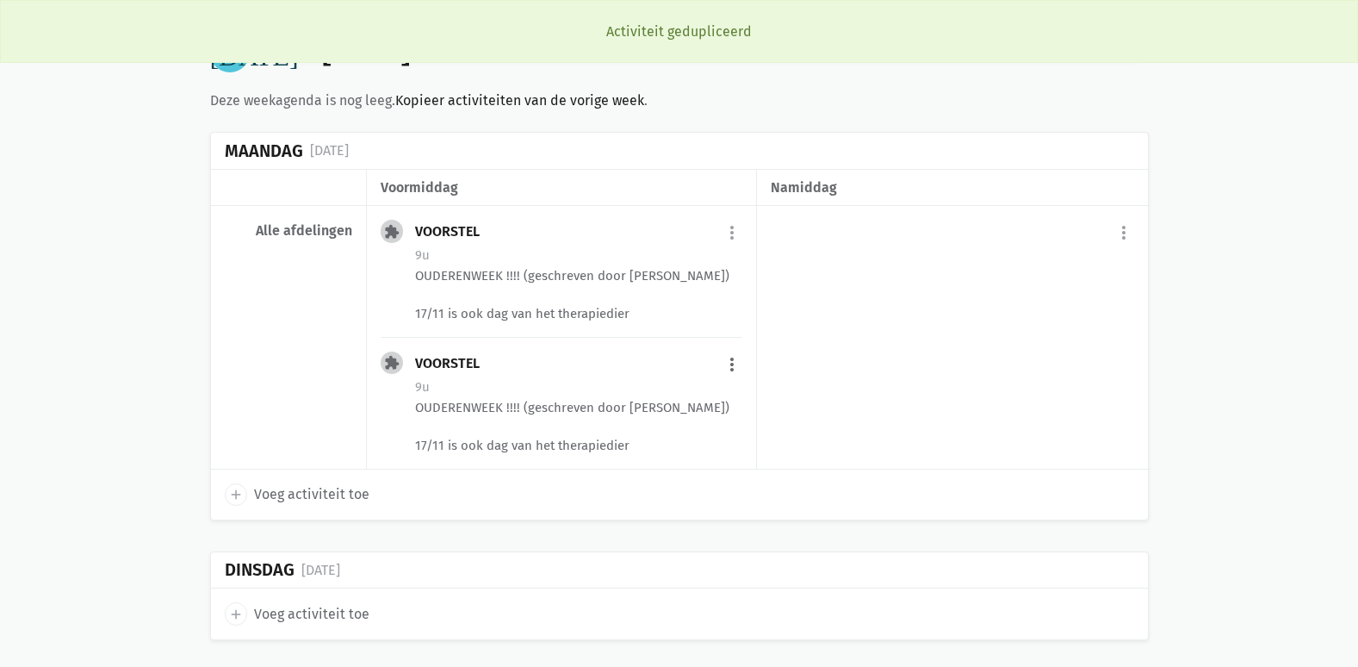
click at [737, 348] on button "more_vert" at bounding box center [732, 364] width 21 height 33
click at [715, 387] on link "edit Bewerk" at bounding box center [675, 401] width 177 height 29
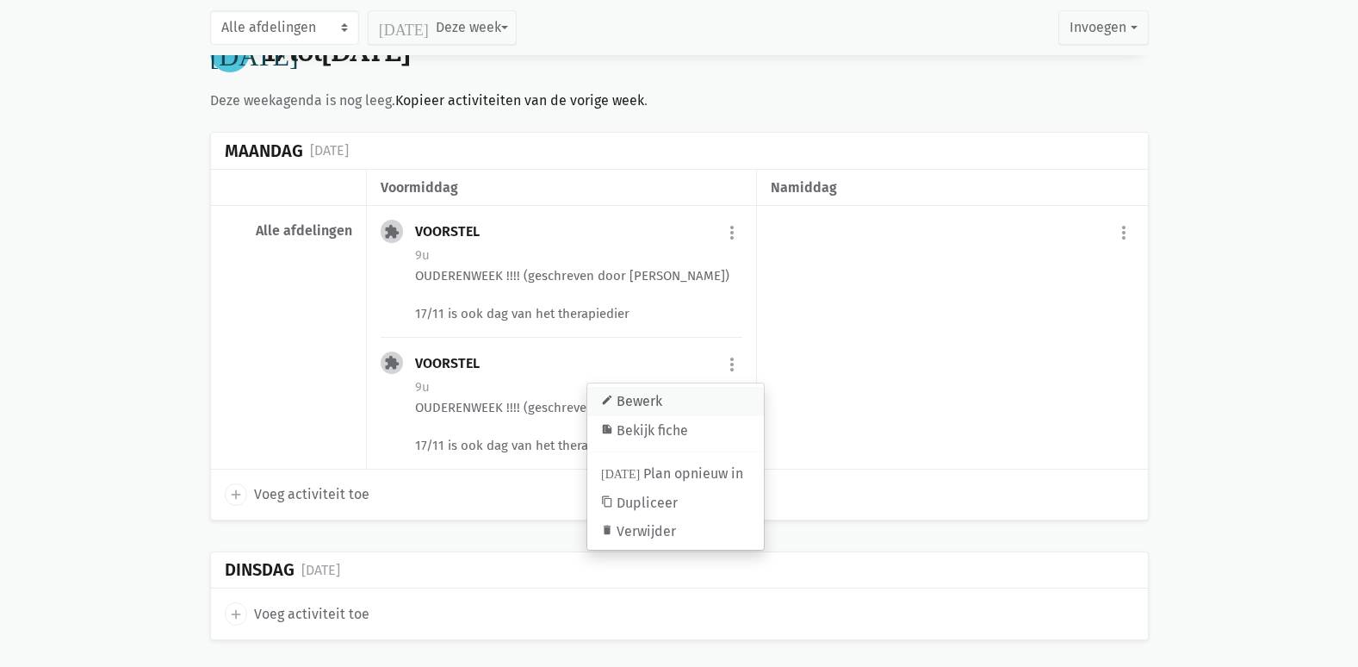
type input "[DATE]"
select select "9:00"
select select "10:00"
type textarea "OUDERENWEEK !!!! (geschreven door [PERSON_NAME]) 17/11 is ook dag van het thera…"
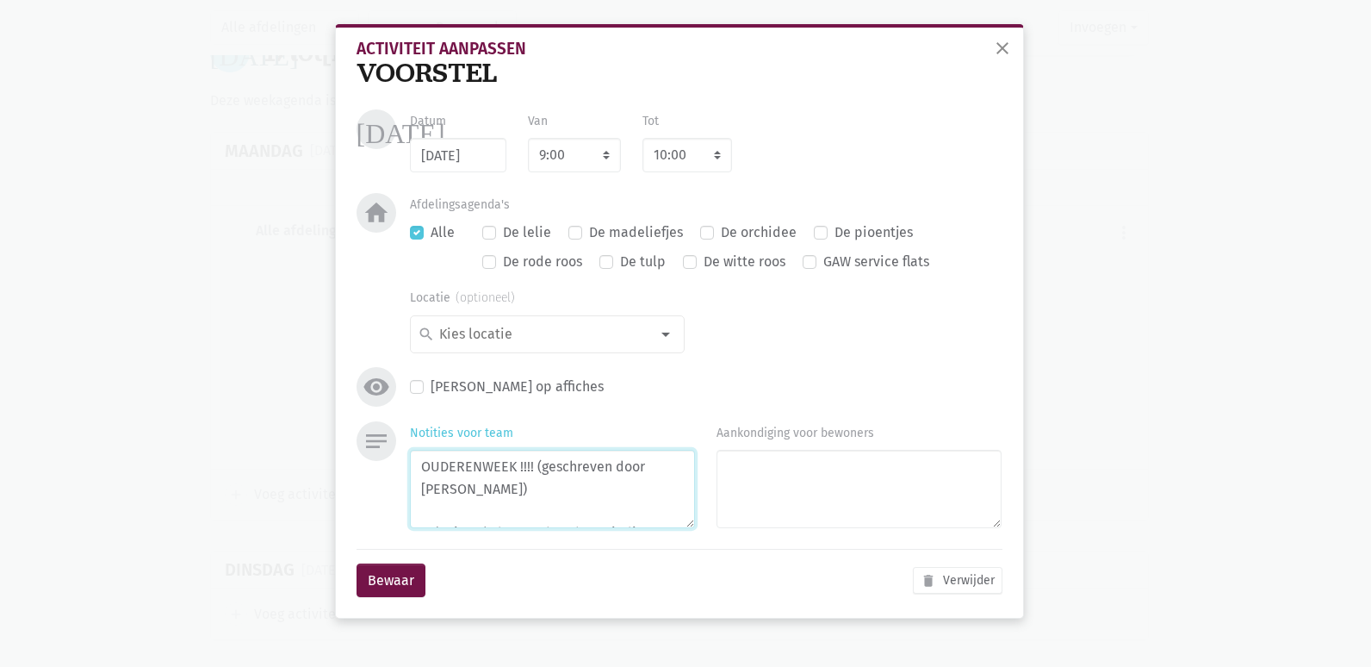
drag, startPoint x: 659, startPoint y: 506, endPoint x: 276, endPoint y: 512, distance: 383.3
click at [276, 512] on div "close Activiteit aanpassen VOORSTEL [DATE] Datum [DATE] Van 7:00 7:15 7:30 7:45…" at bounding box center [685, 333] width 1371 height 667
type textarea "OUDERENWEEK !!!! (geschreven door [PERSON_NAME])"
click at [483, 148] on input "[DATE]" at bounding box center [458, 155] width 96 height 34
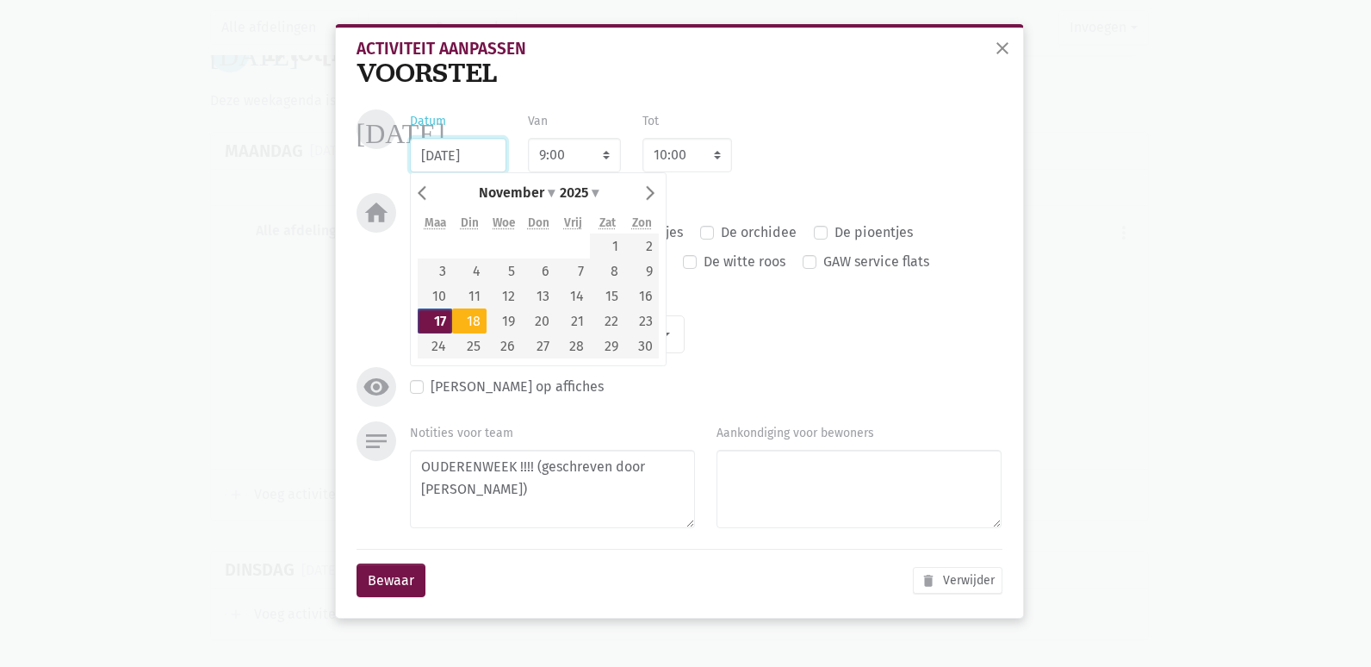
type input "[DATE]"
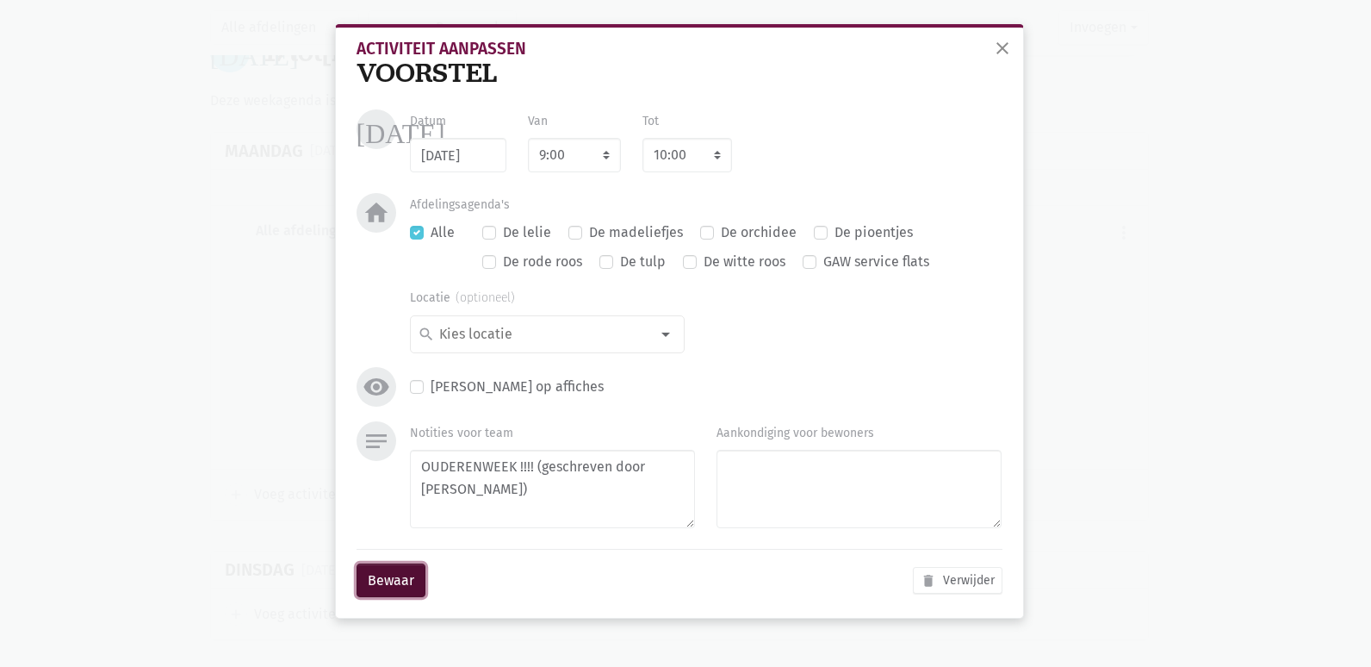
click at [390, 581] on button "Bewaar" at bounding box center [391, 580] width 69 height 34
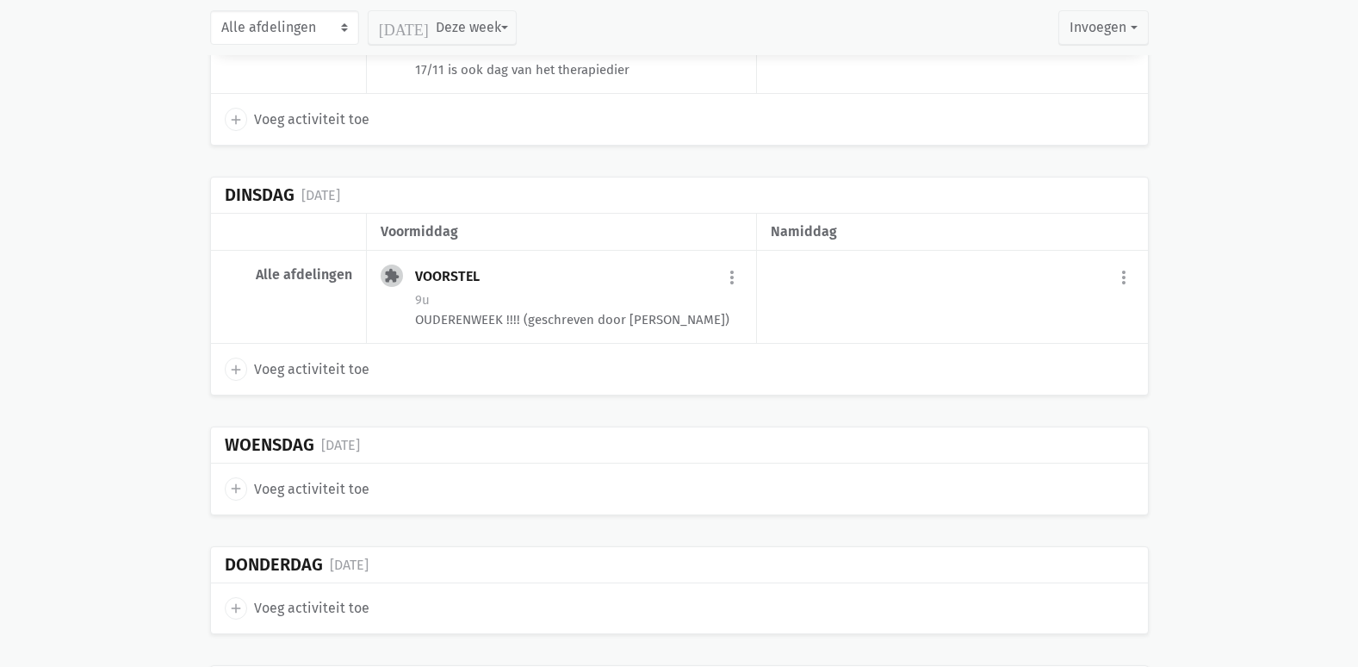
scroll to position [20598, 0]
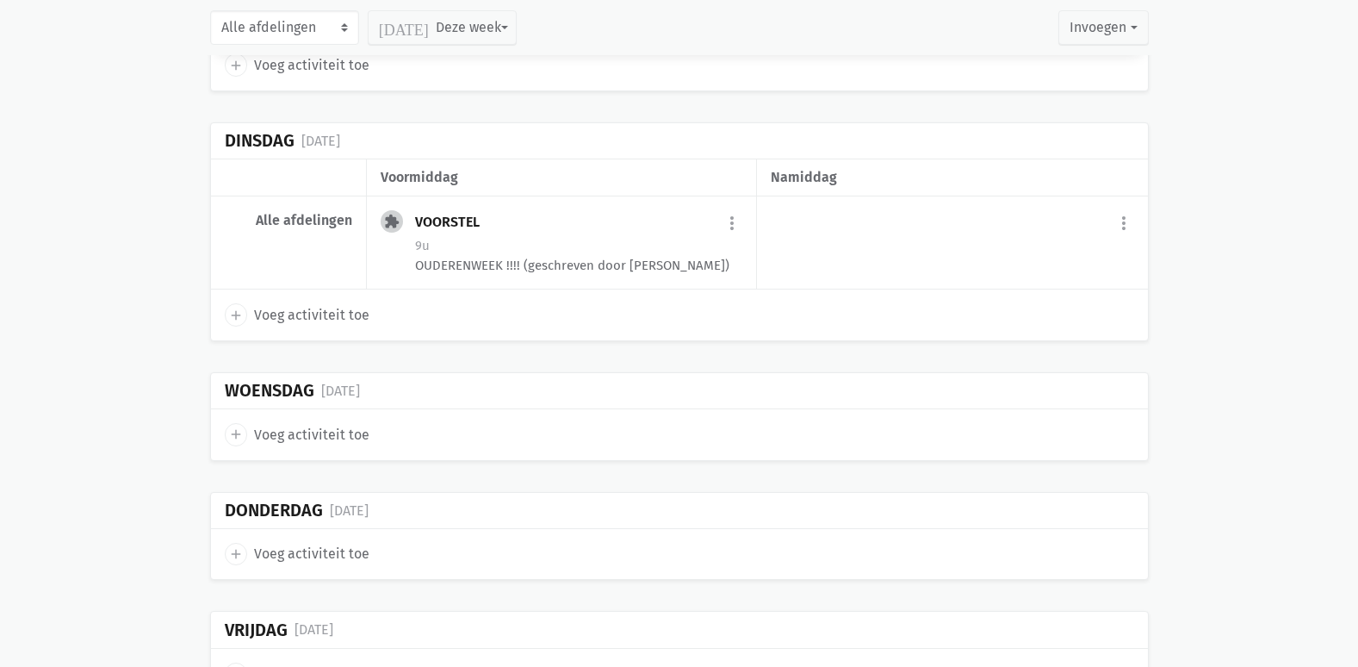
click at [355, 424] on span "Voeg activiteit toe" at bounding box center [311, 435] width 115 height 22
select select "14:00"
select select "15:00"
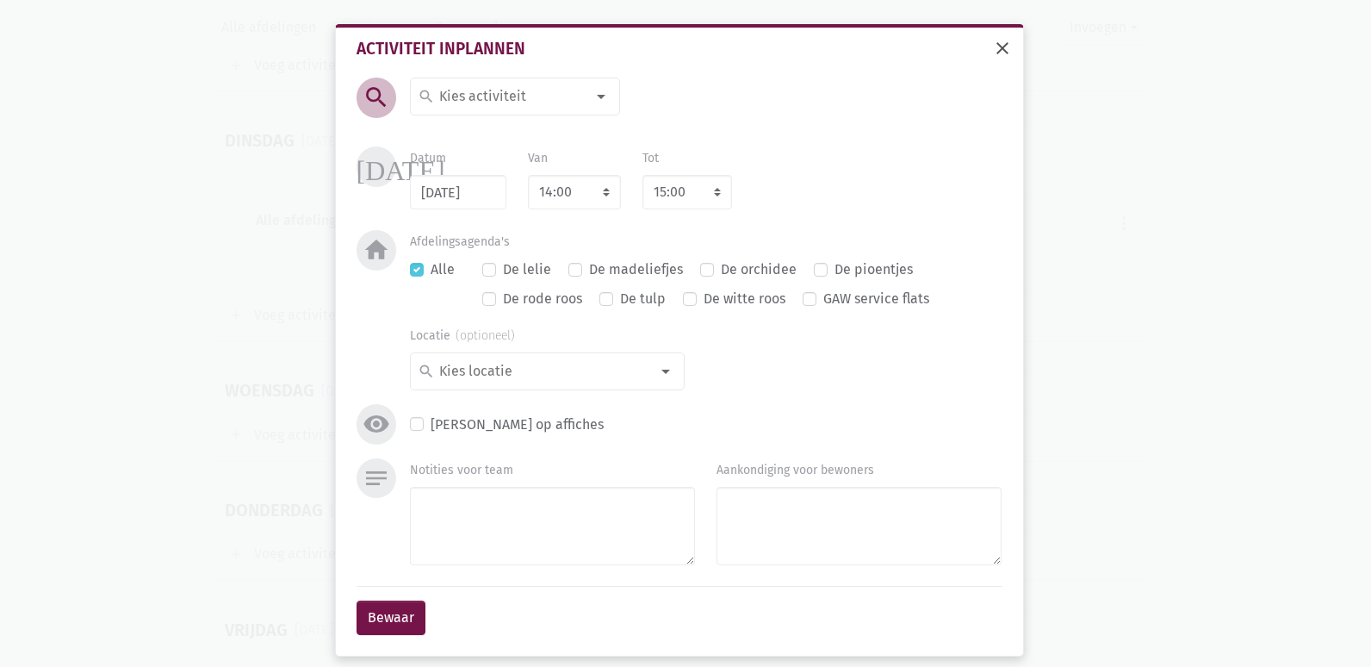
click at [992, 46] on span "close" at bounding box center [1002, 48] width 21 height 21
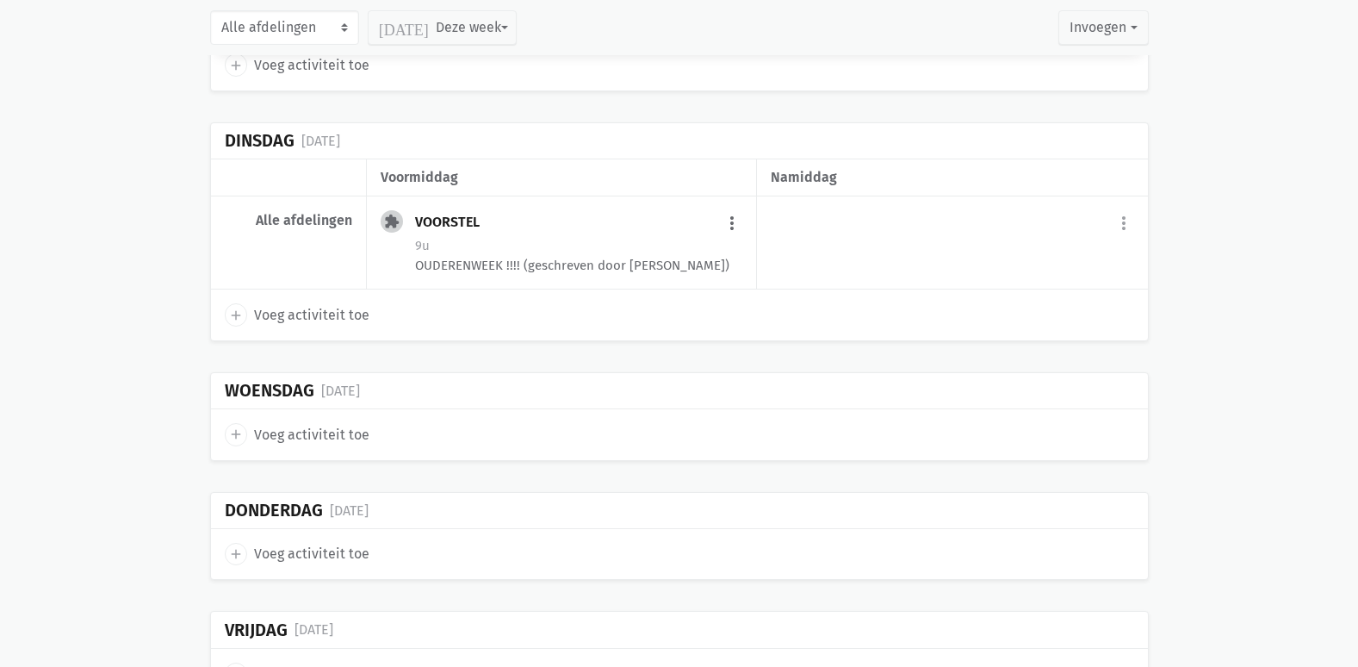
click at [730, 207] on button "more_vert" at bounding box center [732, 223] width 21 height 33
click at [652, 347] on link "content_copy Dupliceer" at bounding box center [675, 361] width 177 height 29
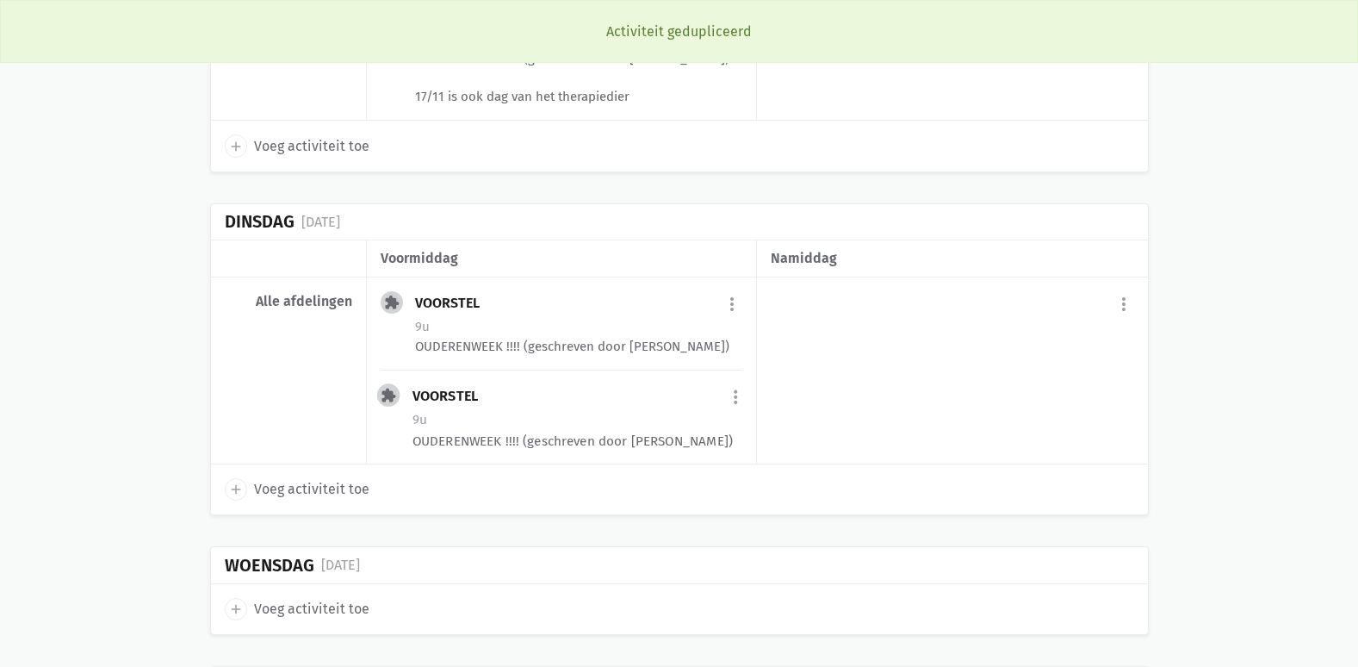
scroll to position [20464, 0]
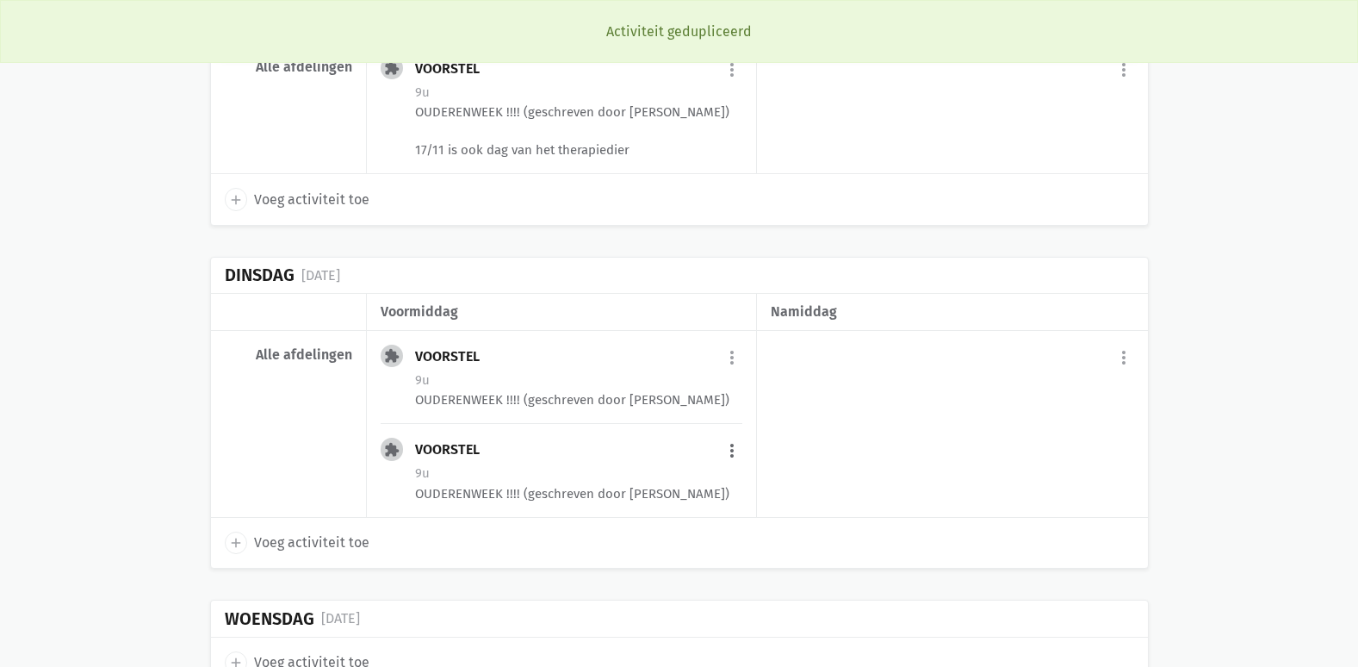
click at [732, 434] on button "more_vert" at bounding box center [732, 450] width 21 height 33
click at [631, 473] on link "edit Bewerk" at bounding box center [675, 487] width 177 height 29
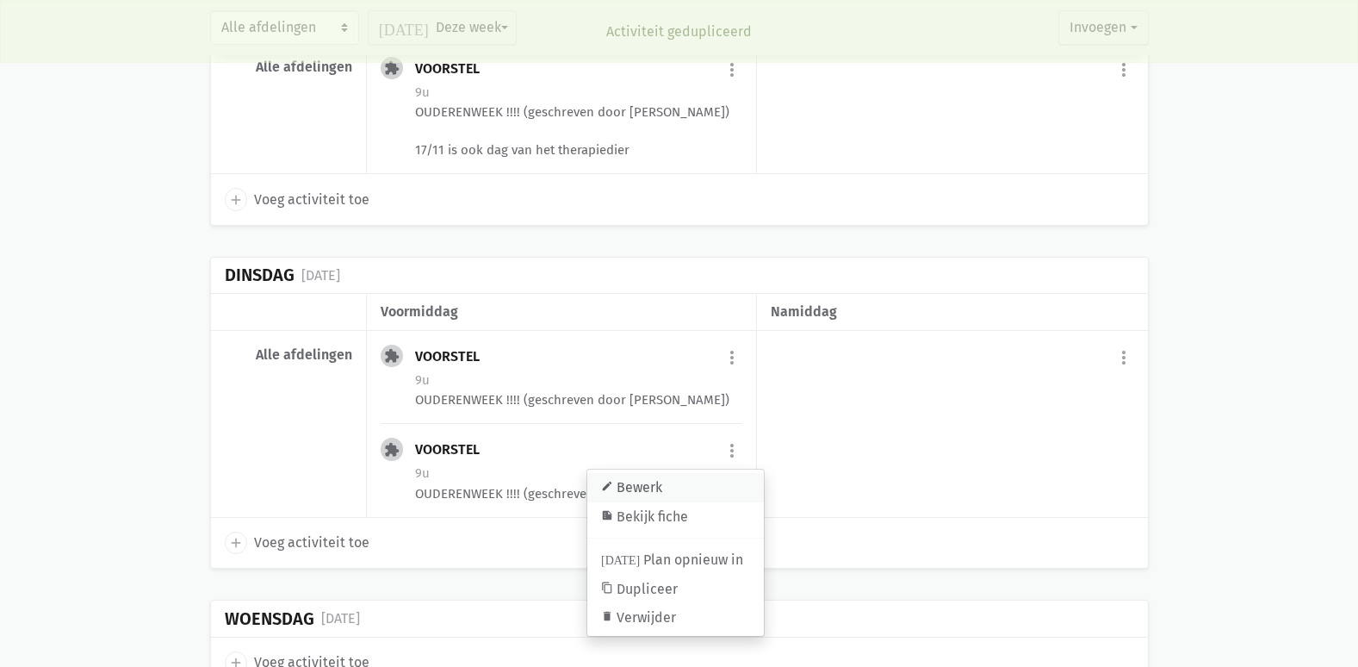
type input "[DATE]"
select select "9:00"
select select "10:00"
type textarea "OUDERENWEEK !!!! (geschreven door [PERSON_NAME])"
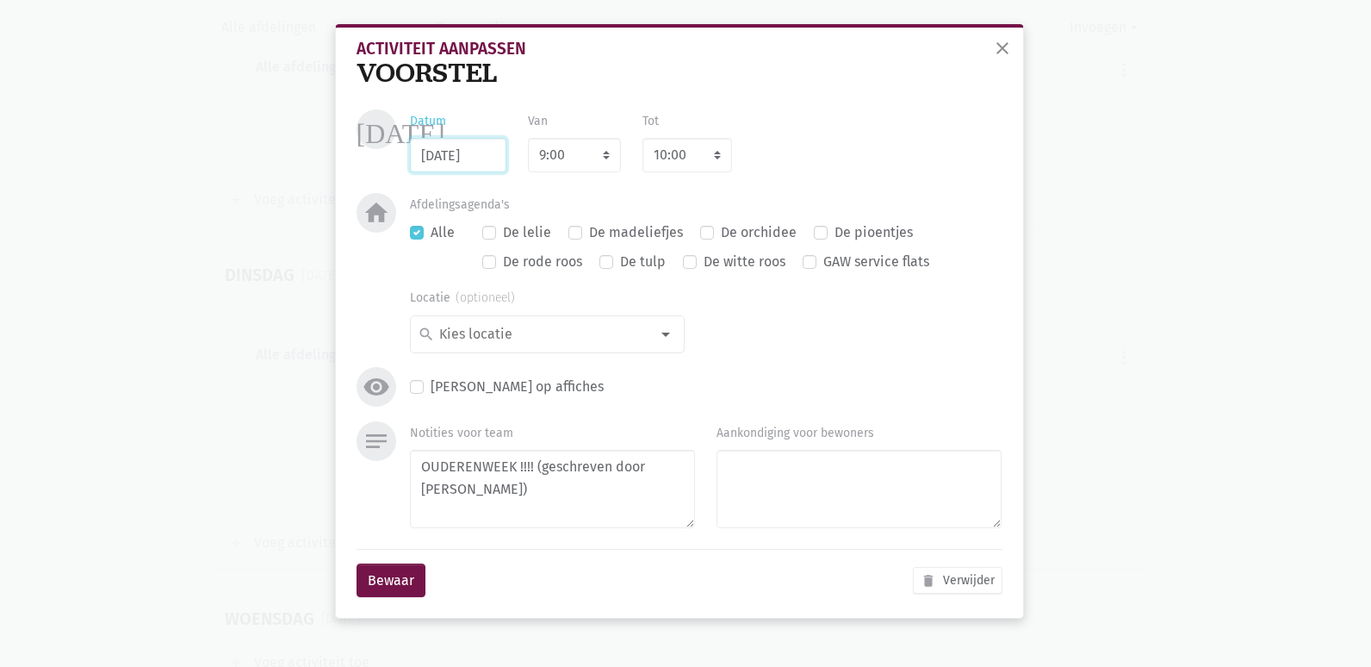
click at [489, 169] on input "[DATE]" at bounding box center [458, 155] width 96 height 34
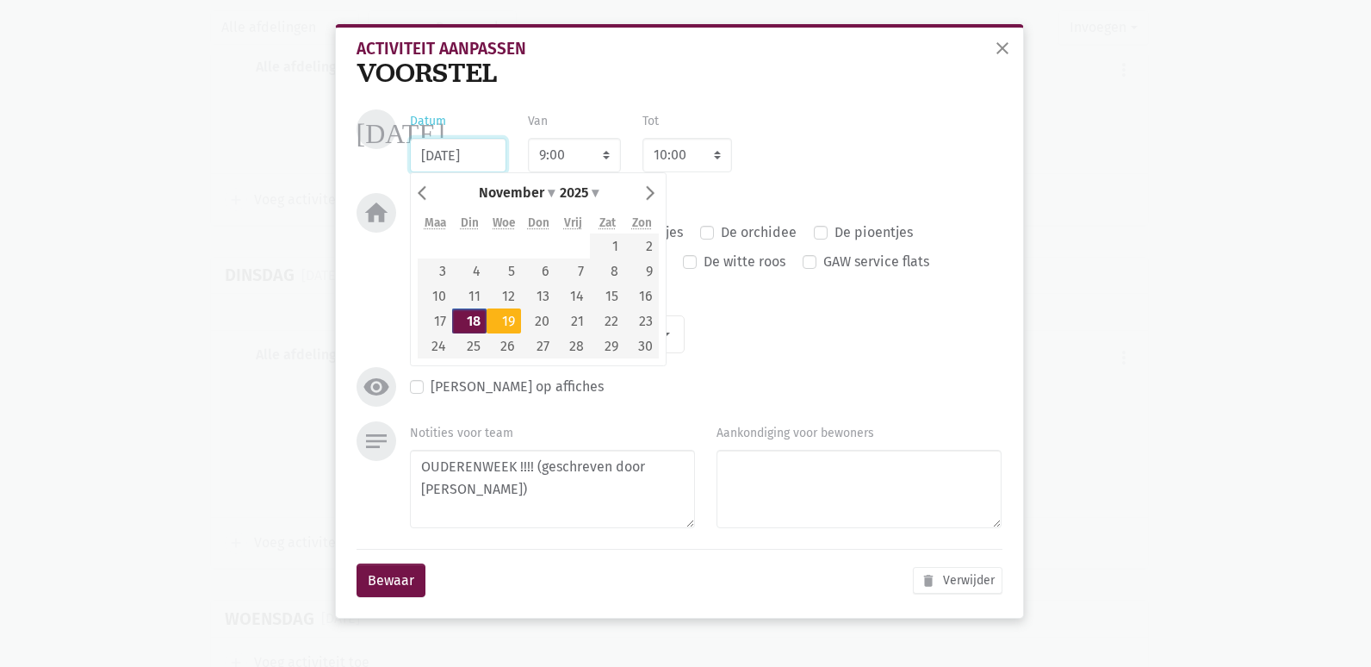
type input "[DATE]"
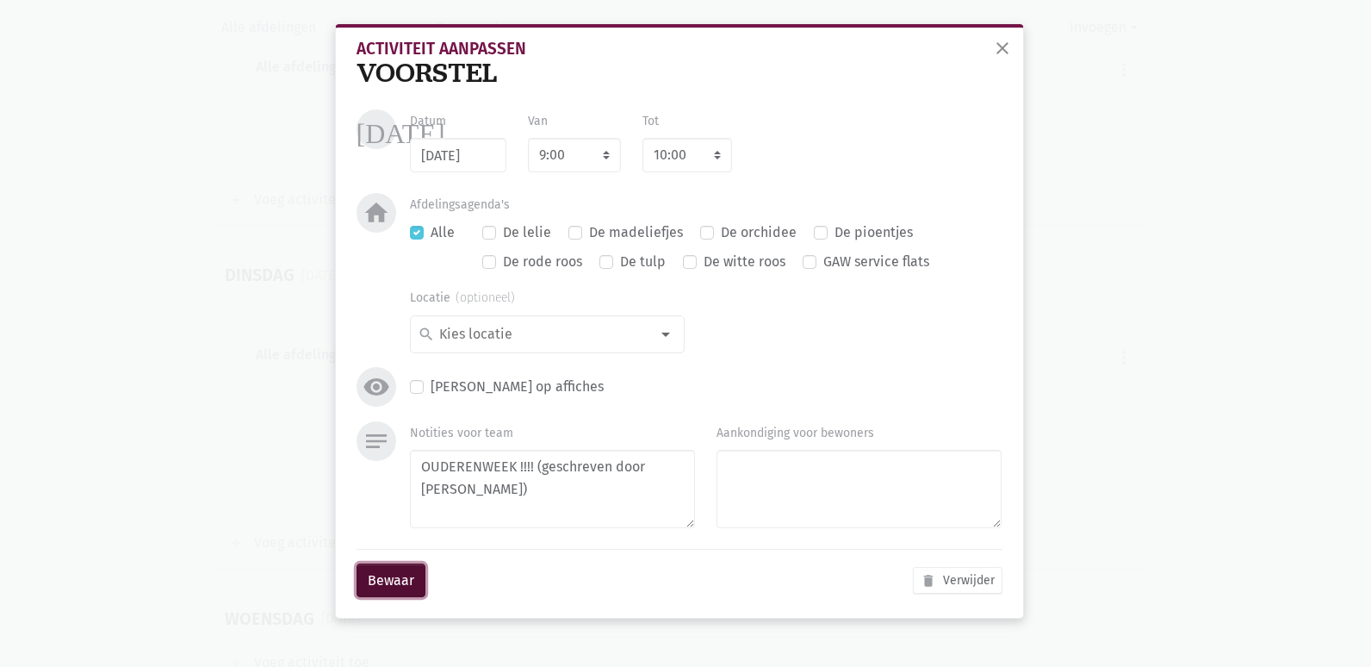
click at [401, 584] on button "Bewaar" at bounding box center [391, 580] width 69 height 34
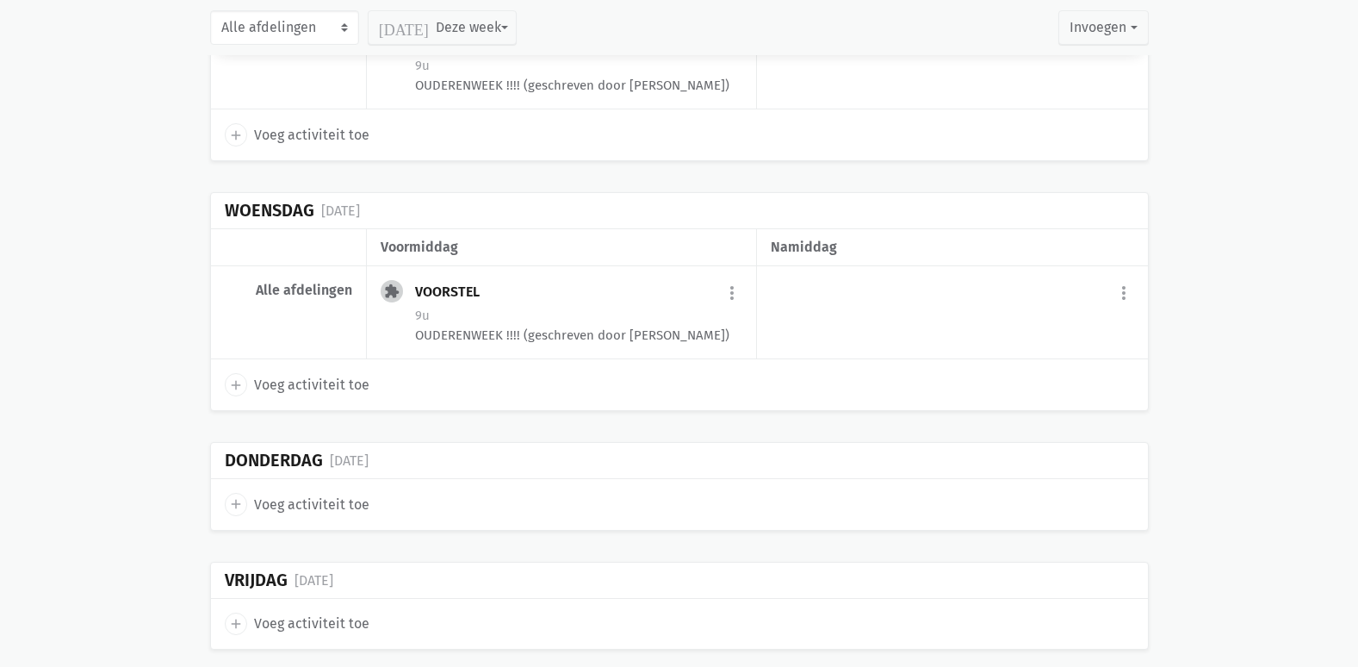
scroll to position [20808, 0]
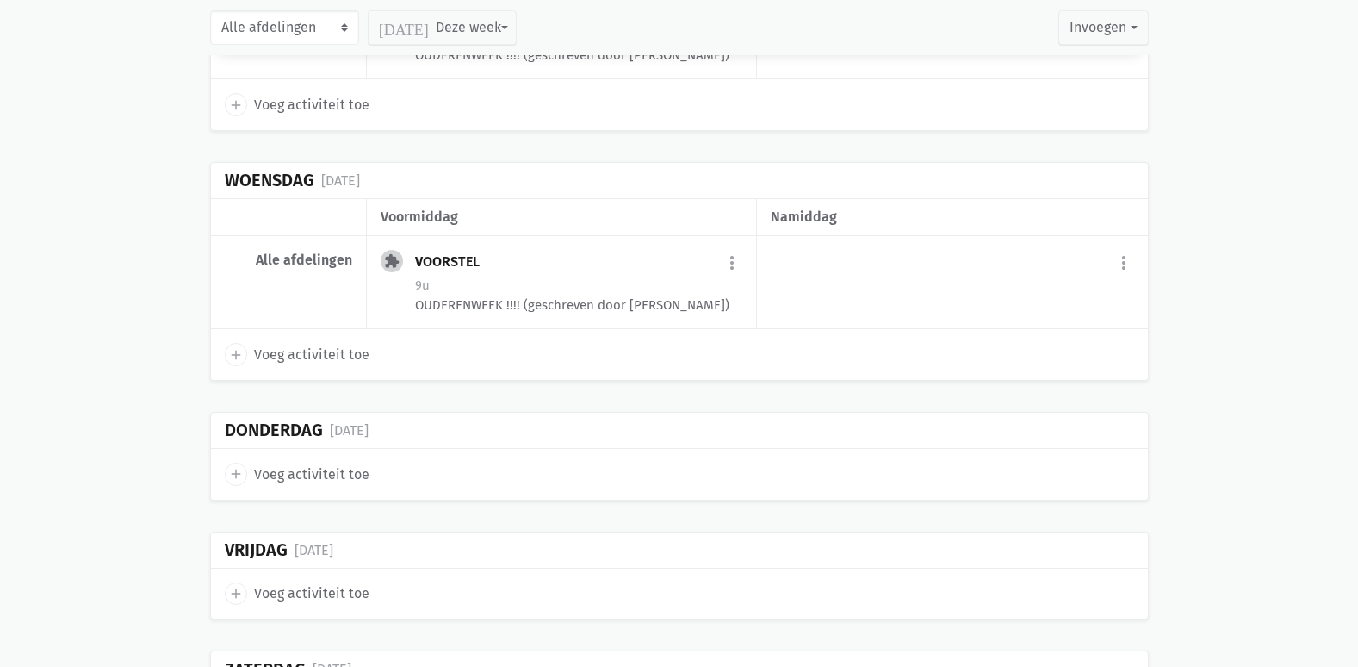
click at [349, 463] on span "Voeg activiteit toe" at bounding box center [311, 474] width 115 height 22
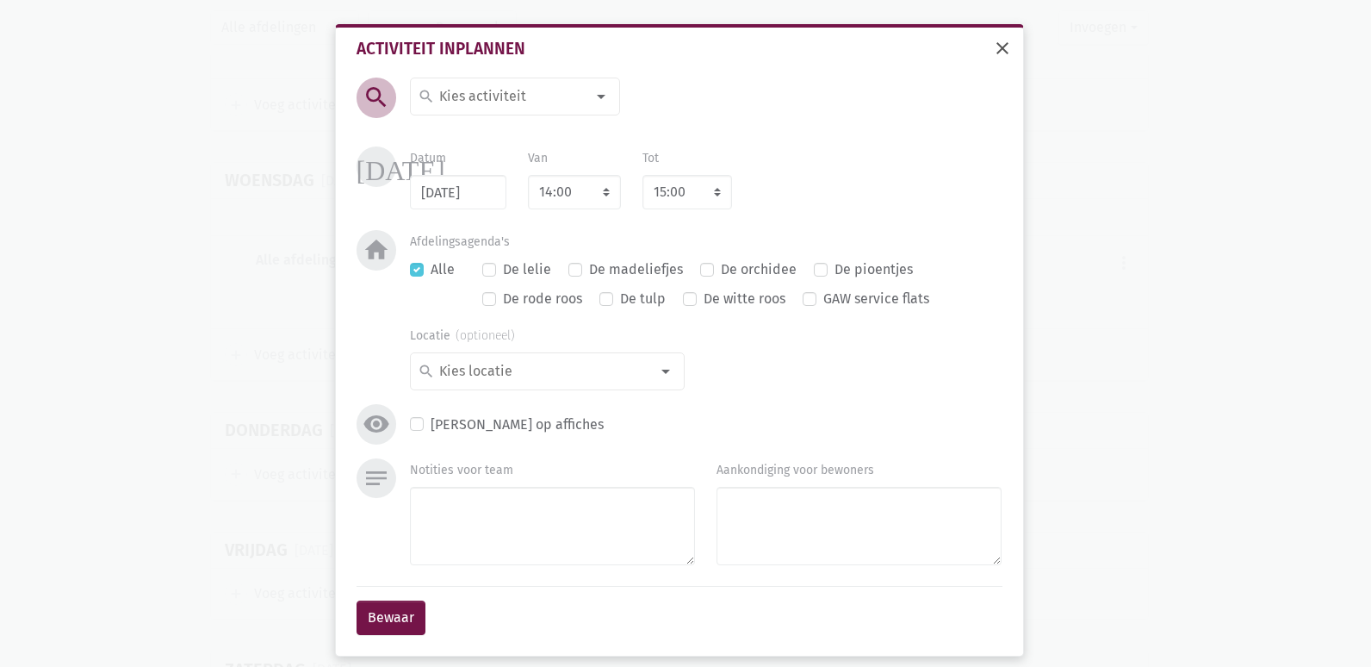
click at [992, 52] on span "close" at bounding box center [1002, 48] width 21 height 21
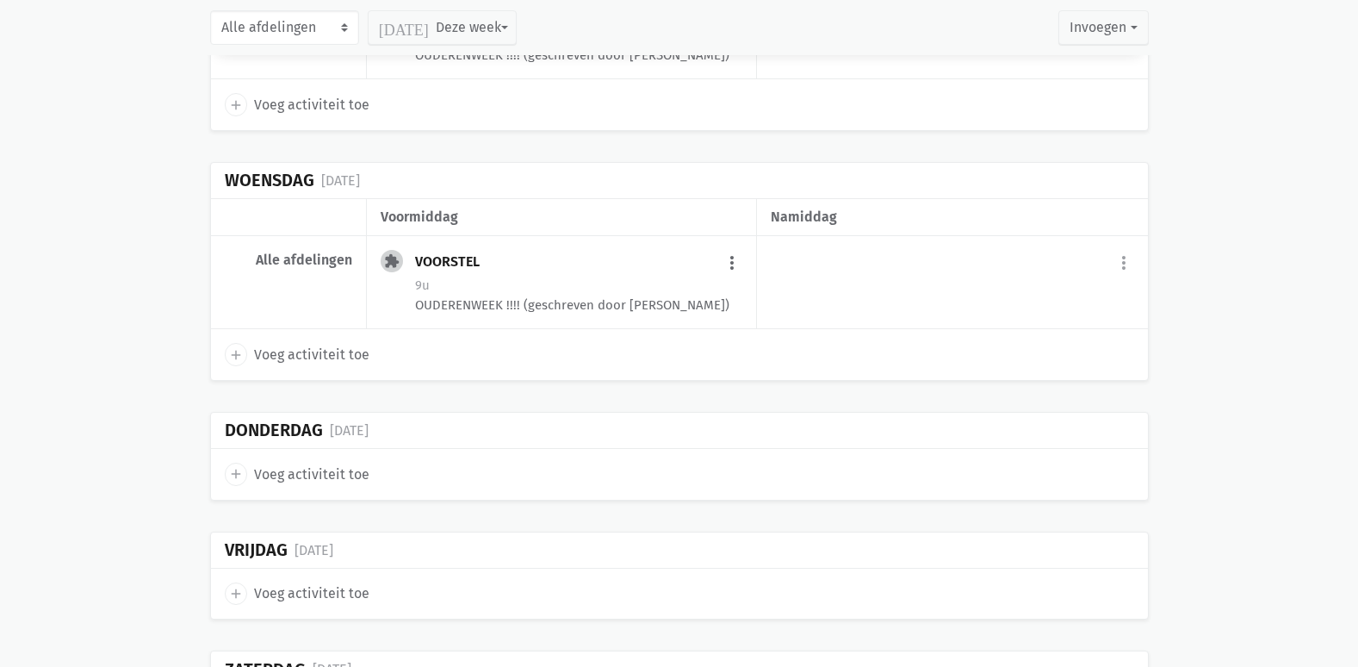
click at [730, 246] on button "more_vert" at bounding box center [732, 262] width 21 height 33
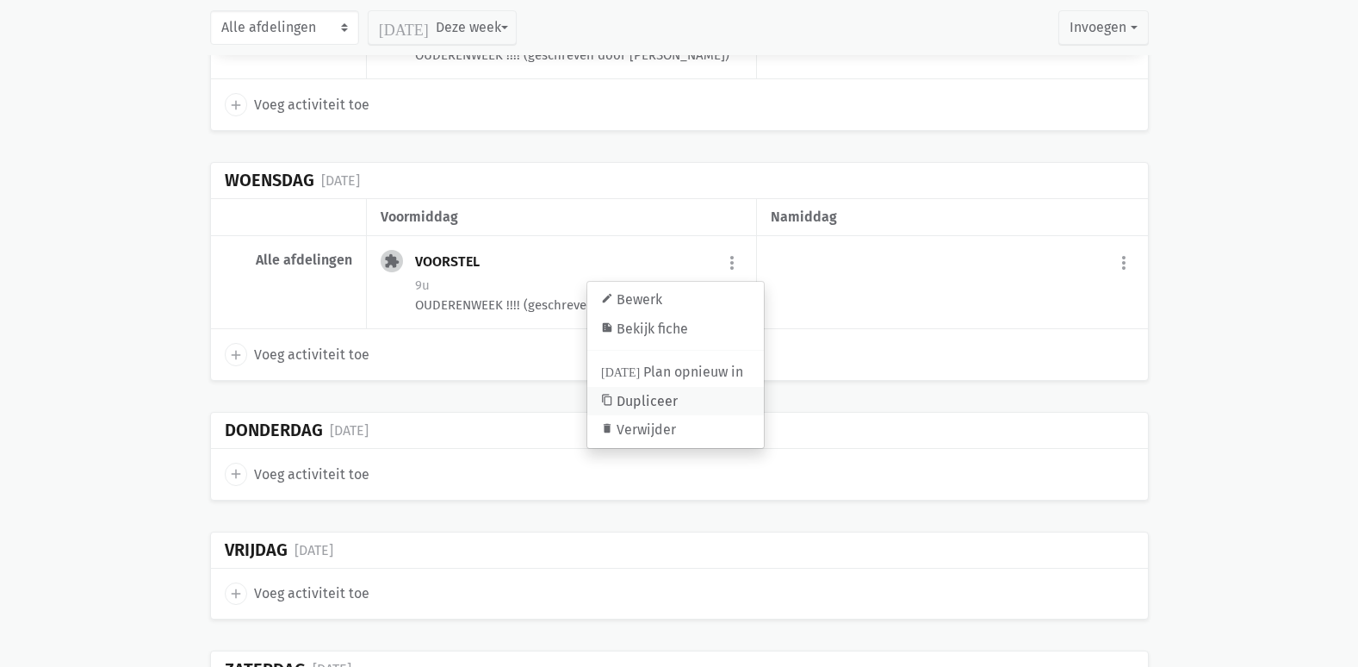
click at [662, 387] on link "content_copy Dupliceer" at bounding box center [675, 401] width 177 height 29
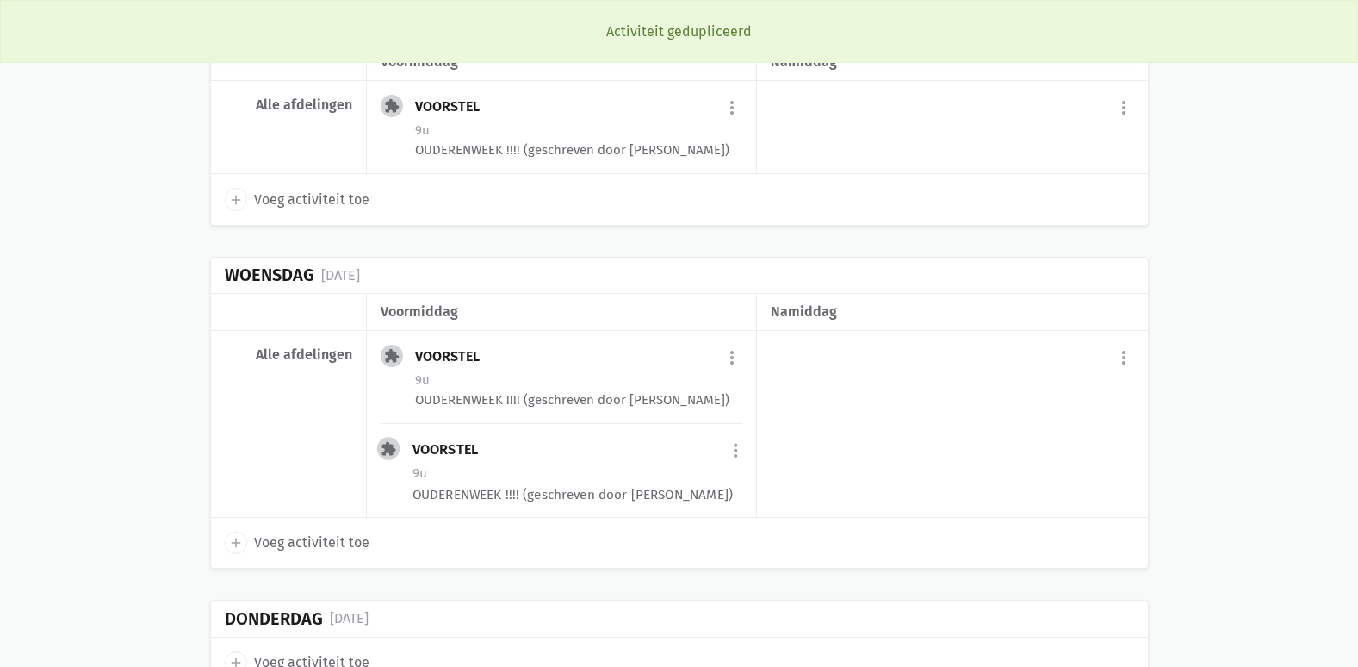
scroll to position [20800, 0]
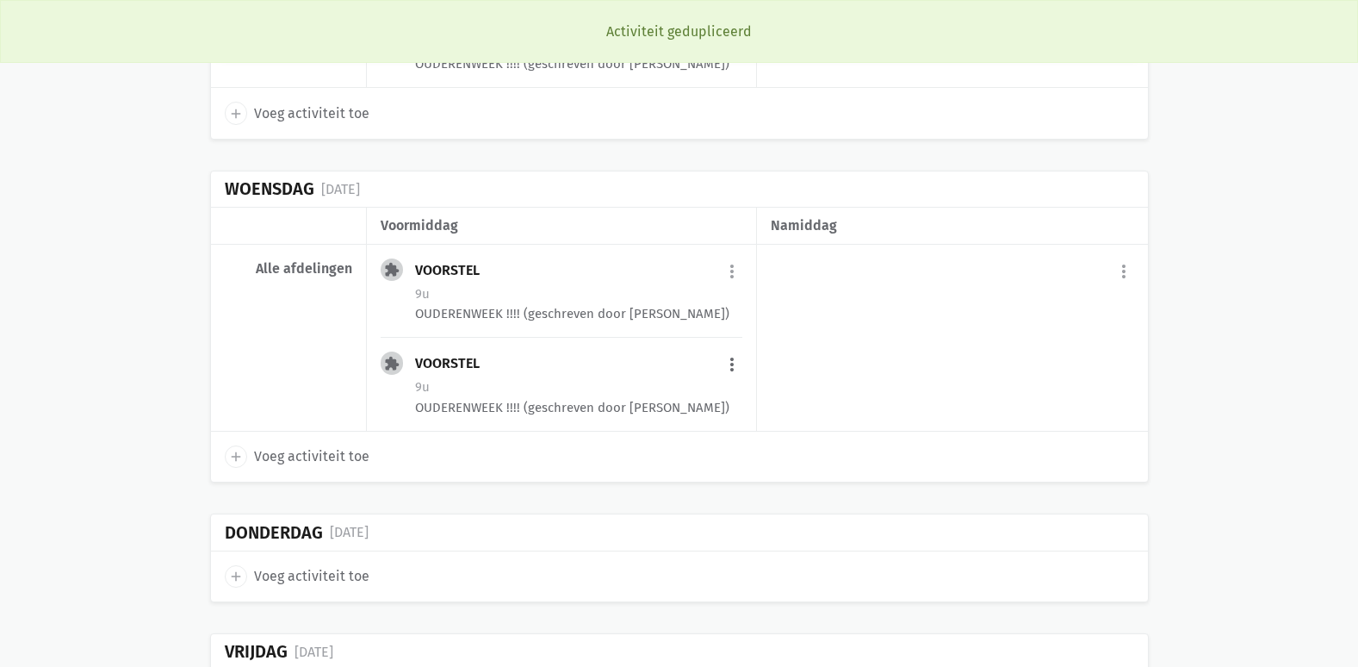
click at [728, 348] on button "more_vert" at bounding box center [732, 364] width 21 height 33
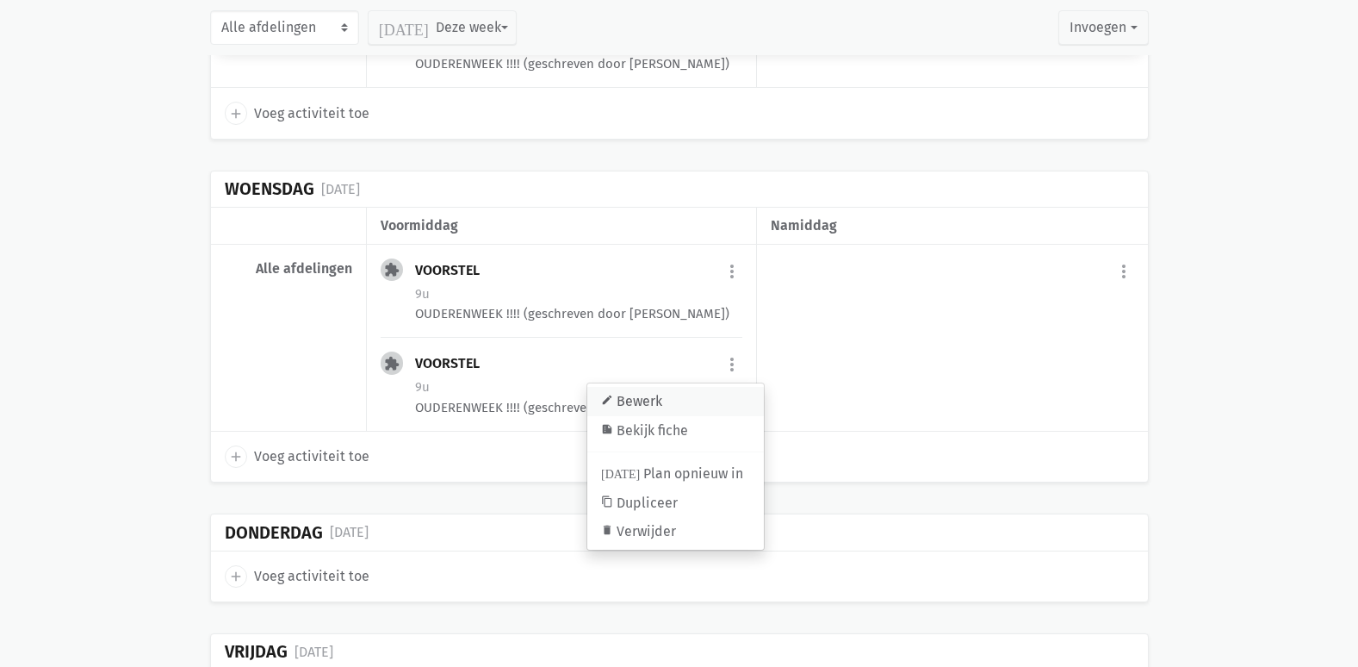
click at [672, 387] on link "edit Bewerk" at bounding box center [675, 401] width 177 height 29
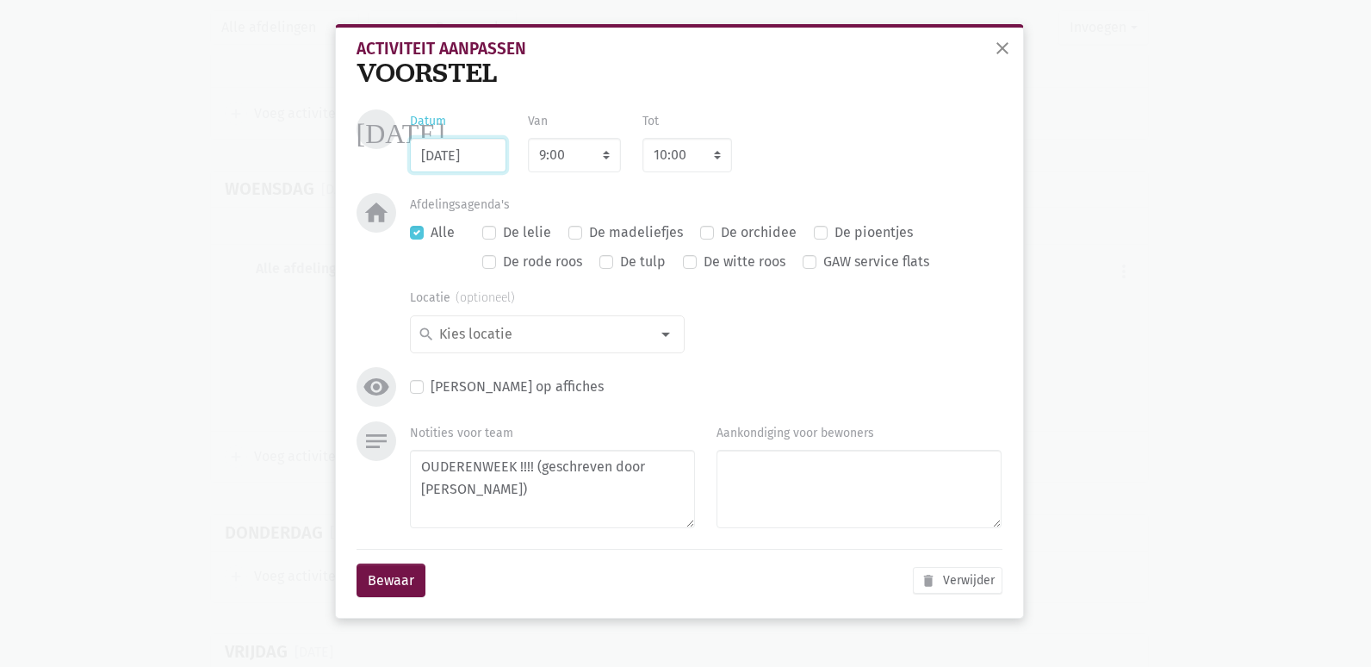
click at [474, 159] on input "[DATE]" at bounding box center [458, 155] width 96 height 34
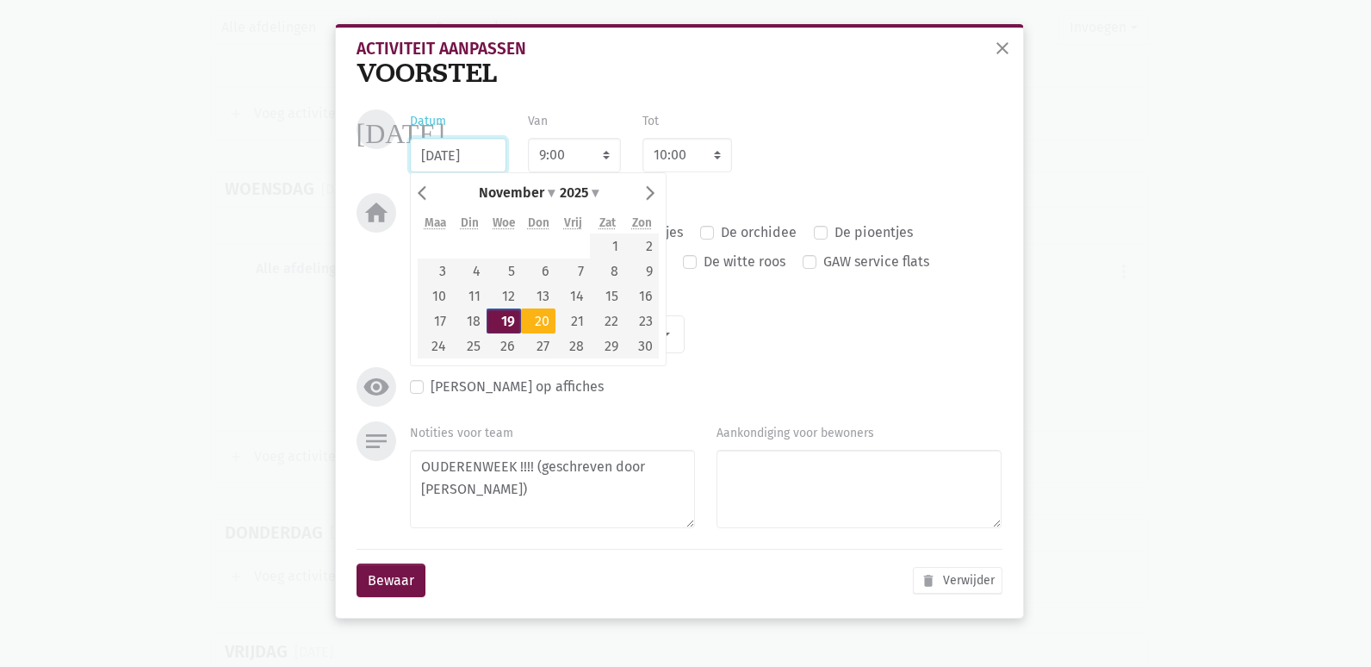
type input "[DATE]"
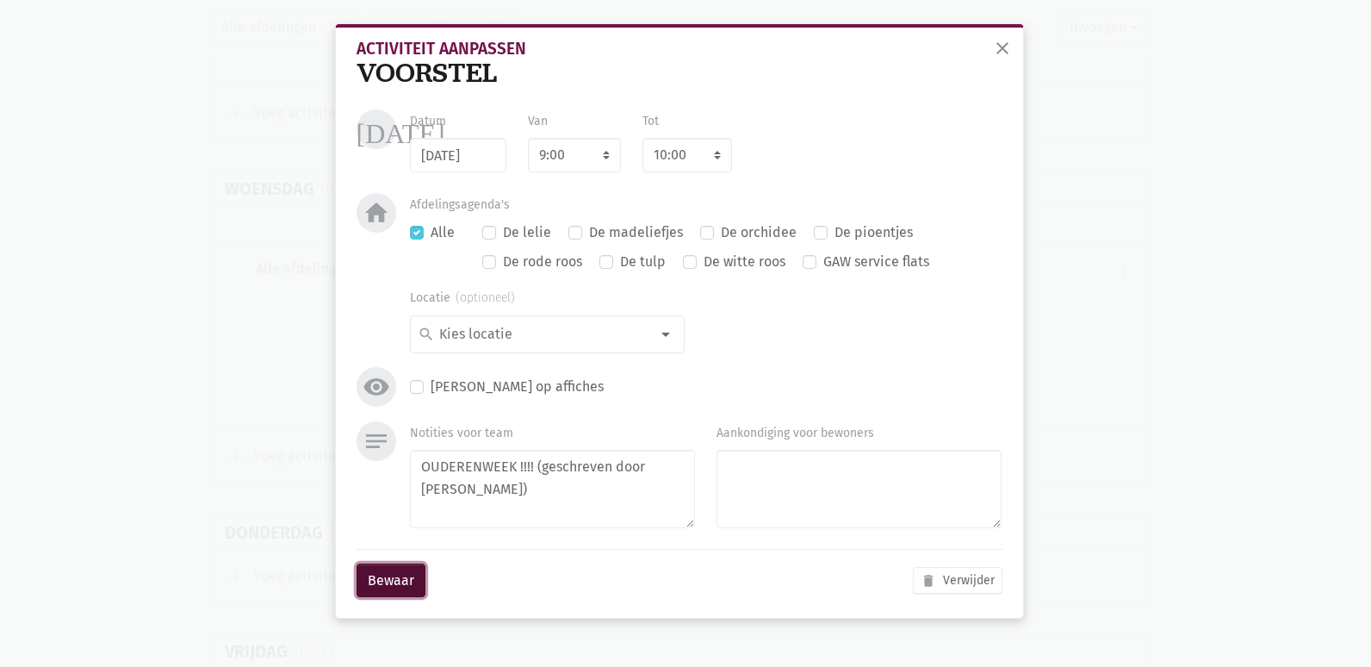
click at [406, 580] on button "Bewaar" at bounding box center [391, 580] width 69 height 34
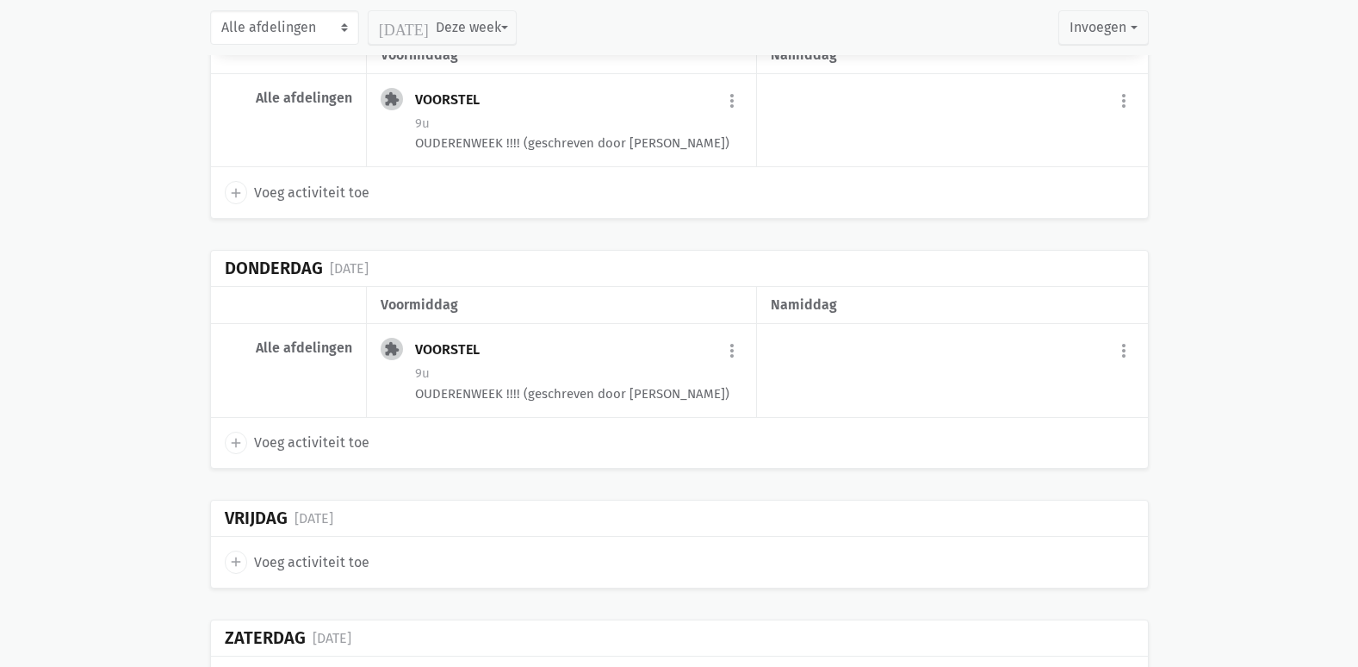
scroll to position [20972, 0]
click at [731, 332] on button "more_vert" at bounding box center [732, 348] width 21 height 33
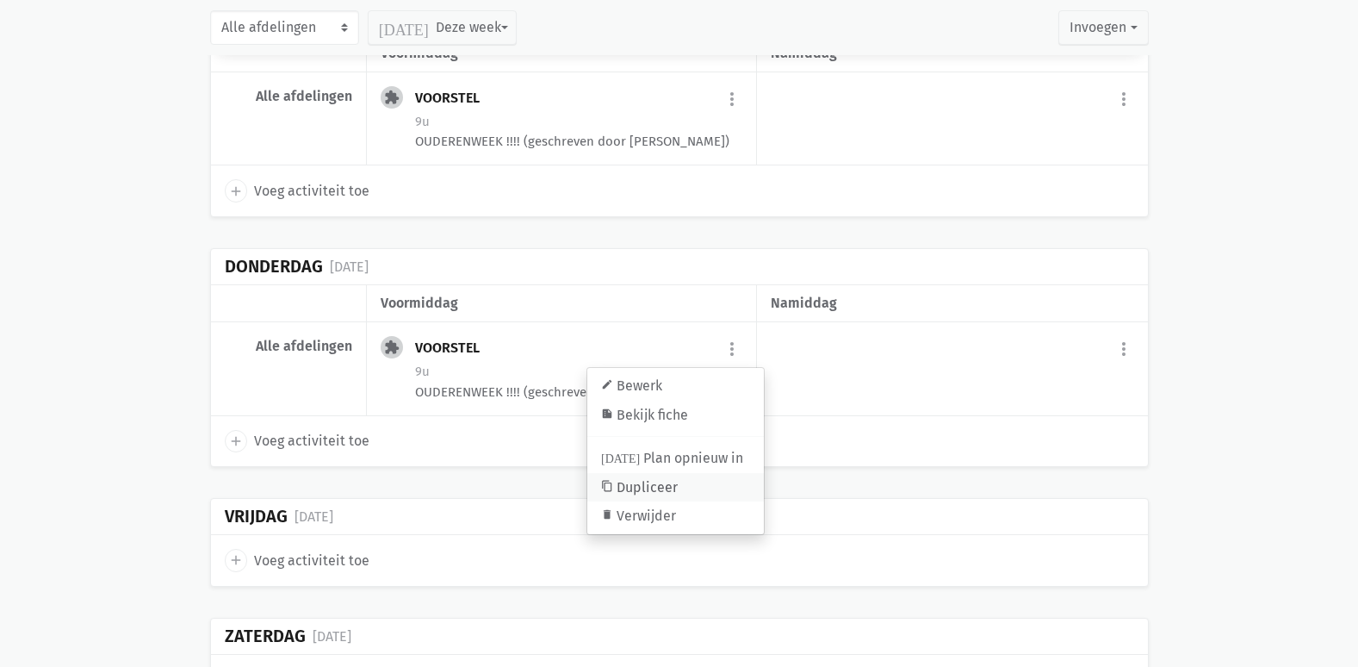
click at [628, 473] on link "content_copy Dupliceer" at bounding box center [675, 487] width 177 height 29
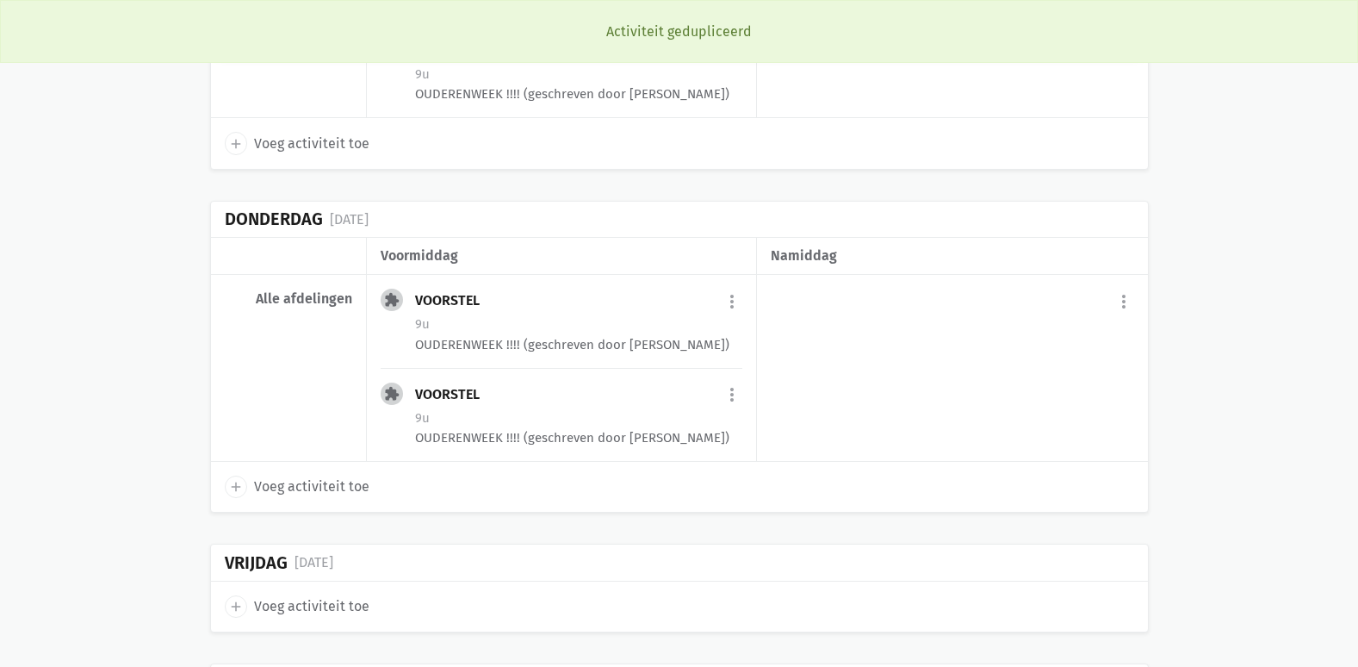
scroll to position [21049, 0]
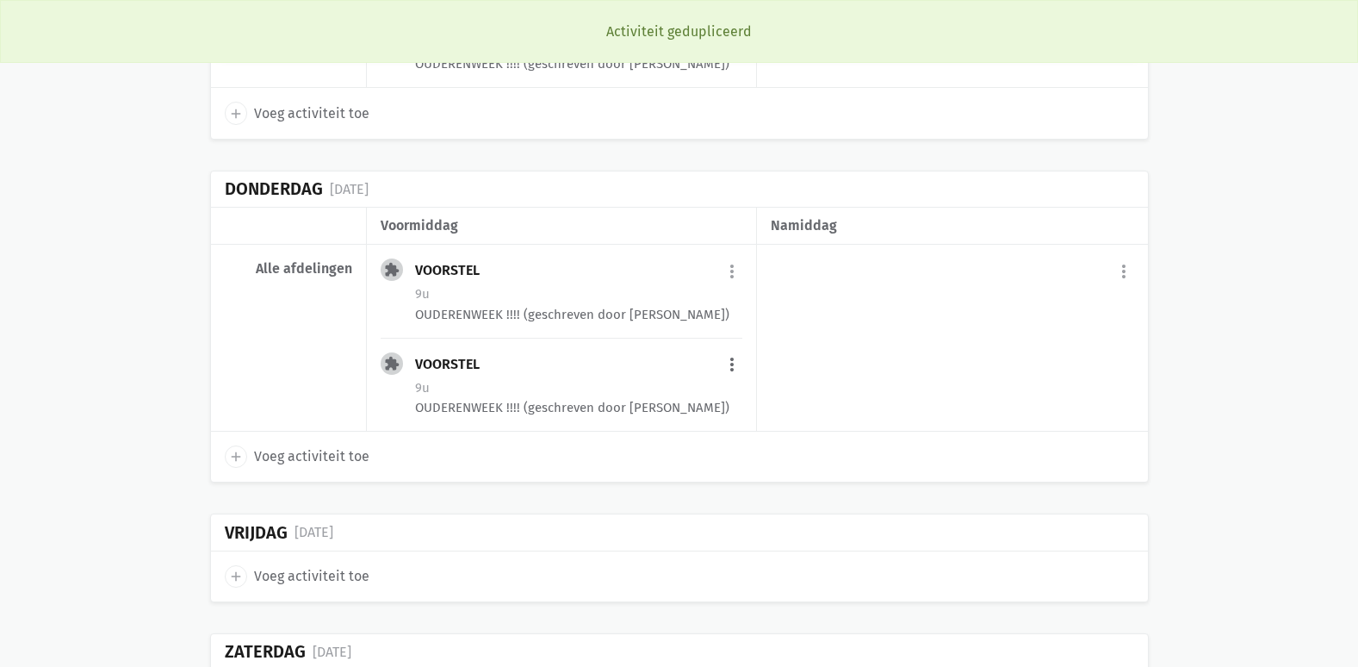
click at [729, 349] on button "more_vert" at bounding box center [732, 365] width 21 height 33
click at [711, 388] on link "edit Bewerk" at bounding box center [675, 402] width 177 height 29
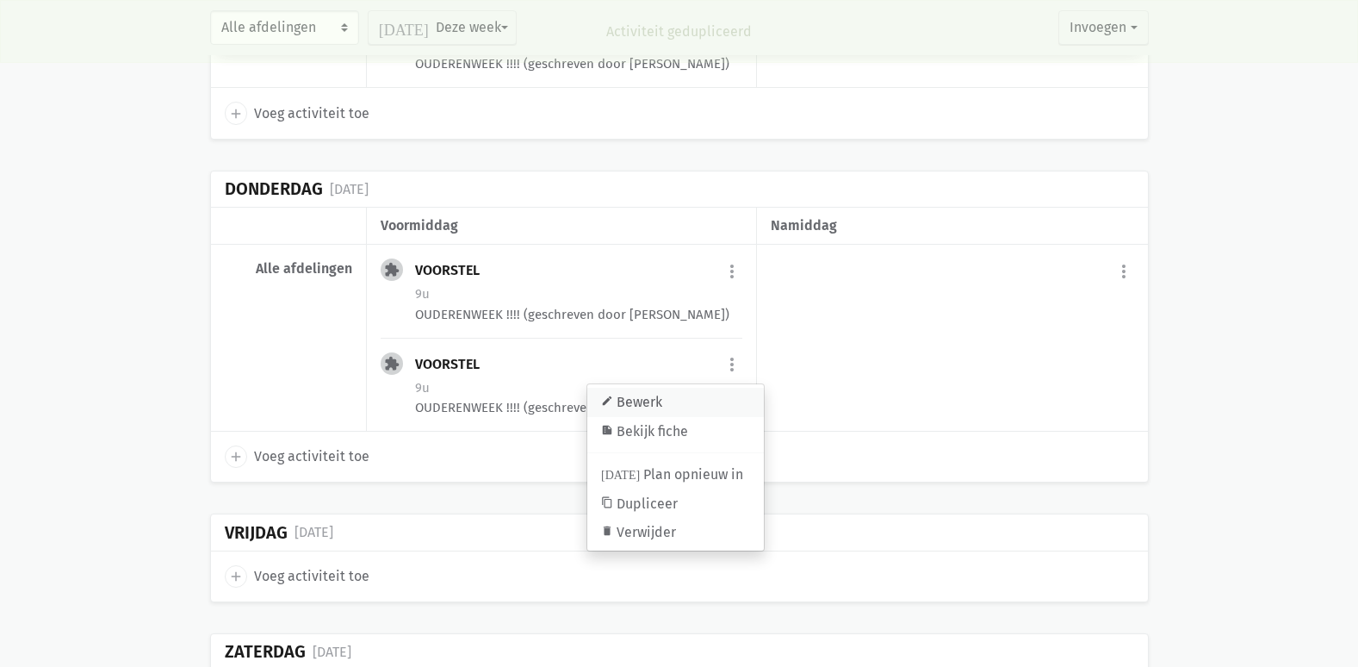
select select "9:00"
select select "10:00"
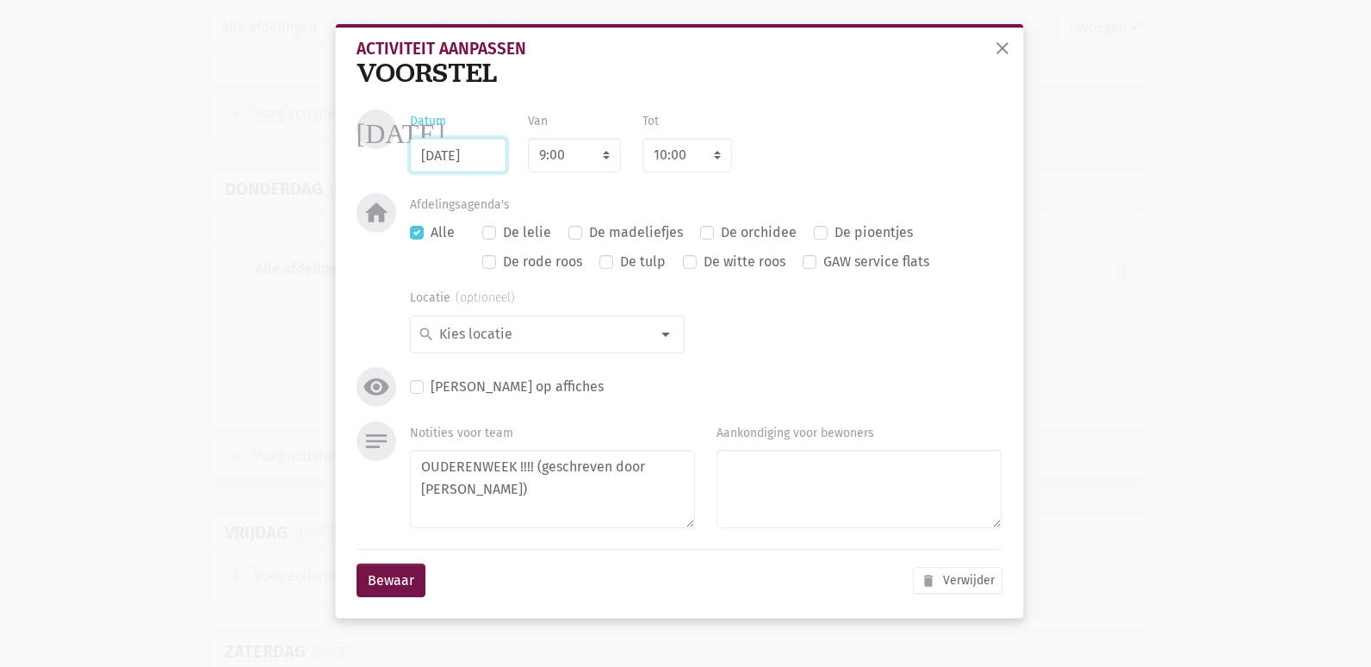
click at [488, 146] on input "[DATE]" at bounding box center [458, 155] width 96 height 34
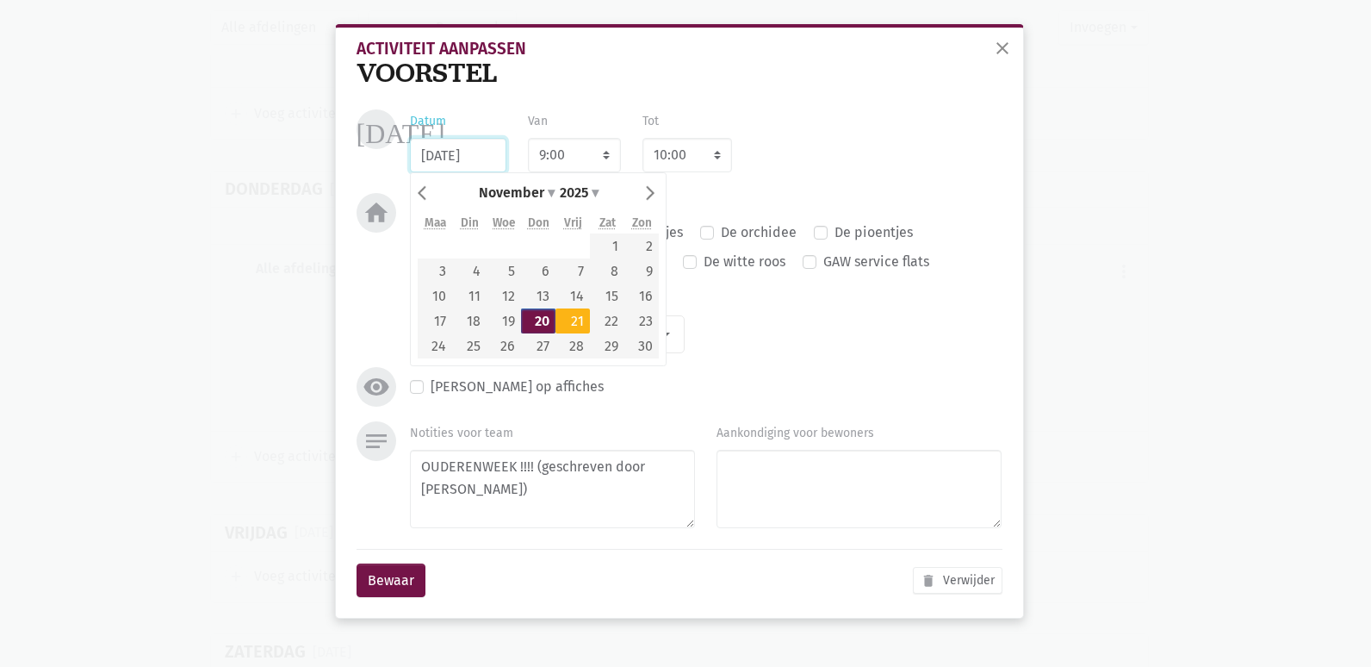
type input "[DATE]"
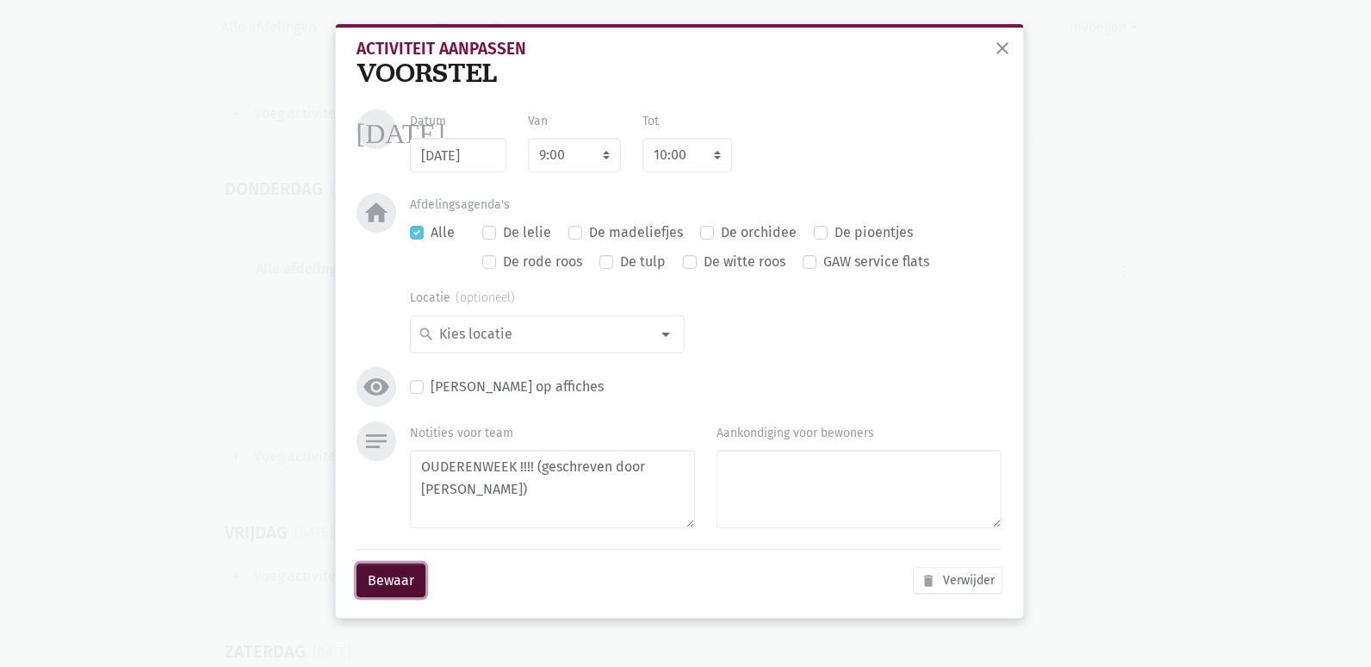
click at [408, 580] on button "Bewaar" at bounding box center [391, 580] width 69 height 34
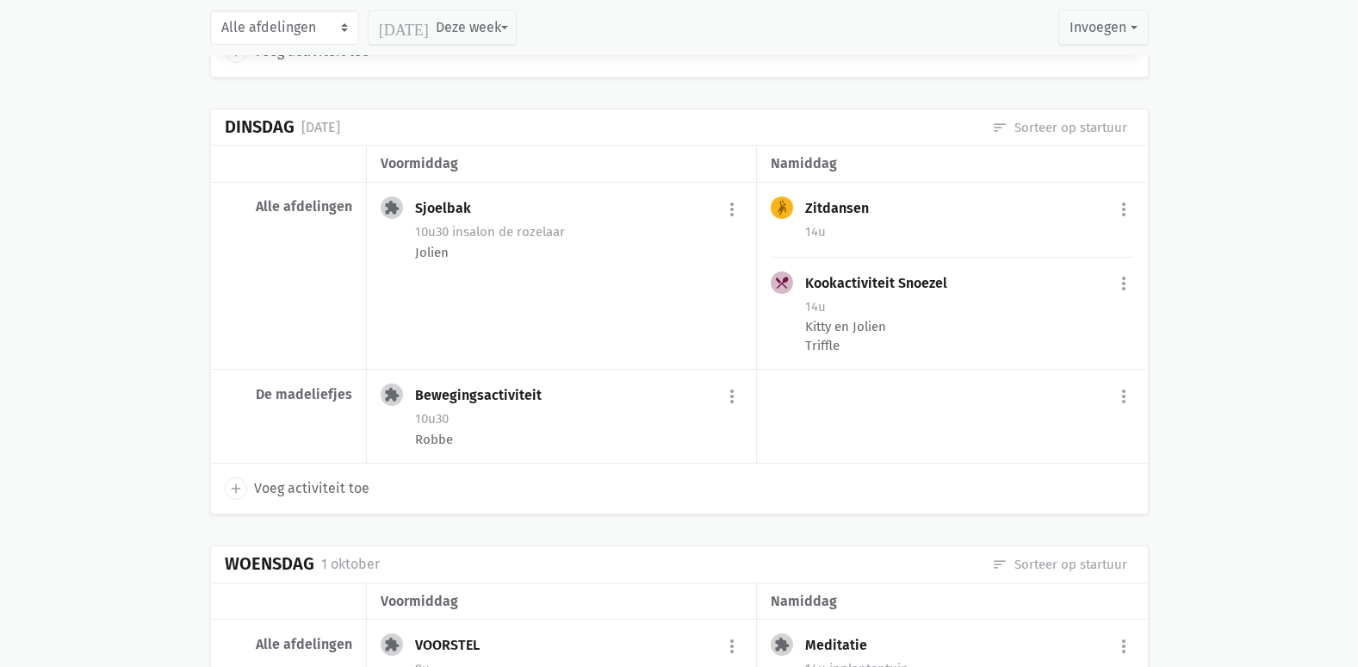
scroll to position [10627, 0]
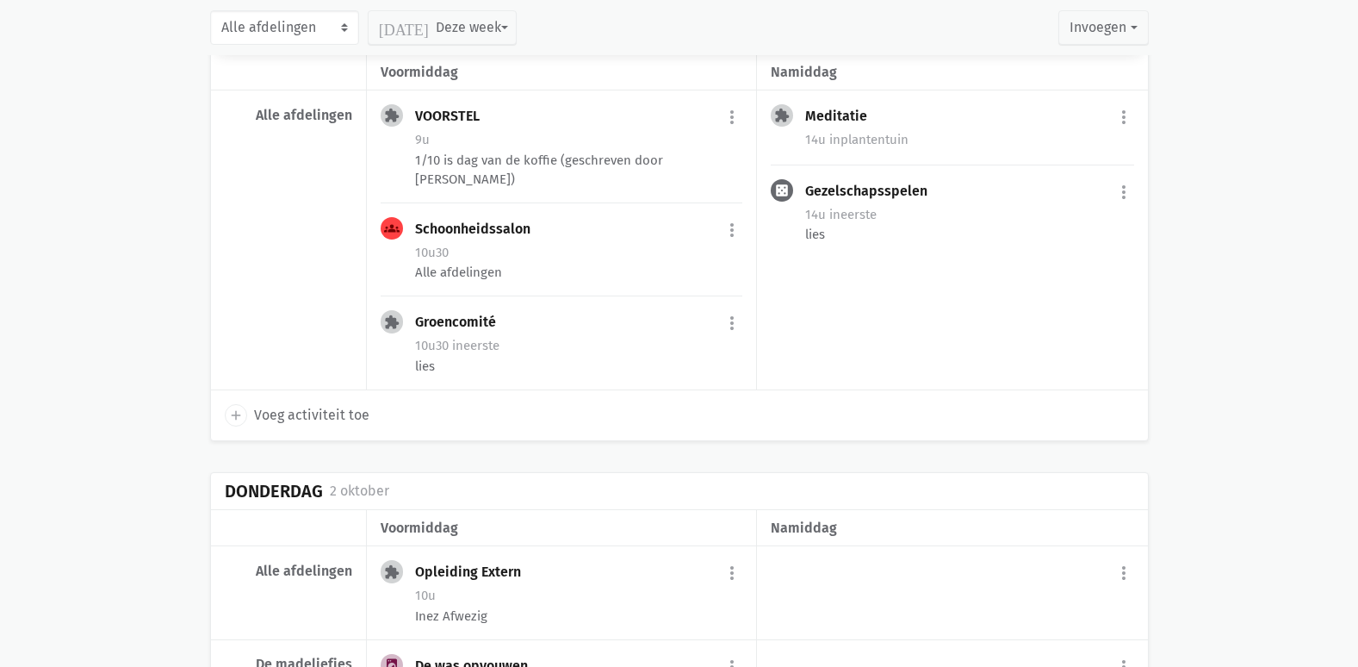
scroll to position [11316, 0]
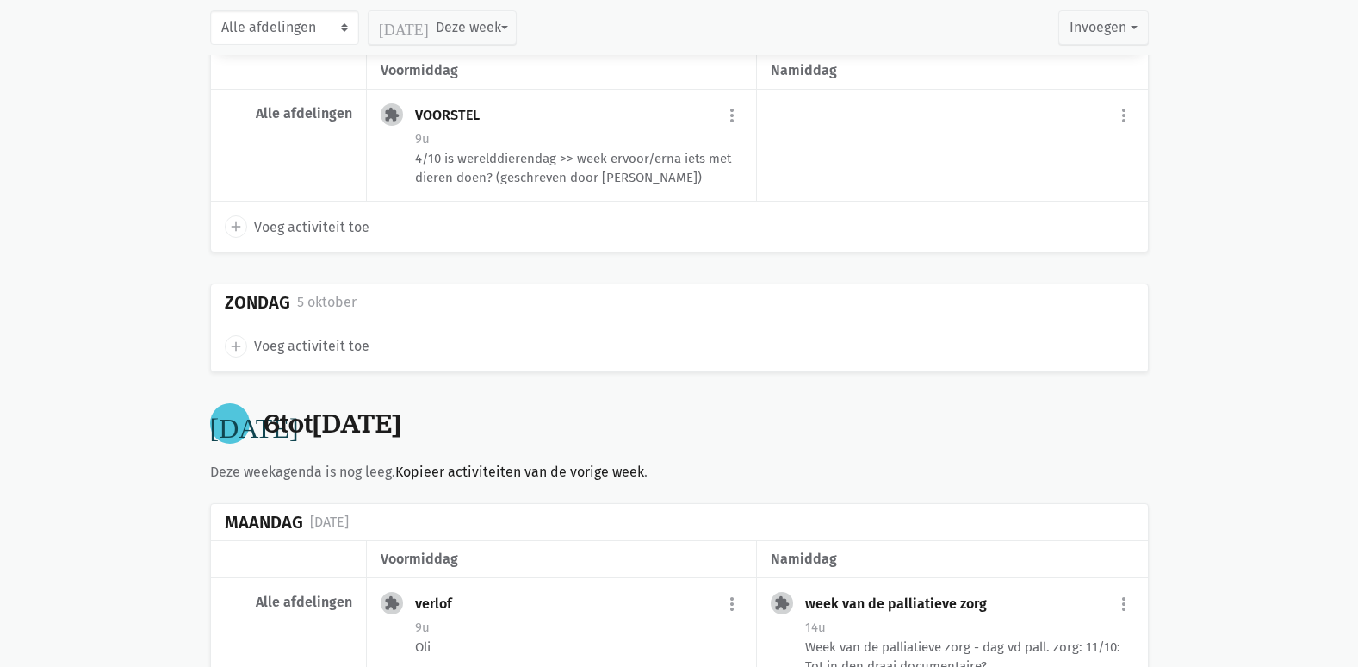
scroll to position [12436, 0]
